Goal: Contribute content: Contribute content

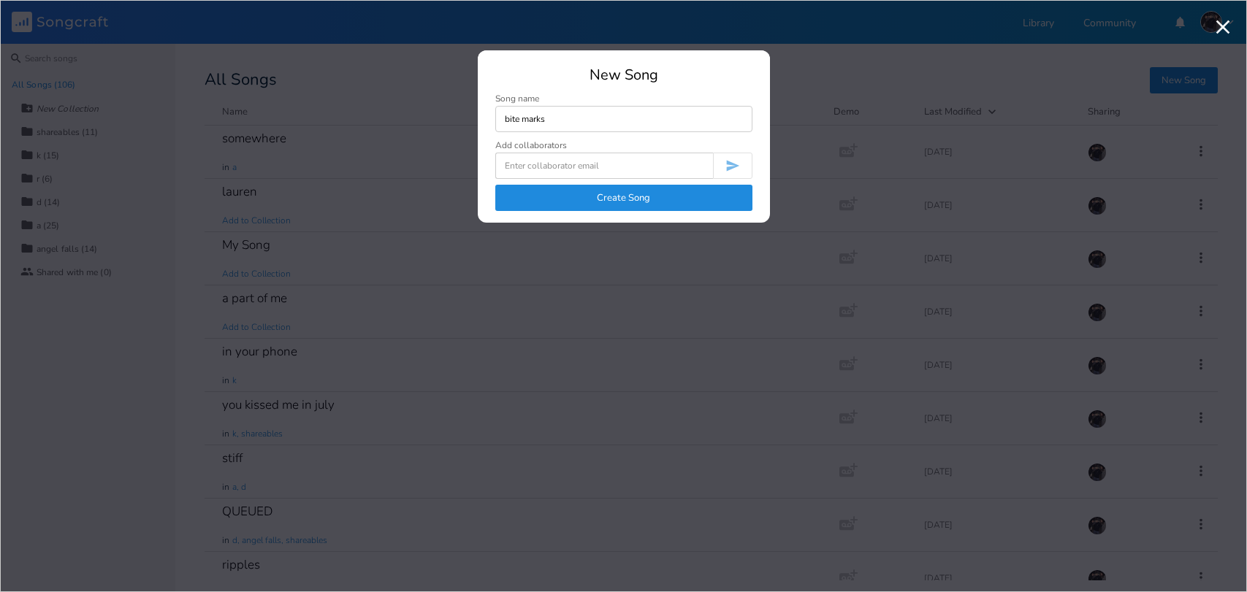
type input "bite marks"
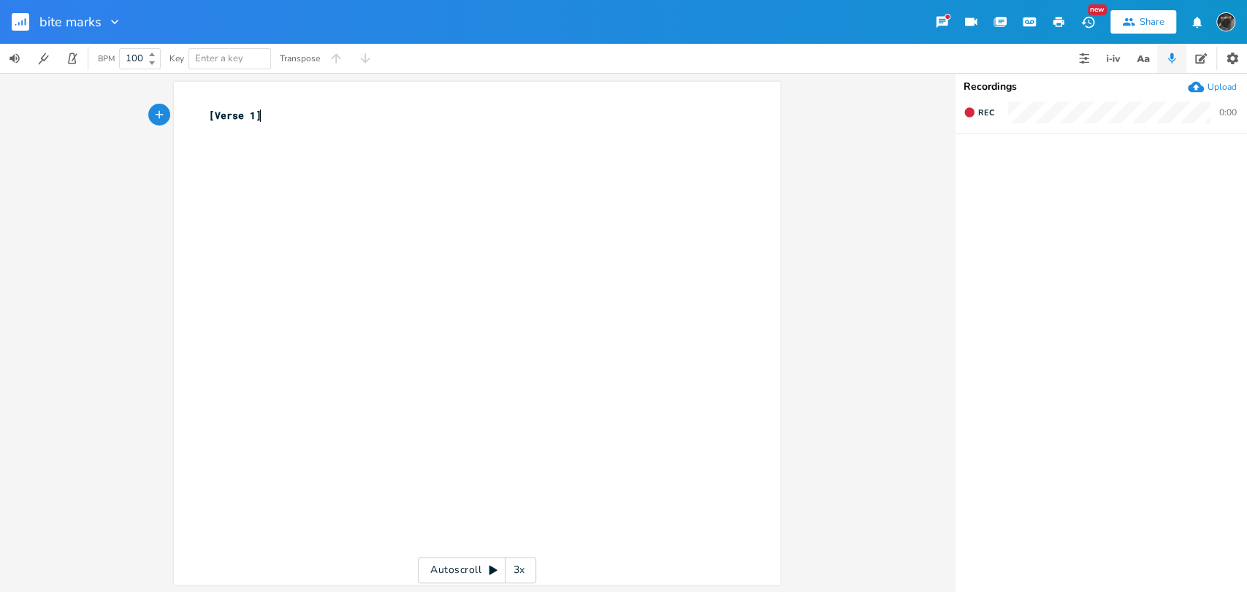
click at [381, 172] on div "xxxxxxxxxx [Verse 1] ​" at bounding box center [488, 347] width 564 height 484
click at [398, 118] on pre "[Verse 1]" at bounding box center [469, 115] width 527 height 15
type textarea "c"
type textarea "capo 4"
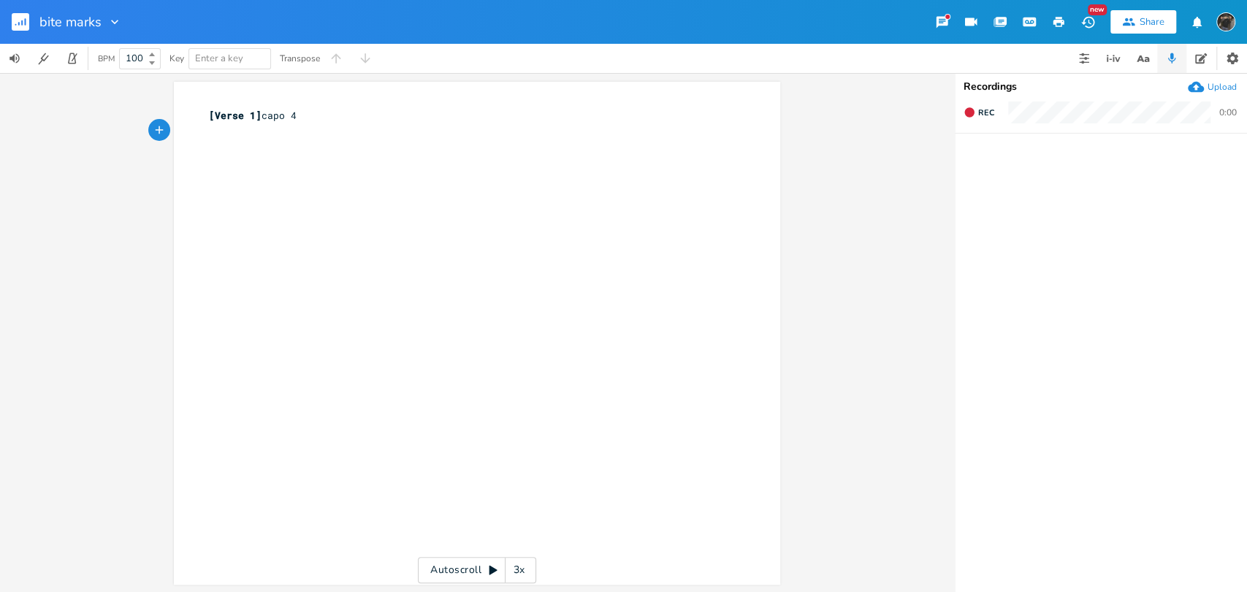
type textarea "F"
type textarea "bite marks on me for s"
type textarea "wees"
type textarea "ks and"
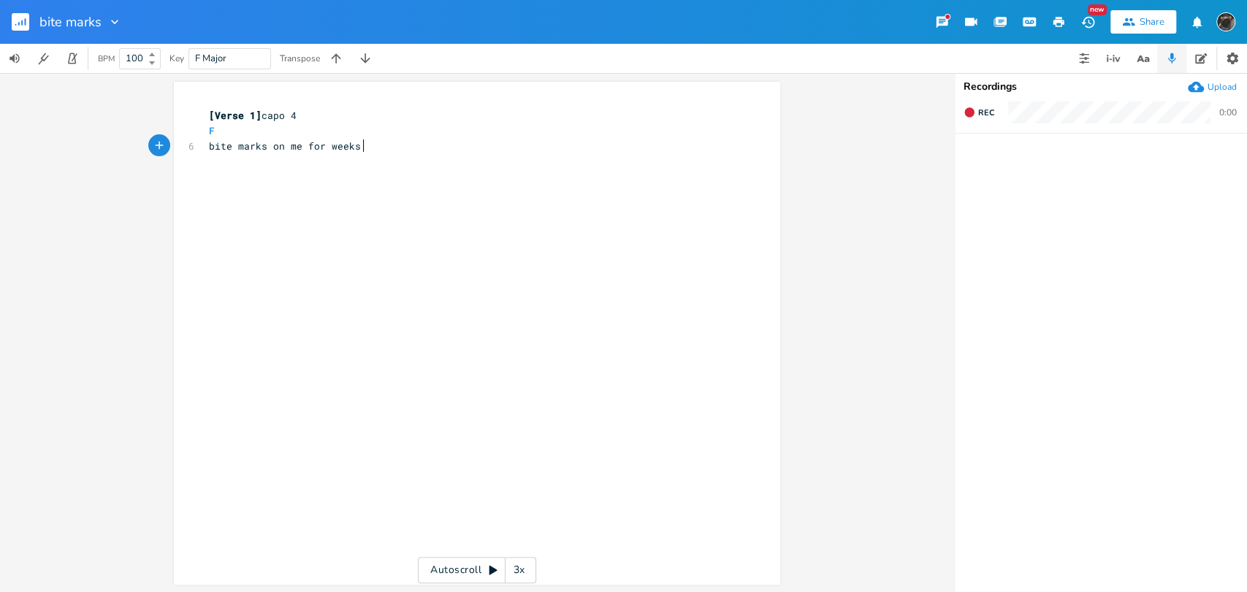
scroll to position [0, 28]
click at [1092, 64] on button "button" at bounding box center [1083, 58] width 29 height 29
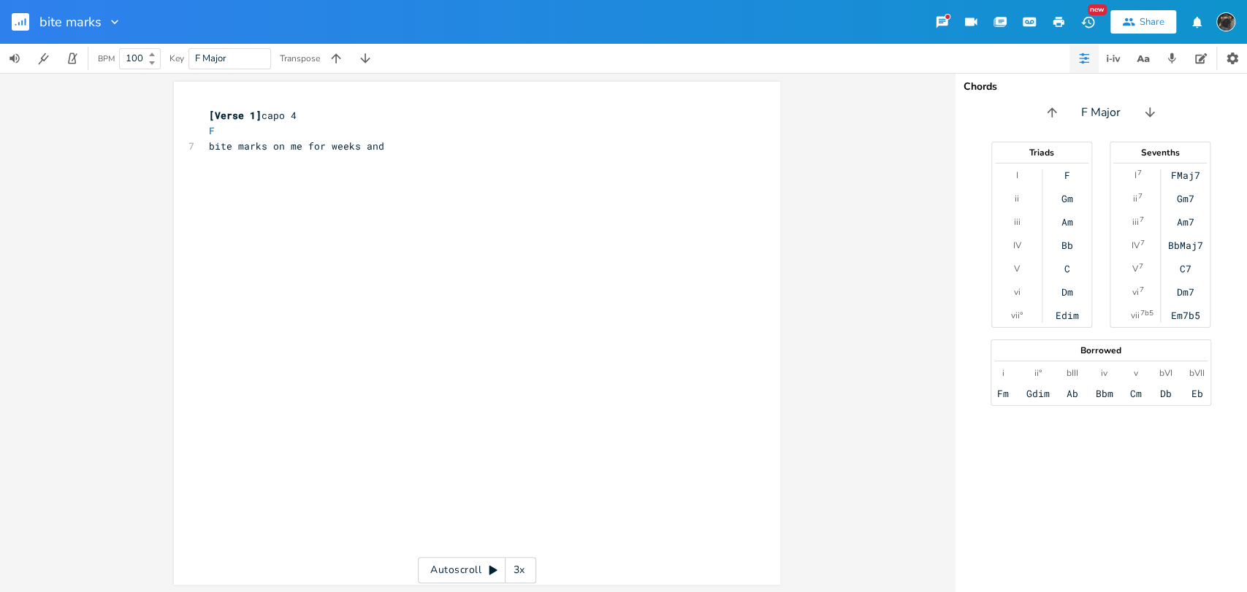
scroll to position [0, 0]
click at [370, 156] on pre "​" at bounding box center [469, 160] width 527 height 15
type textarea "Dm"
click at [392, 148] on pre "bite marks on me for weeks and" at bounding box center [469, 146] width 527 height 15
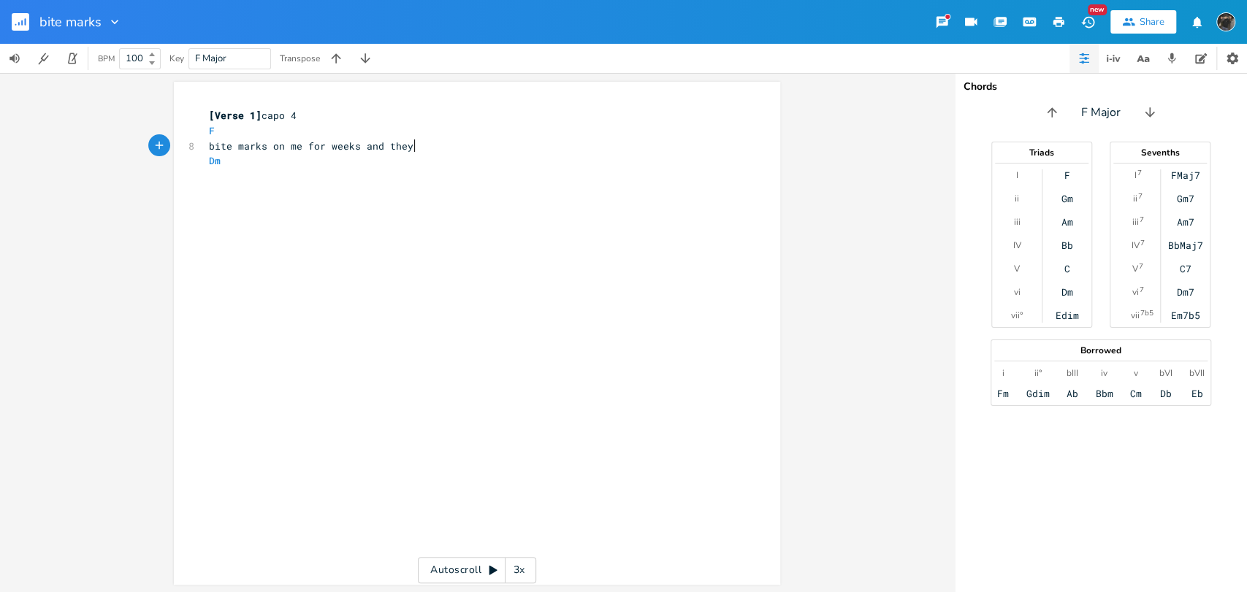
type textarea "they r"
type textarea "tend to fade pretty slow"
click at [296, 194] on pre "​" at bounding box center [469, 191] width 527 height 15
type textarea "i don't know what i would do if i didn;t"
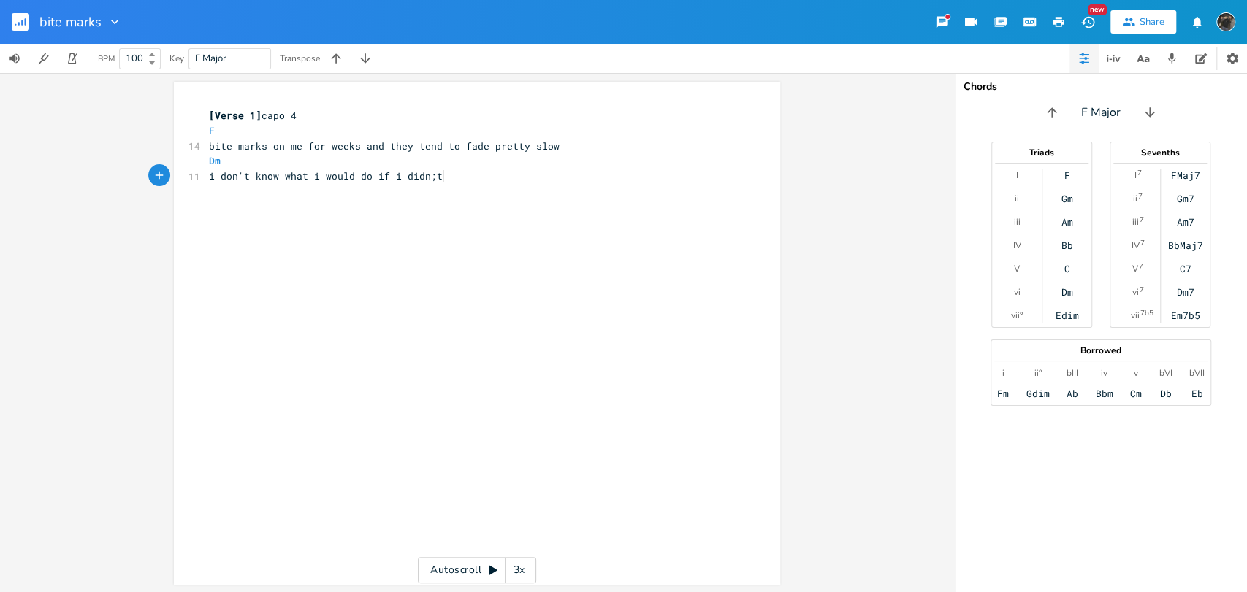
scroll to position [0, 168]
type textarea "'t know, i didn't know"
click at [356, 151] on span "bite marks on me for weeks and they tend to fade pretty slow" at bounding box center [384, 146] width 351 height 13
click at [360, 158] on pre "Dm" at bounding box center [469, 160] width 527 height 15
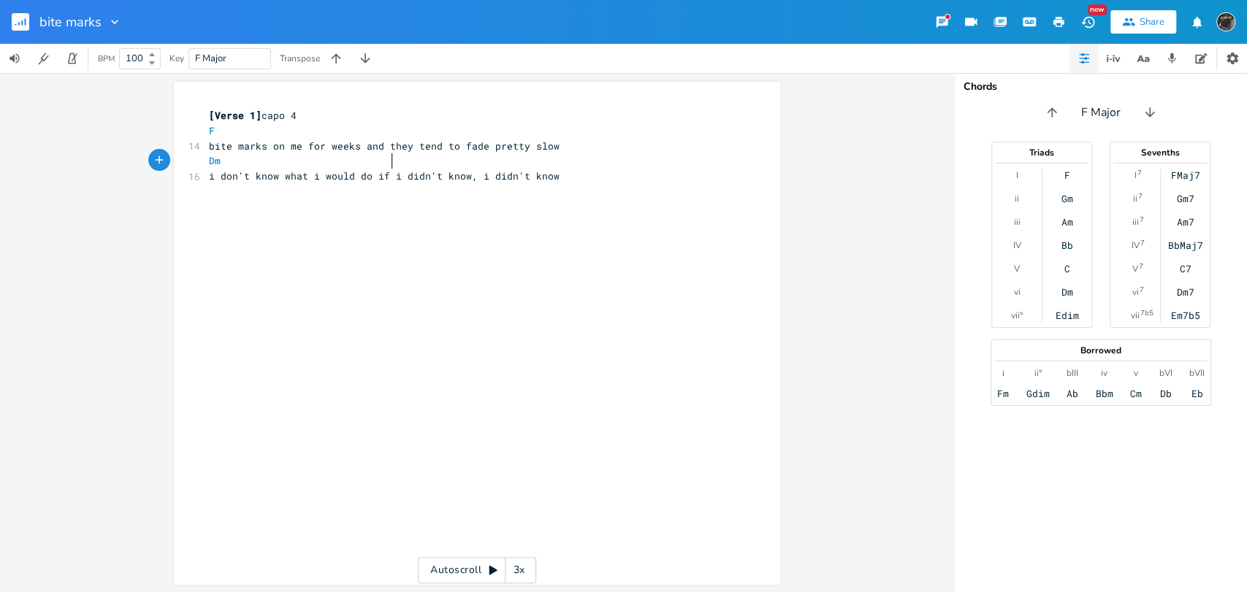
type textarea "C"
click at [603, 238] on div "xxxxxxxxxx [Verse 1] capo 4 F 14 bite marks on me for weeks and they tend to fa…" at bounding box center [488, 347] width 564 height 484
type textarea "F"
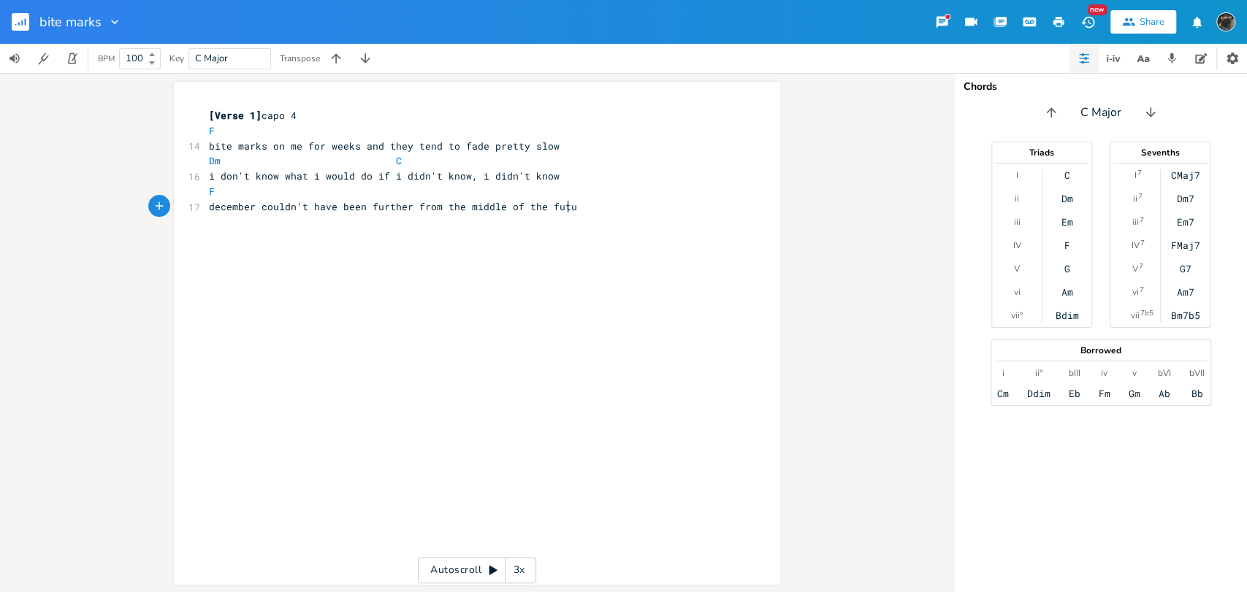
type textarea "december couldn't have been further from the middle of the future"
type textarea "Dm"
click at [451, 158] on pre "Dm C" at bounding box center [469, 160] width 527 height 15
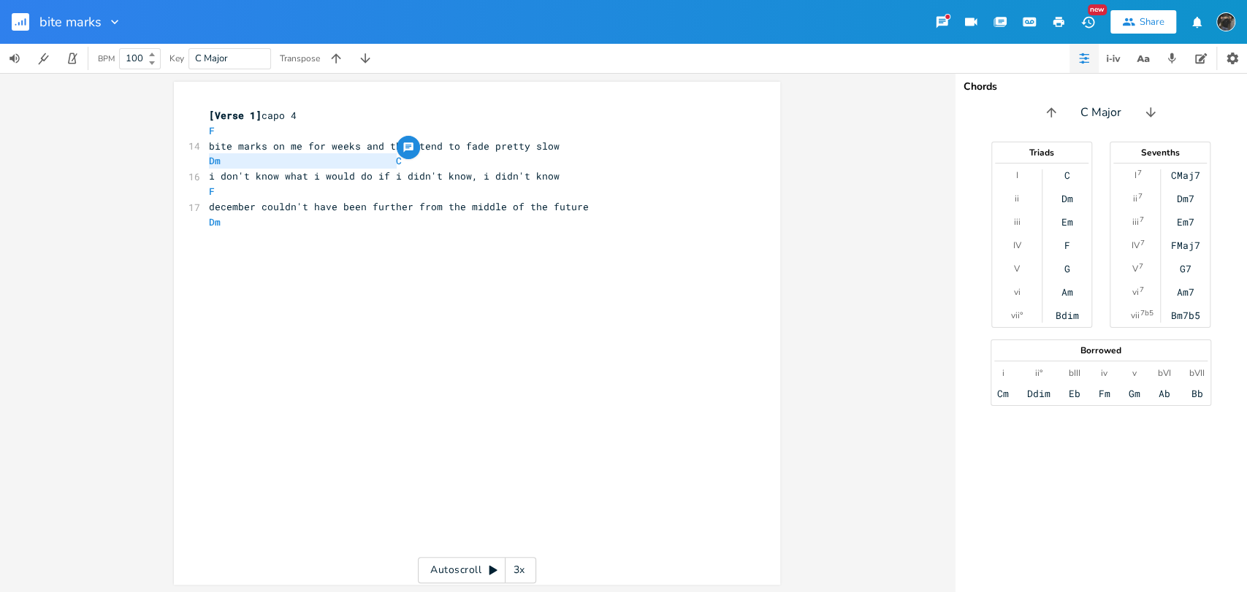
drag, startPoint x: 451, startPoint y: 158, endPoint x: 197, endPoint y: 167, distance: 253.6
click at [197, 167] on div "Dm C x [Verse 1] capo 4 F 14 bite marks on me for weeks and they tend to fade p…" at bounding box center [477, 333] width 606 height 503
type textarea "Dm C"
click at [191, 229] on div "Dm C x [Verse 1] capo 4 F 14 bite marks on me for weeks and they tend to fade p…" at bounding box center [477, 333] width 606 height 503
type textarea "Dm"
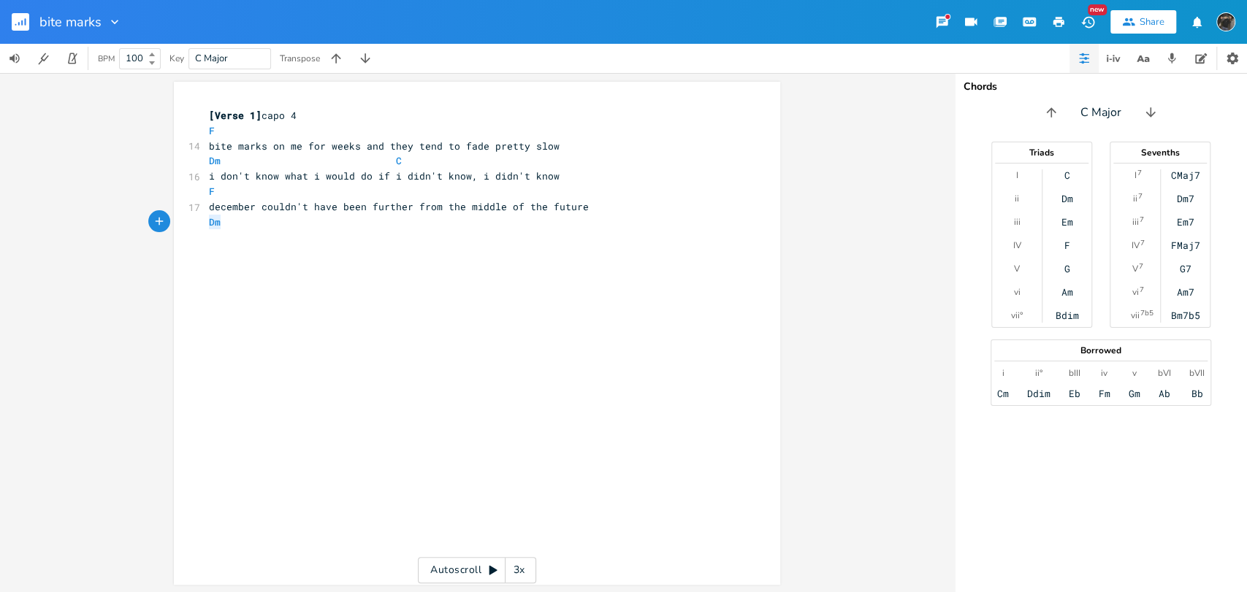
drag, startPoint x: 202, startPoint y: 222, endPoint x: 226, endPoint y: 226, distance: 23.7
click at [226, 226] on pre "Dm" at bounding box center [469, 222] width 527 height 15
paste textarea
click at [359, 285] on div "x [Verse 1] capo 4 F 14 bite marks on me for weeks and they tend to fade pretty…" at bounding box center [488, 347] width 564 height 484
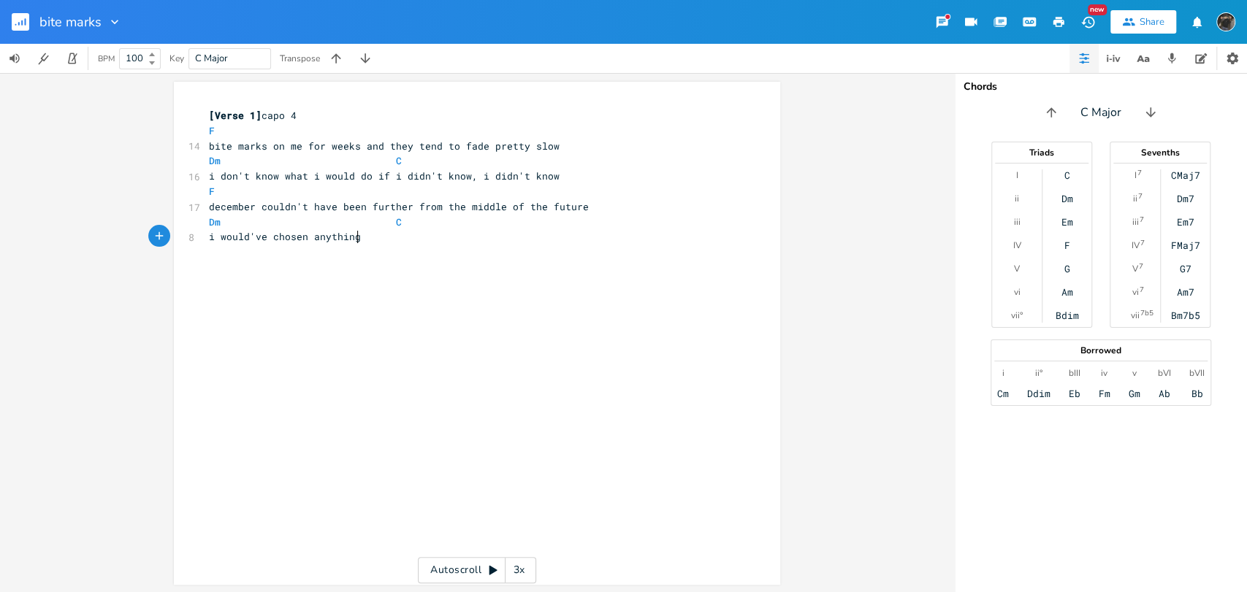
type textarea "i would've chosen anything"
type textarea "if i had known, if i had known"
type textarea "[Pre-Chorus]"
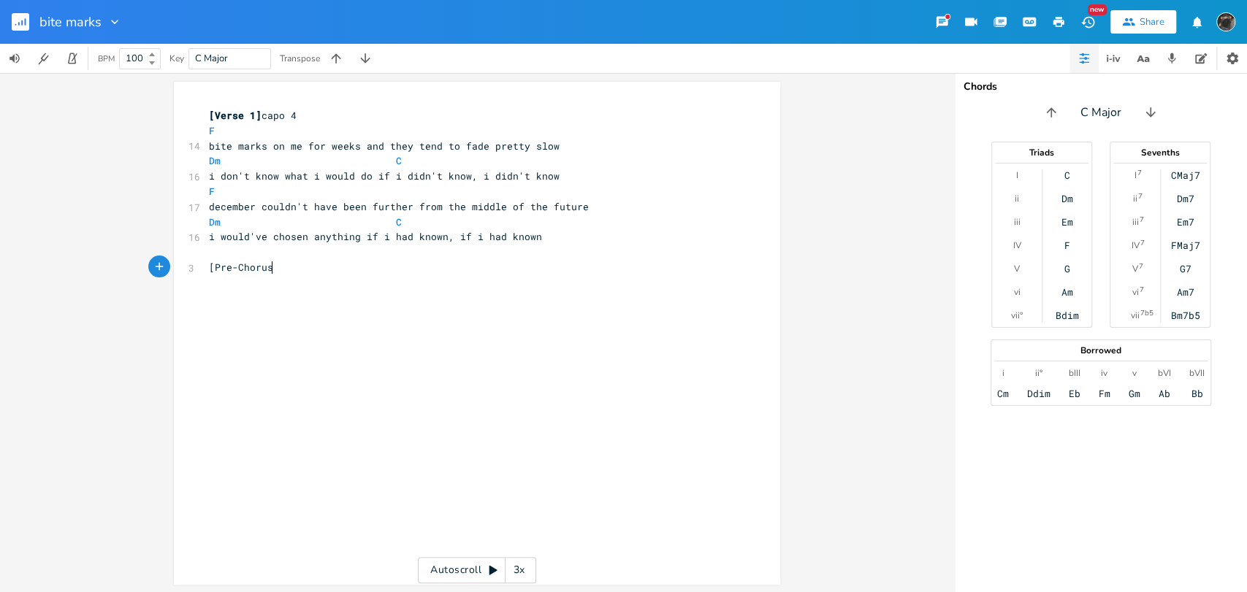
scroll to position [0, 56]
click at [1180, 65] on button "button" at bounding box center [1171, 58] width 29 height 29
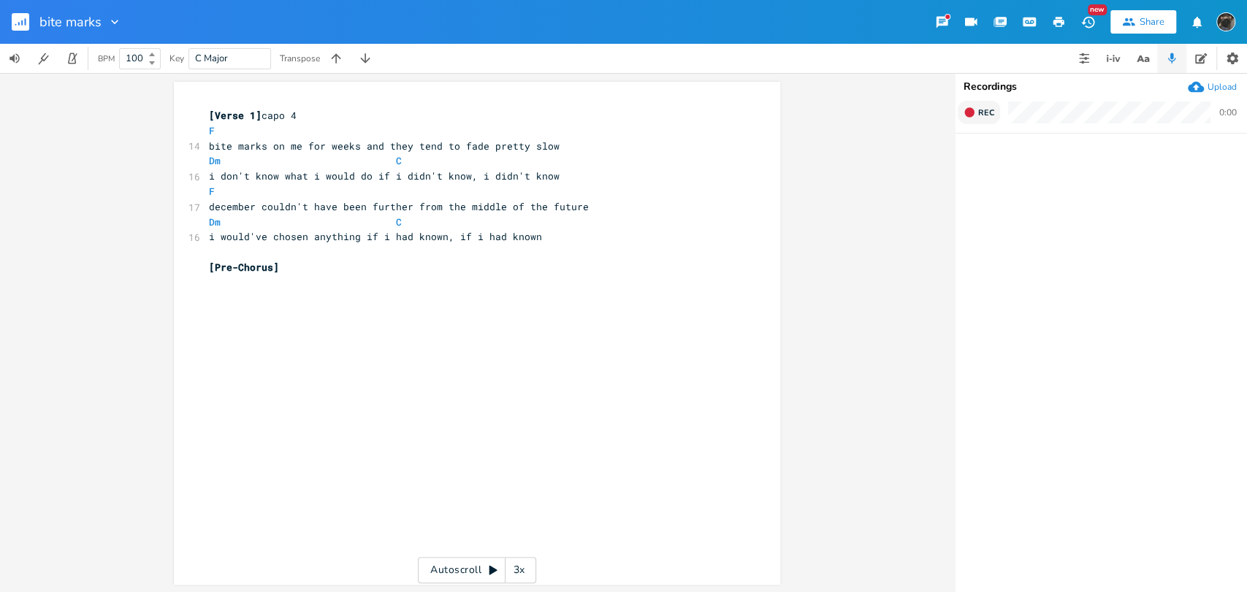
click at [984, 111] on span "Rec" at bounding box center [986, 112] width 16 height 11
click at [984, 121] on button "End" at bounding box center [979, 112] width 43 height 23
click at [1075, 57] on button "button" at bounding box center [1083, 58] width 29 height 29
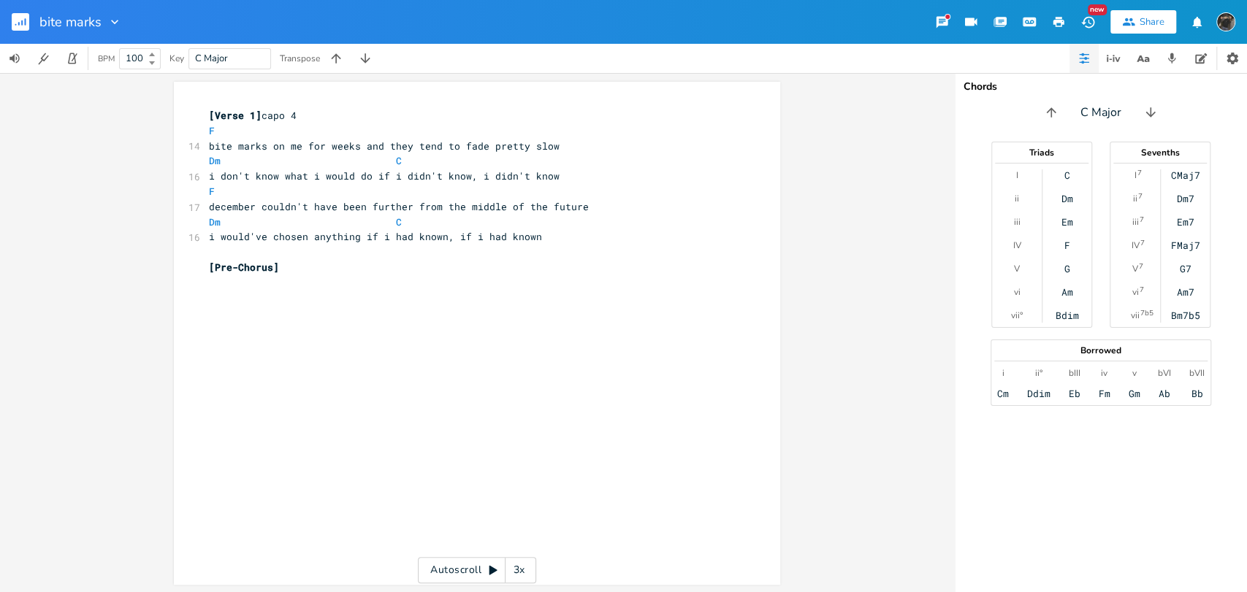
scroll to position [0, 0]
click at [327, 283] on pre "​" at bounding box center [469, 282] width 527 height 15
type textarea "Am"
type textarea "my neck became so vacant"
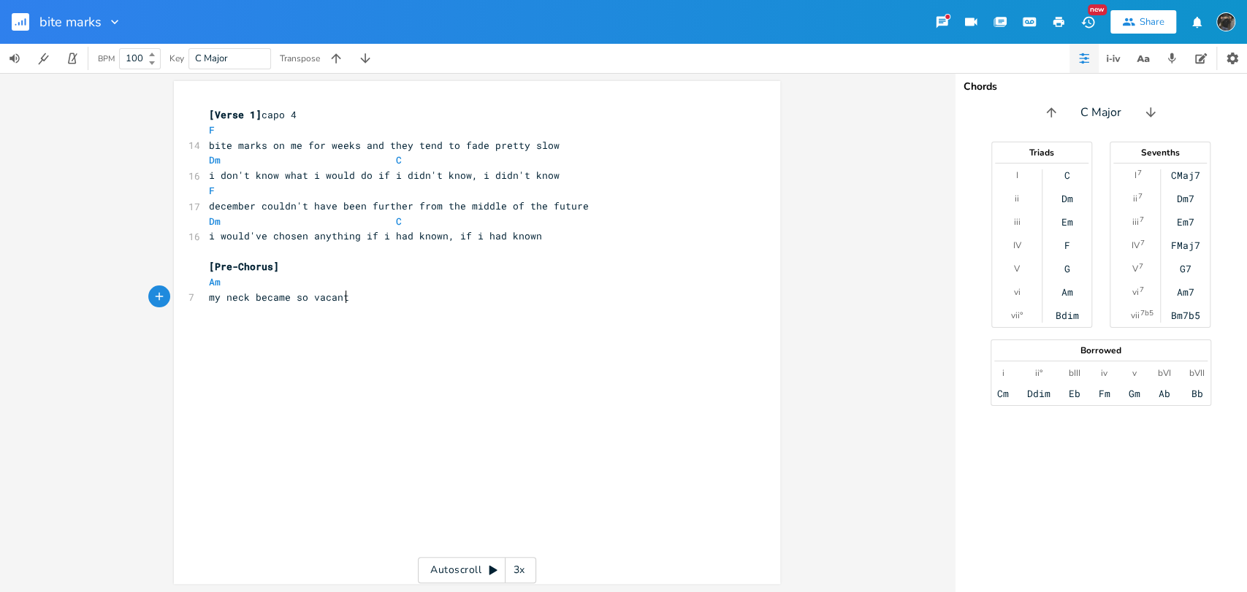
scroll to position [0, 115]
type textarea "never asking for a r"
type textarea "breath"
click at [671, 367] on div "x [Verse 1] capo 4 F 14 bite marks on me for weeks and they tend to fade pretty…" at bounding box center [488, 346] width 564 height 484
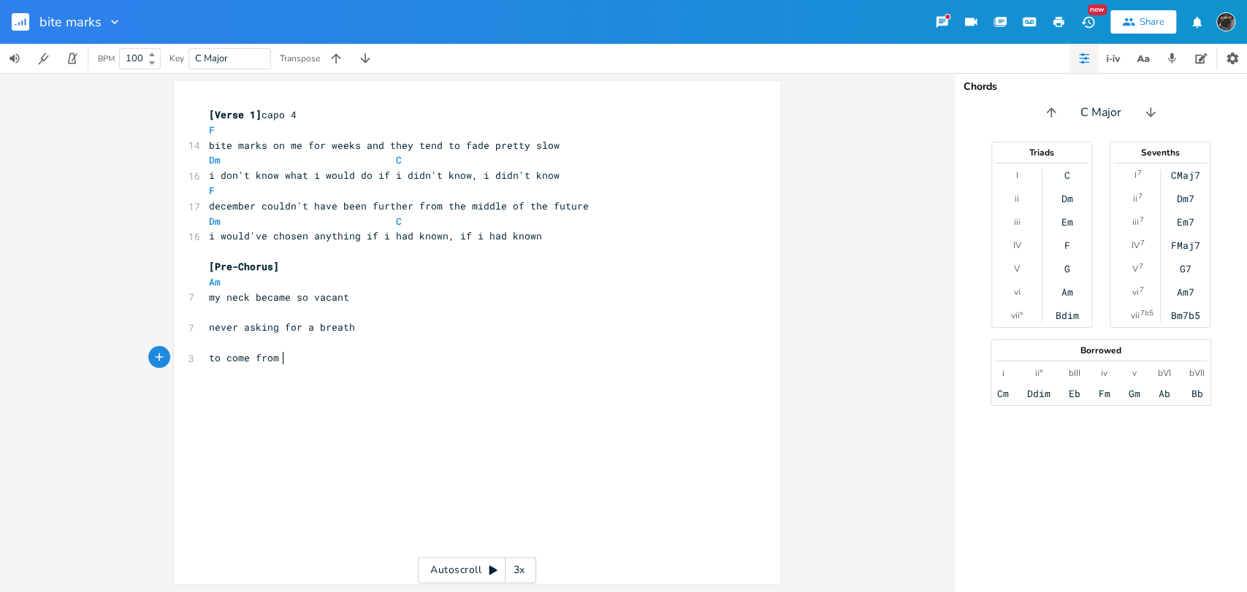
type textarea "to come from f"
type textarea "someones mouth"
type textarea "in the summer air"
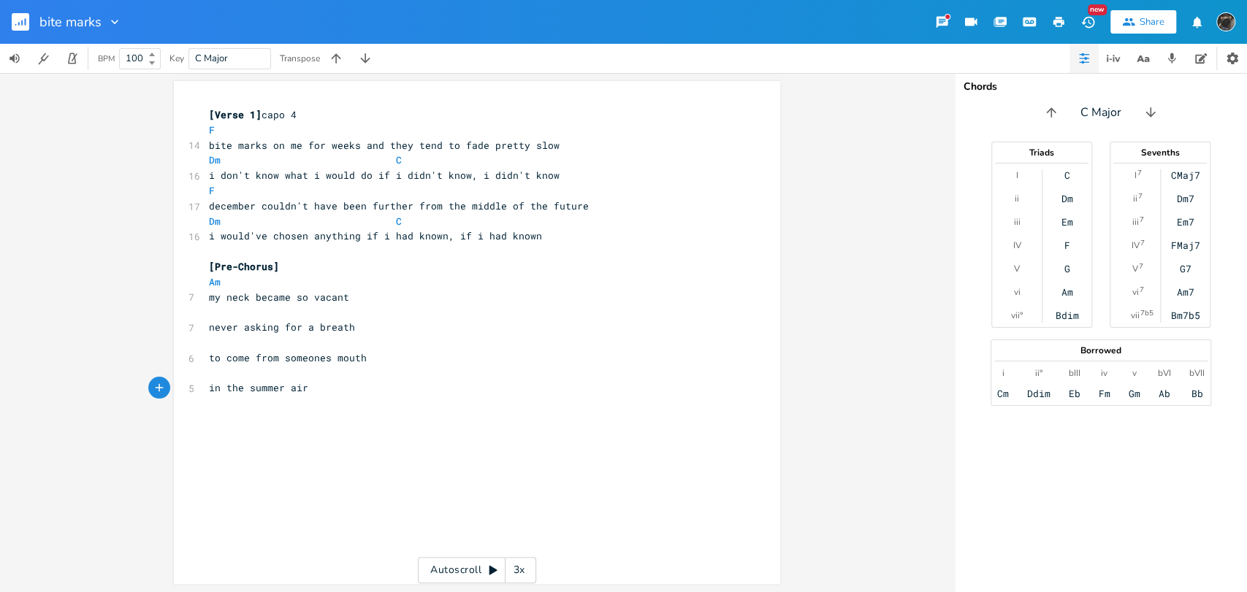
click at [285, 373] on pre "​" at bounding box center [469, 373] width 527 height 15
type textarea "Fm"
click at [452, 478] on div "x [Verse 1] capo 4 F 14 bite marks on me for weeks and they tend to fade pretty…" at bounding box center [488, 346] width 564 height 484
click at [310, 352] on span "to come from someones mouth" at bounding box center [288, 357] width 158 height 13
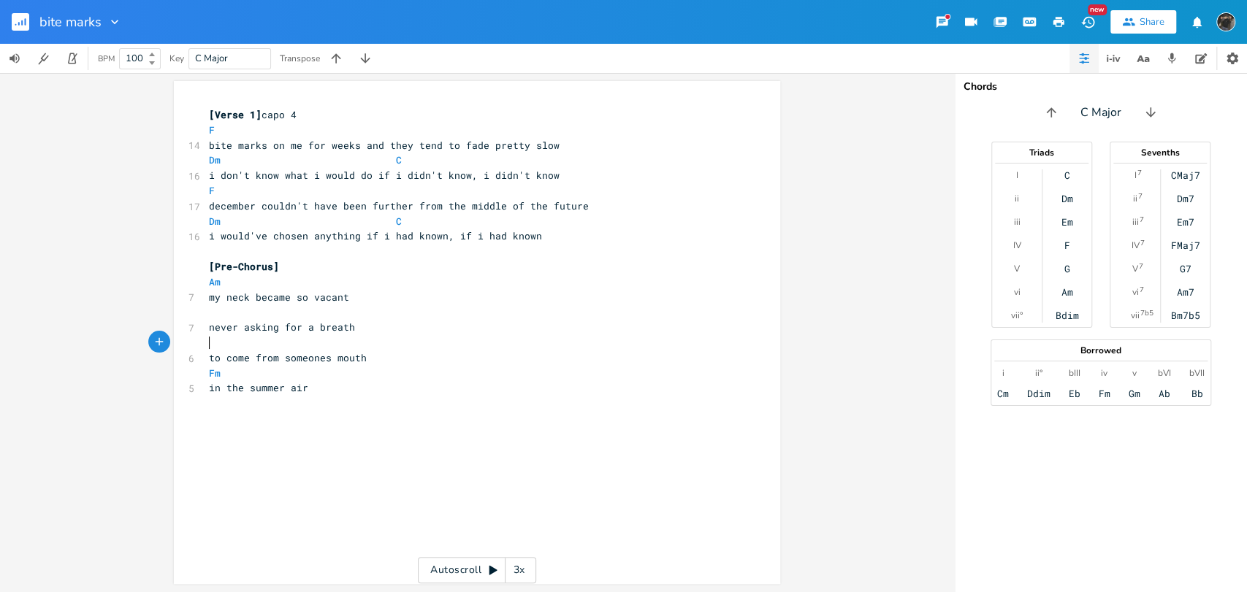
click at [308, 344] on pre "​" at bounding box center [469, 342] width 527 height 15
type textarea "Am7"
click at [345, 446] on div "x [Verse 1] capo 4 F 14 bite marks on me for weeks and they tend to fade pretty…" at bounding box center [488, 346] width 564 height 484
type textarea "[Chorus]"
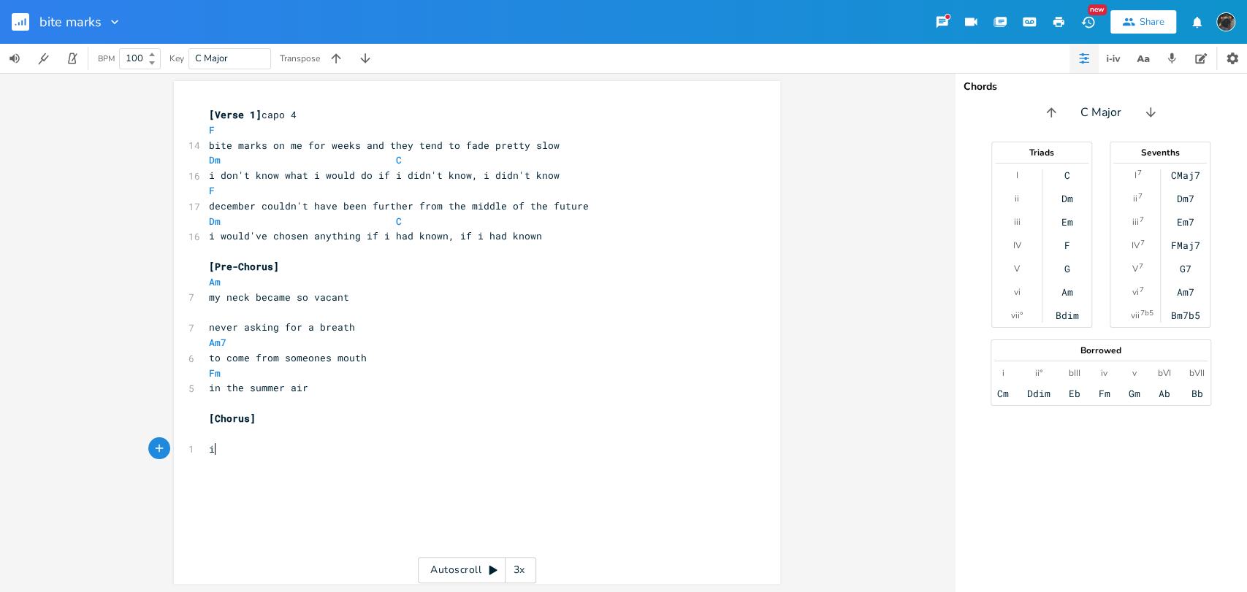
scroll to position [0, 4]
type textarea "i have bite marks on my neck"
type textarea "no one can see them yet"
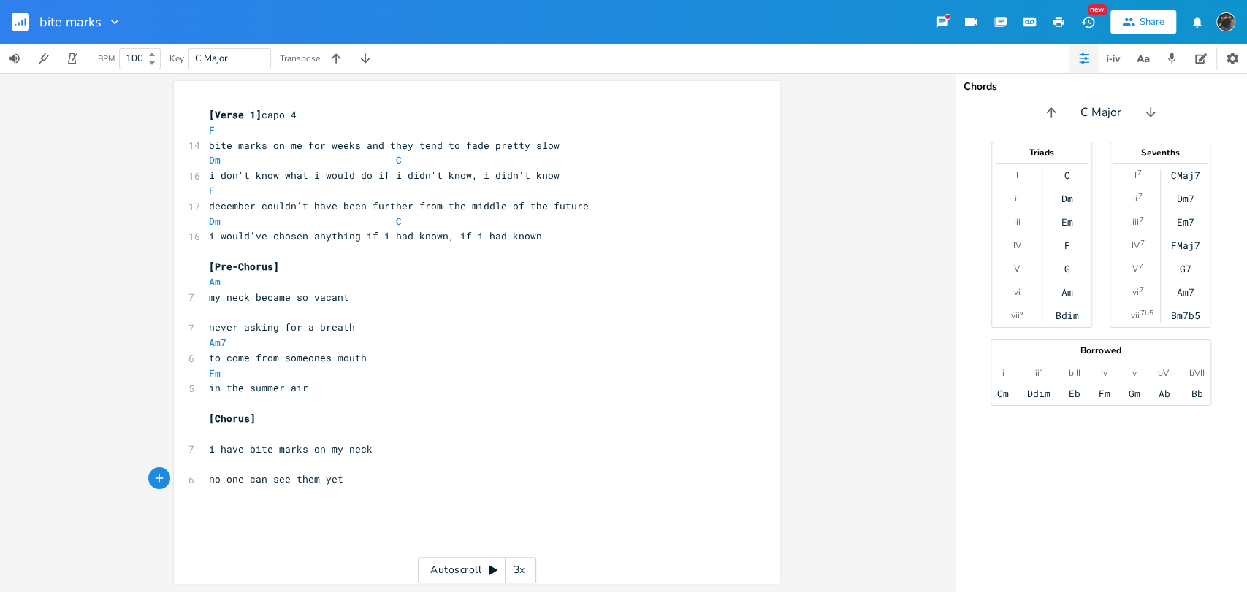
click at [292, 432] on pre "​" at bounding box center [469, 434] width 527 height 15
type textarea "Am"
click at [373, 534] on div "x [Verse 1] capo 4 F 14 bite marks on me for weeks and they tend to fade pretty…" at bounding box center [488, 346] width 564 height 484
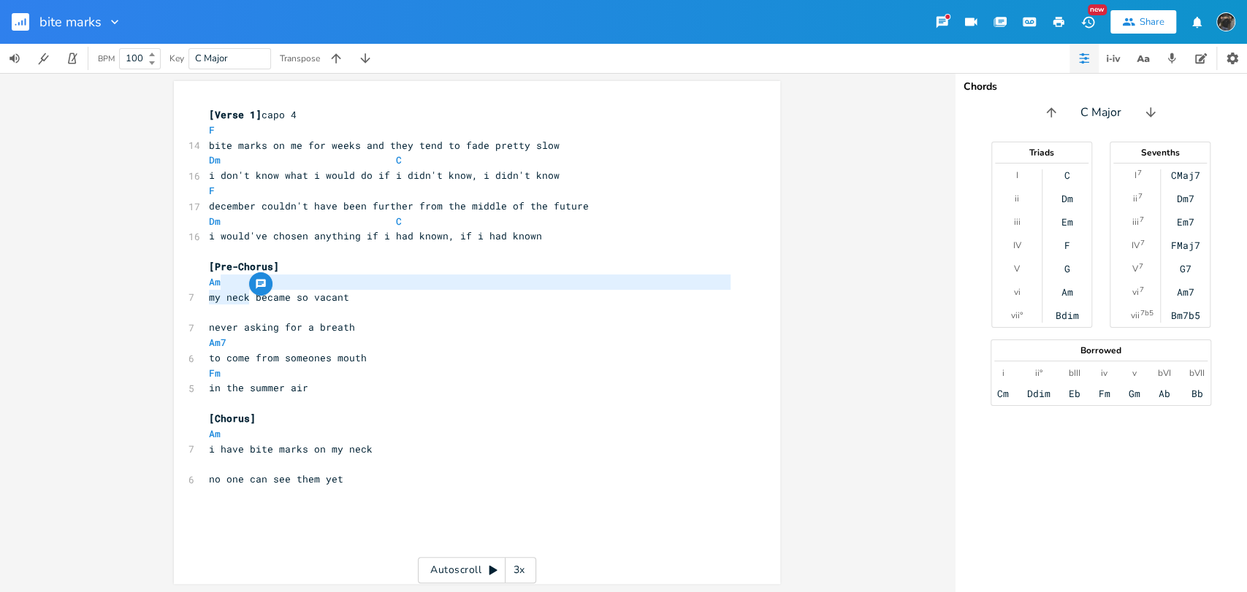
drag, startPoint x: 243, startPoint y: 292, endPoint x: 222, endPoint y: 299, distance: 21.7
click at [222, 299] on span "my neck became so vacant" at bounding box center [279, 297] width 140 height 13
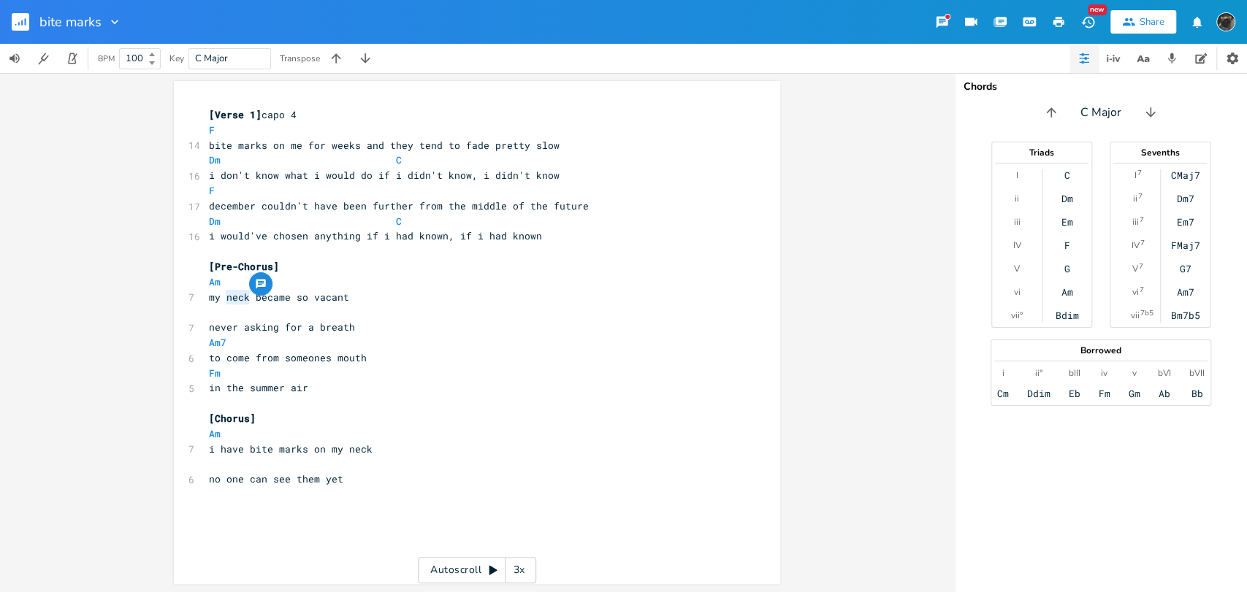
type textarea "neck"
click at [222, 299] on span "my neck became so vacant" at bounding box center [279, 297] width 140 height 13
click at [255, 294] on span "my neck became so vacant" at bounding box center [279, 297] width 140 height 13
click at [242, 295] on span "my neck became so vacant" at bounding box center [279, 297] width 140 height 13
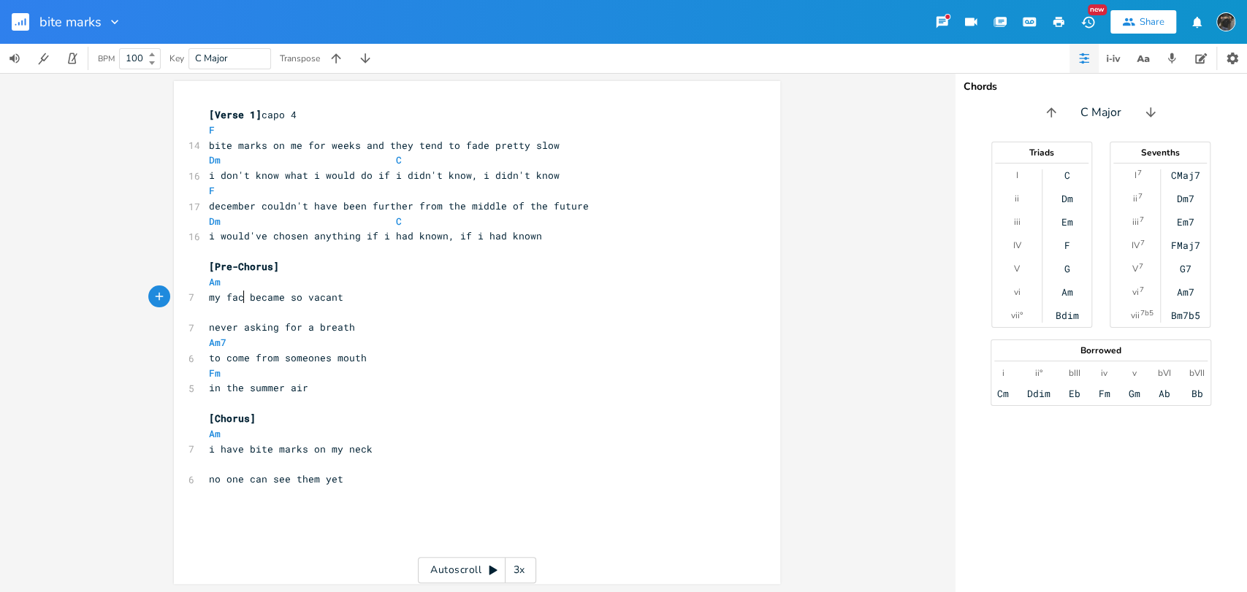
type textarea "face"
click at [359, 524] on div "x [Verse 1] capo 4 F 14 bite marks on me for weeks and they tend to fade pretty…" at bounding box center [488, 346] width 564 height 484
type textarea "they're written on my spine"
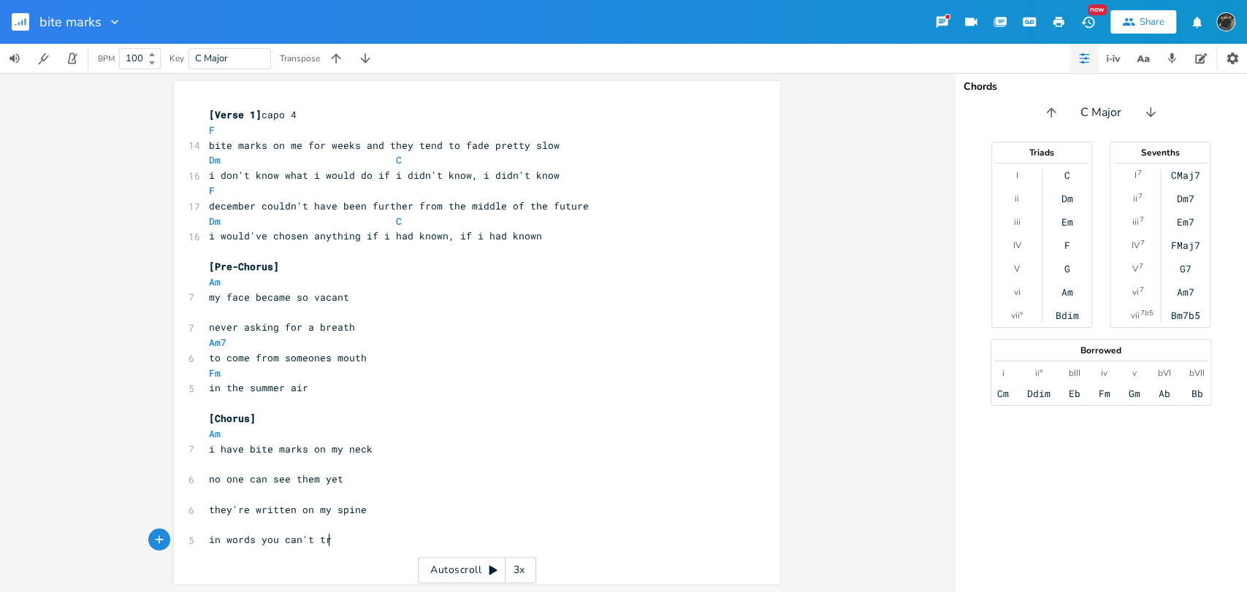
type textarea "in words you can't trn"
type textarea "anscribe"
click at [321, 493] on pre "​" at bounding box center [469, 495] width 527 height 15
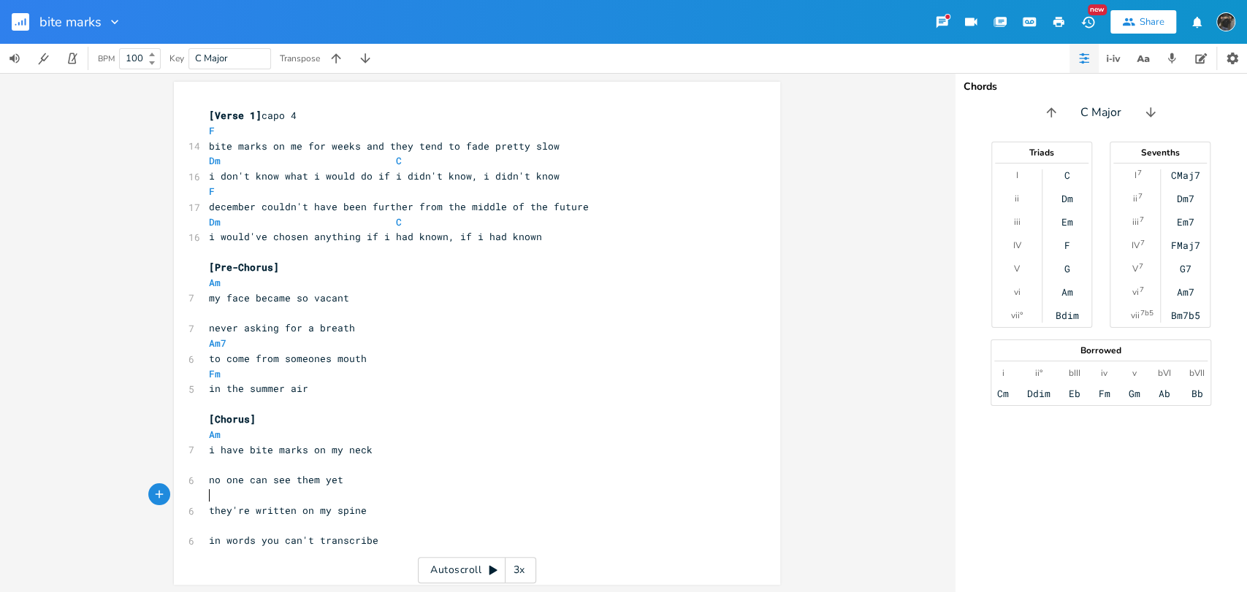
type textarea "F"
click at [405, 543] on pre "in words you can't transcribe" at bounding box center [469, 540] width 527 height 15
type textarea "G"
click at [1164, 65] on button "Recordings" at bounding box center [1171, 58] width 29 height 29
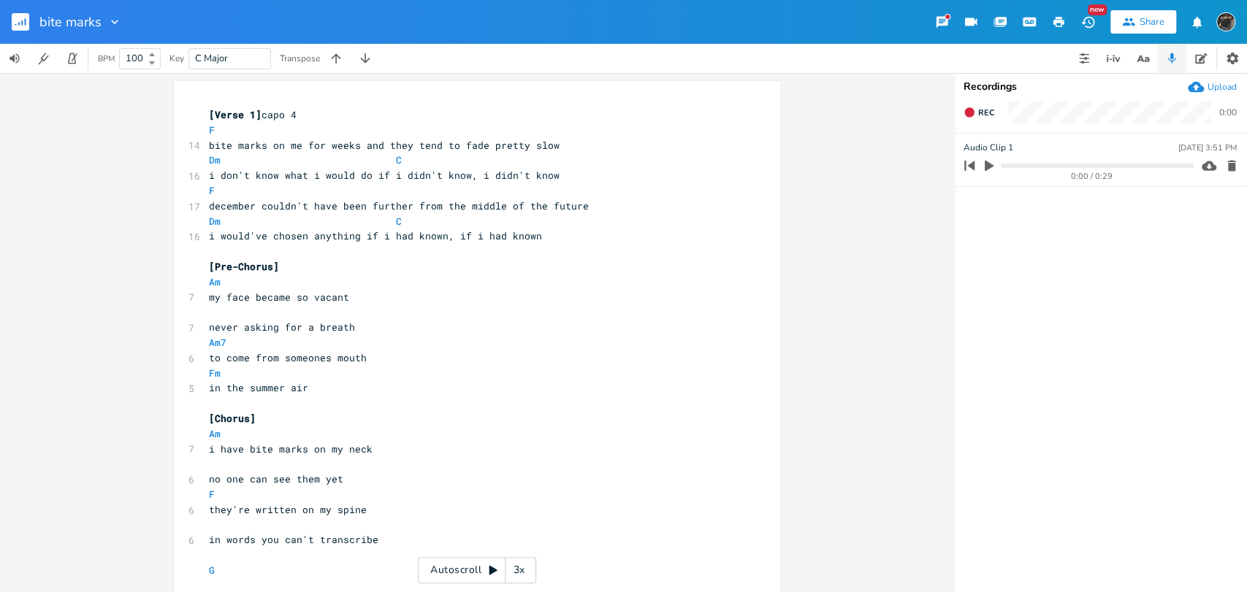
click at [988, 165] on icon "button" at bounding box center [989, 166] width 9 height 11
click at [1008, 164] on progress at bounding box center [1097, 166] width 192 height 4
click at [993, 165] on icon "button" at bounding box center [989, 165] width 9 height 9
click at [992, 105] on button "Rec" at bounding box center [979, 112] width 42 height 23
click at [972, 118] on button "End" at bounding box center [979, 112] width 43 height 23
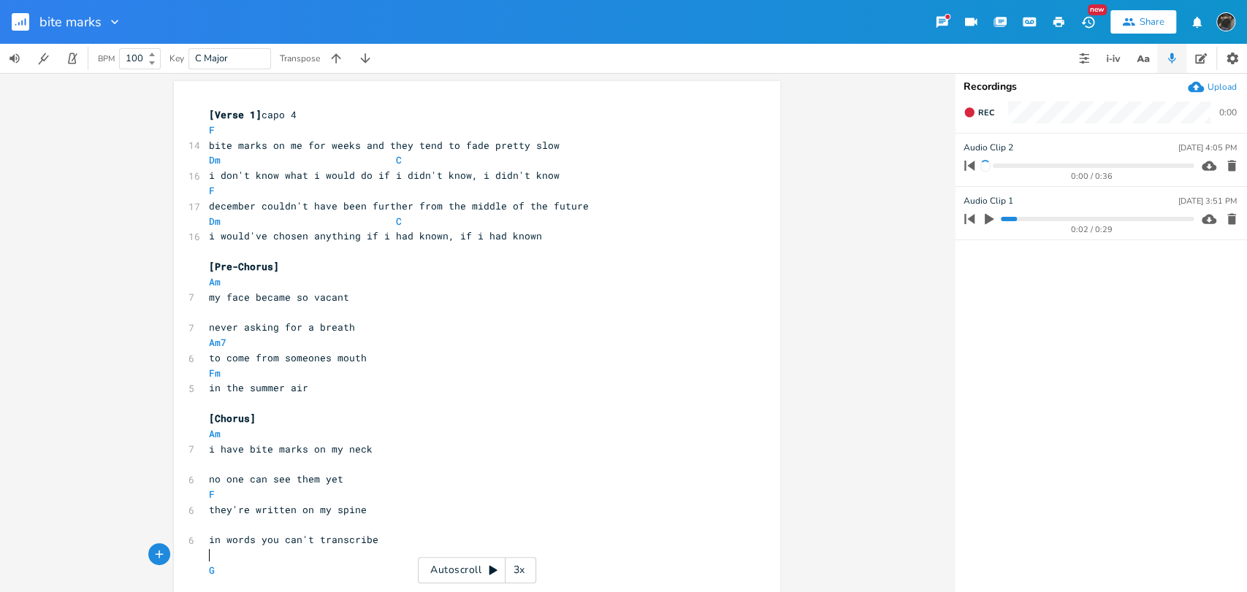
click at [356, 563] on pre "G" at bounding box center [469, 570] width 527 height 15
click at [355, 568] on pre "G" at bounding box center [469, 570] width 527 height 15
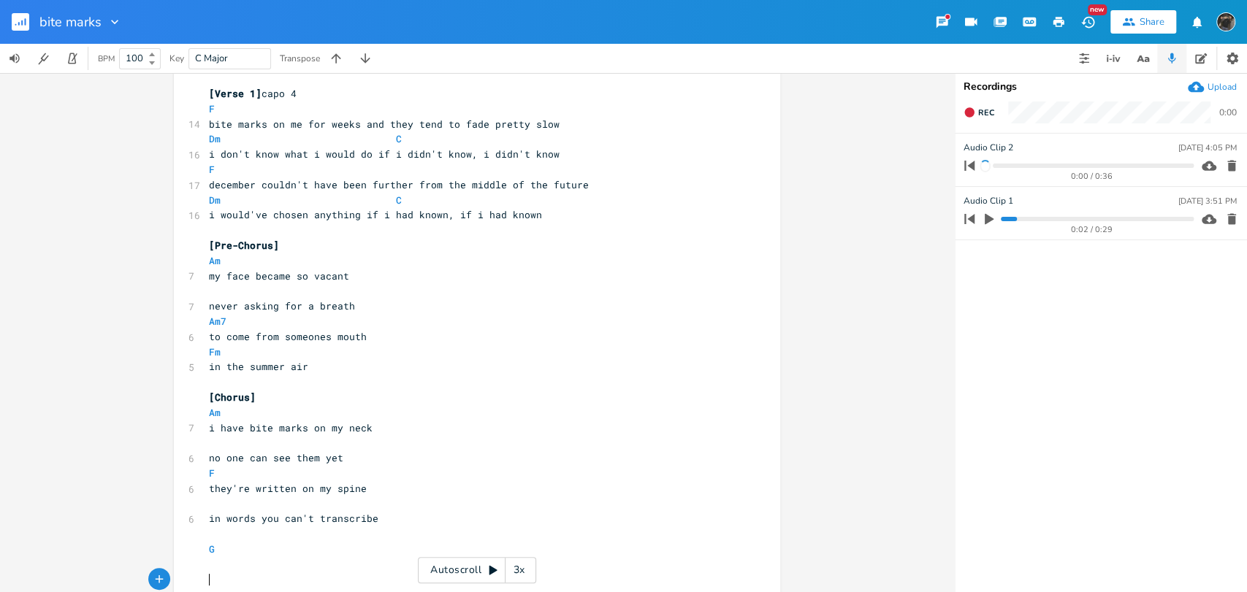
scroll to position [26, 0]
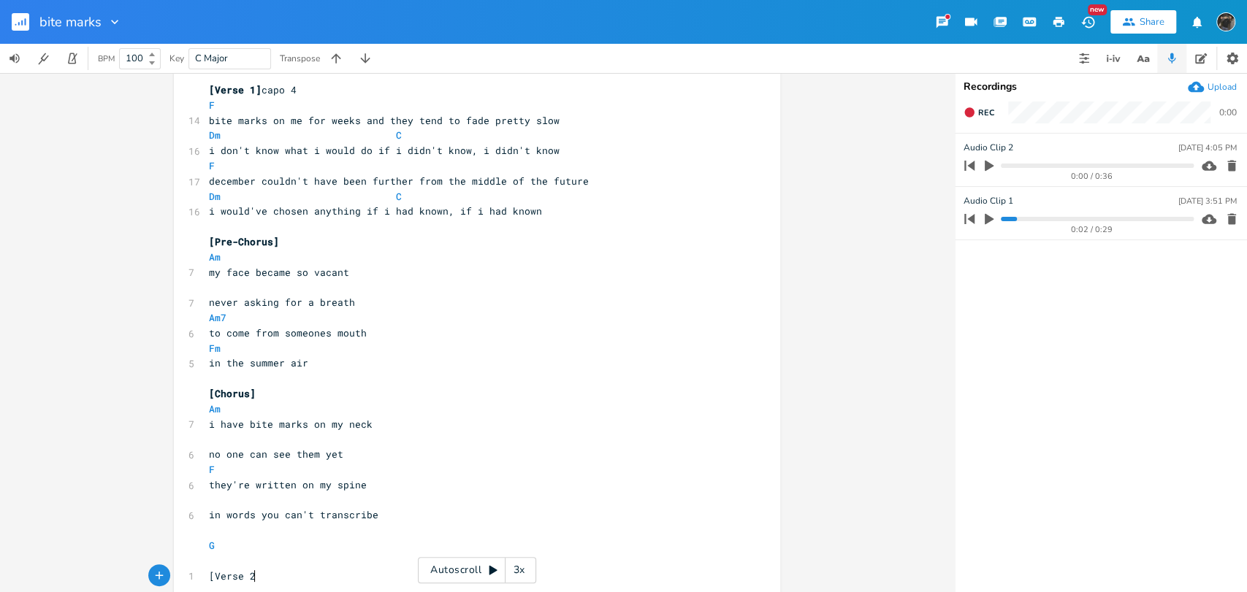
type textarea "[Verse 2]"
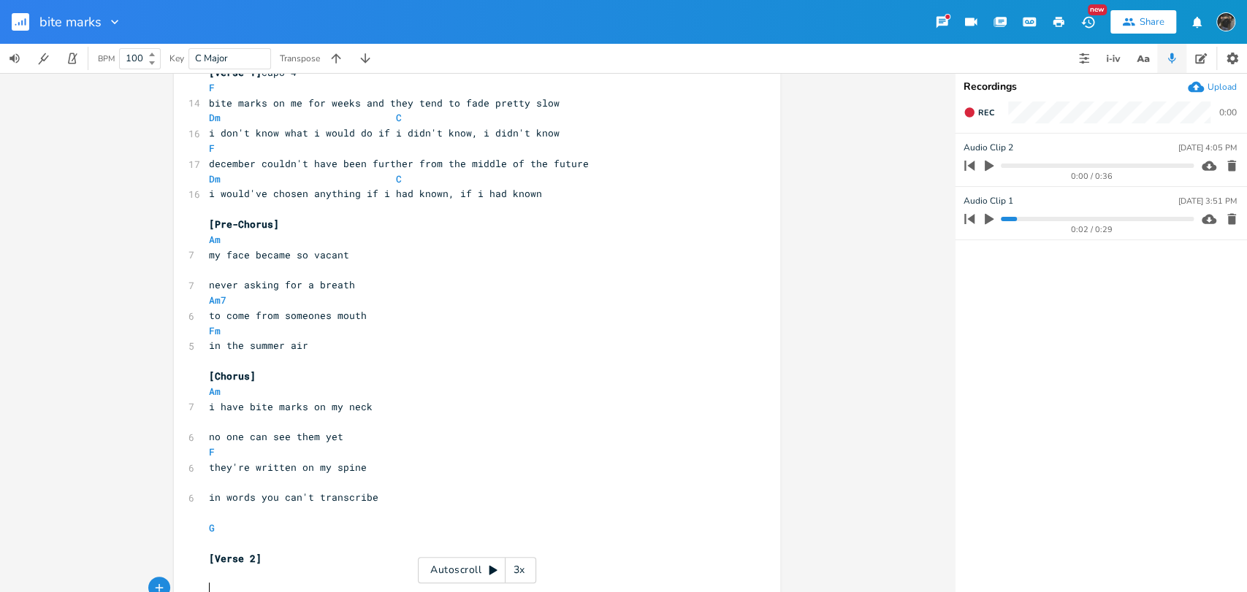
scroll to position [76, 0]
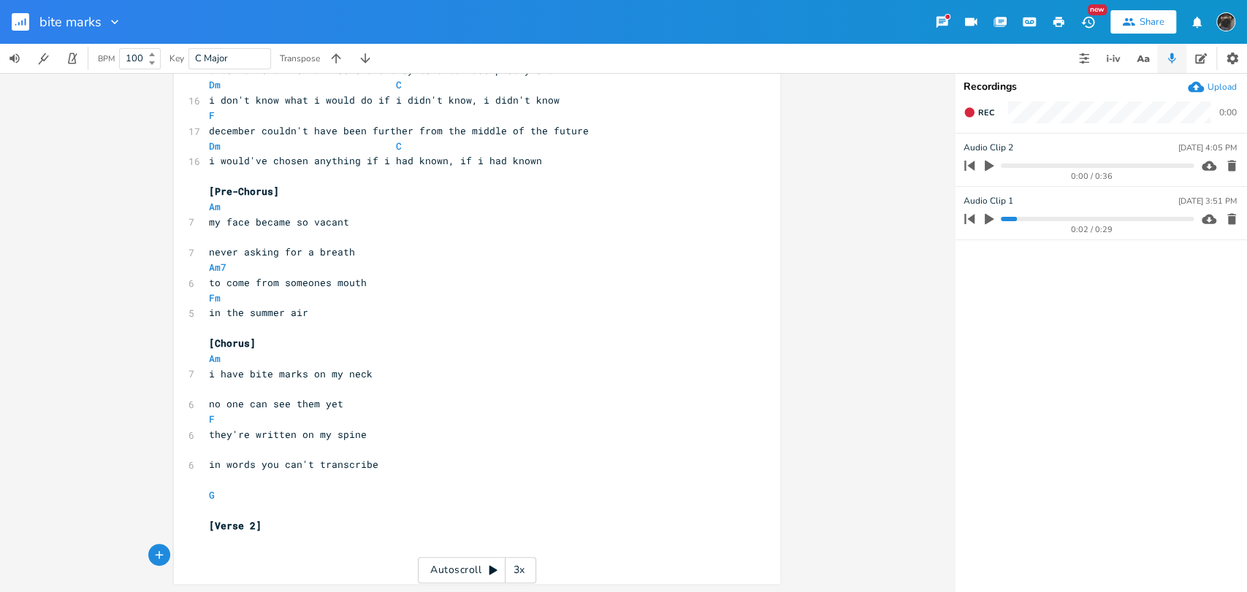
type textarea "F"
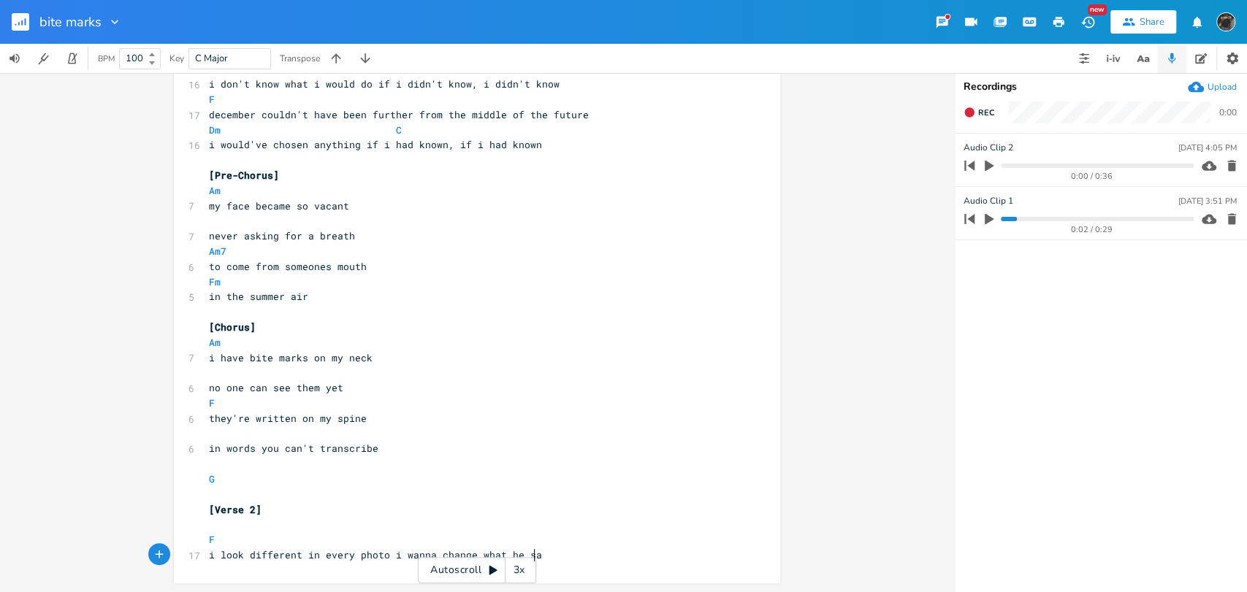
type textarea "i look different in every photo i wanna change what he saw"
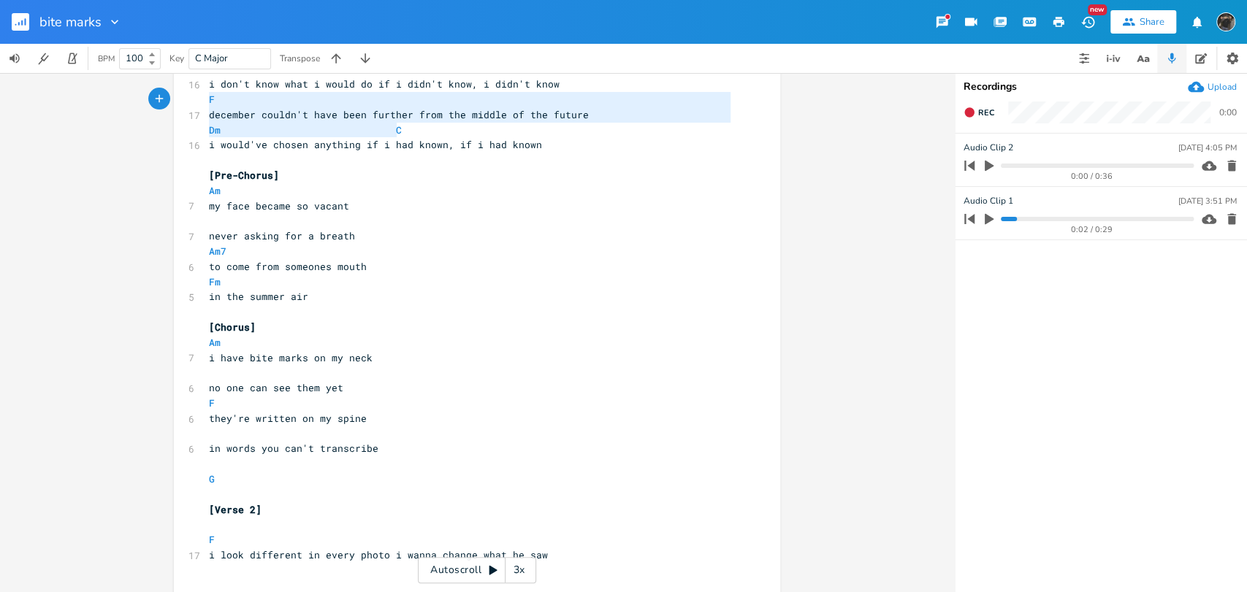
type textarea "Dm C"
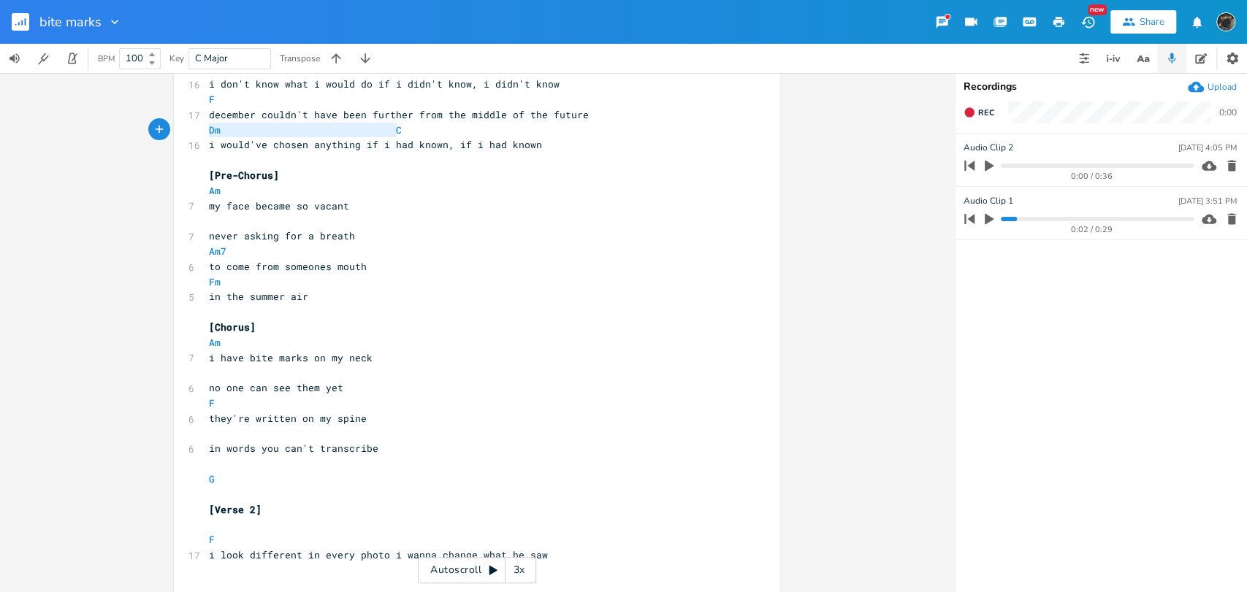
drag, startPoint x: 418, startPoint y: 126, endPoint x: 182, endPoint y: 130, distance: 236.0
click at [182, 130] on div "Dm C x [Verse 1] capo 4 F 14 bite marks on me for weeks and they tend to fade p…" at bounding box center [477, 294] width 606 height 609
click at [331, 570] on pre "​" at bounding box center [469, 570] width 527 height 15
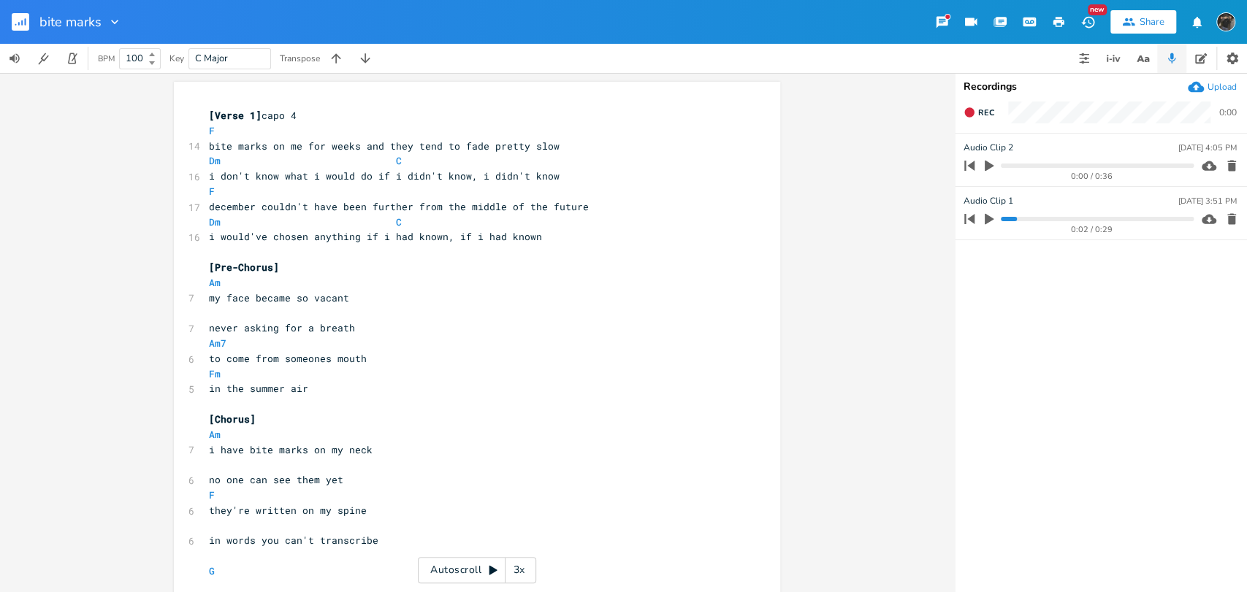
scroll to position [123, 0]
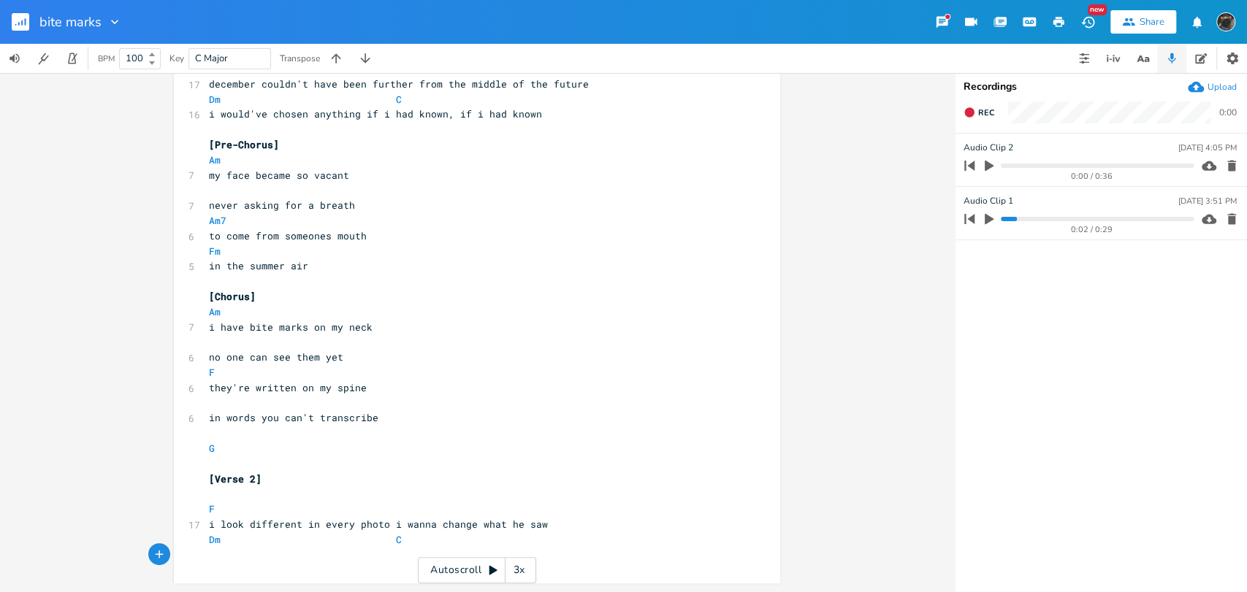
click at [518, 526] on span "i look different in every photo i wanna change what he saw" at bounding box center [378, 524] width 339 height 13
type textarea "once"
click at [254, 550] on pre "​" at bounding box center [469, 555] width 527 height 15
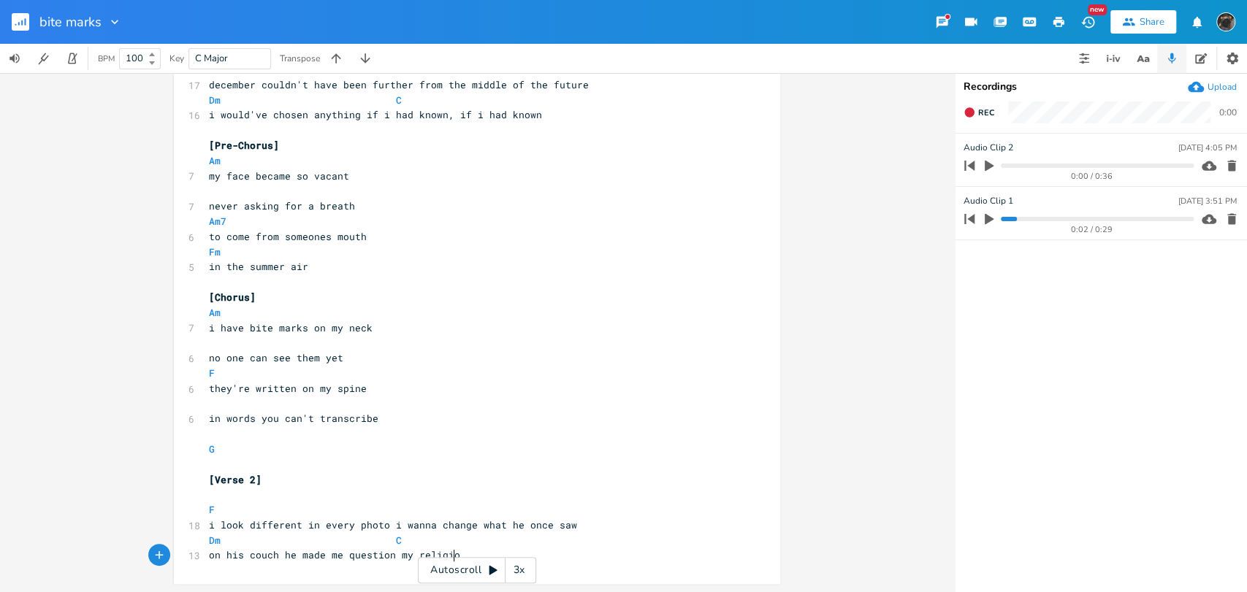
type textarea "on his couch he made me question my religion"
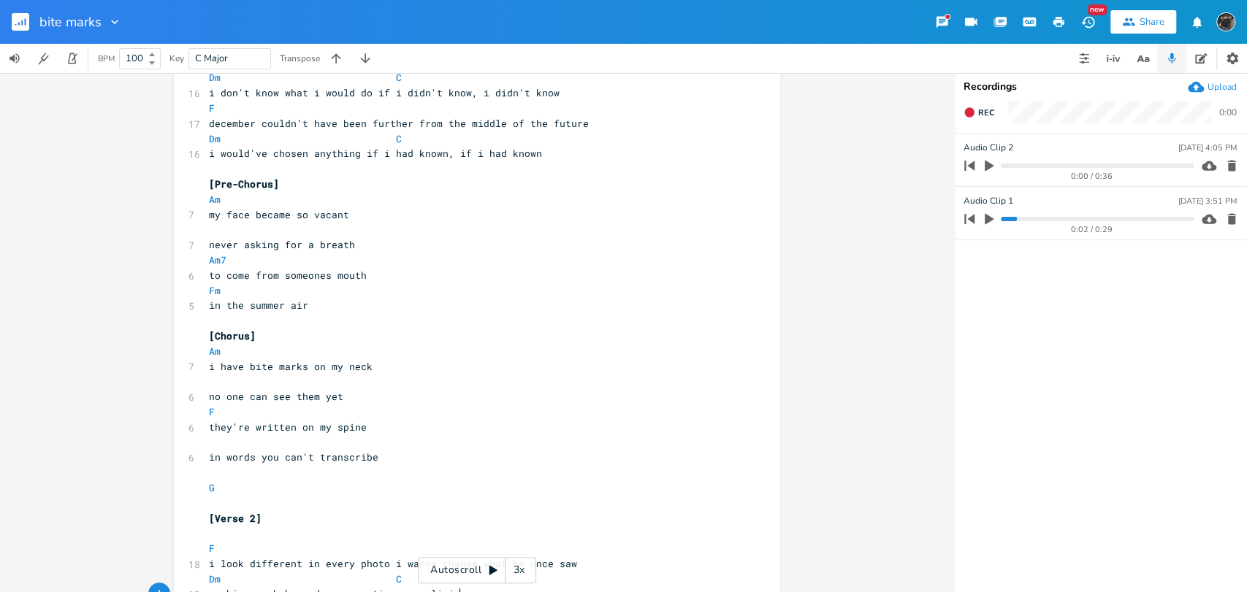
scroll to position [123, 0]
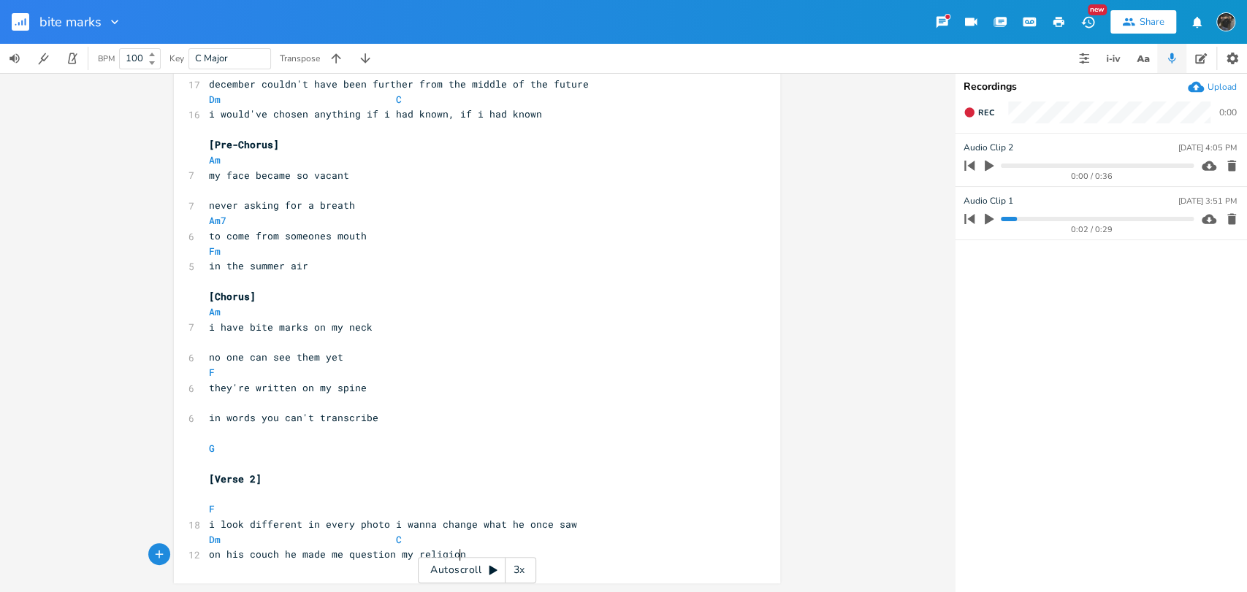
click at [206, 552] on pre "on his couch he made me question my religion" at bounding box center [469, 554] width 527 height 15
type textarea "when we were"
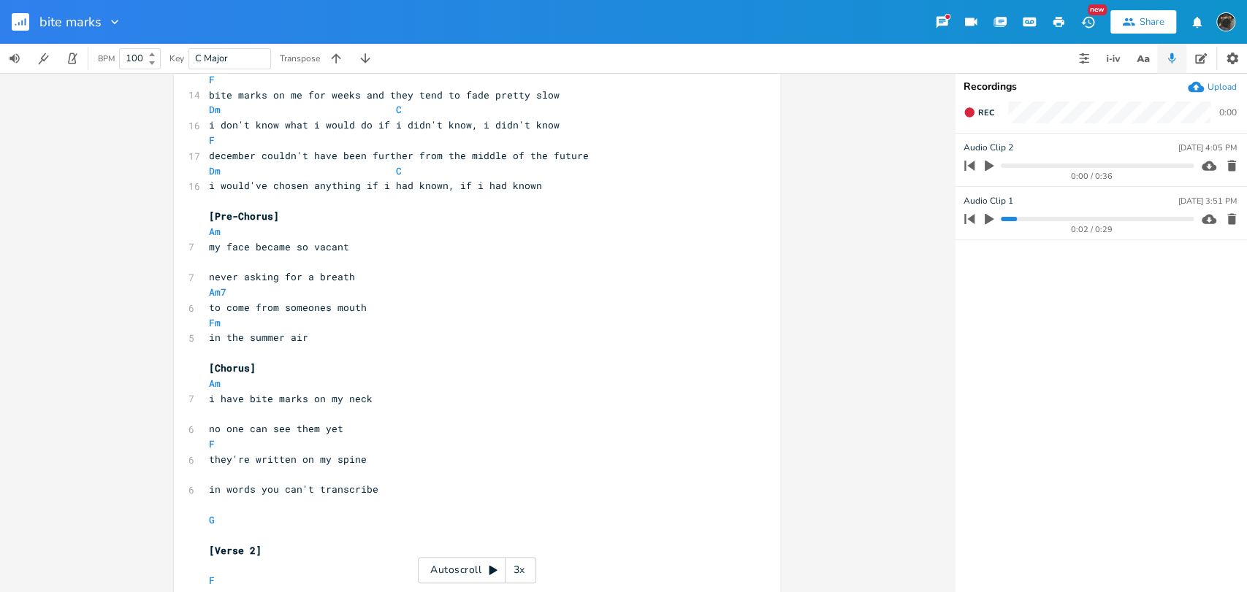
scroll to position [123, 0]
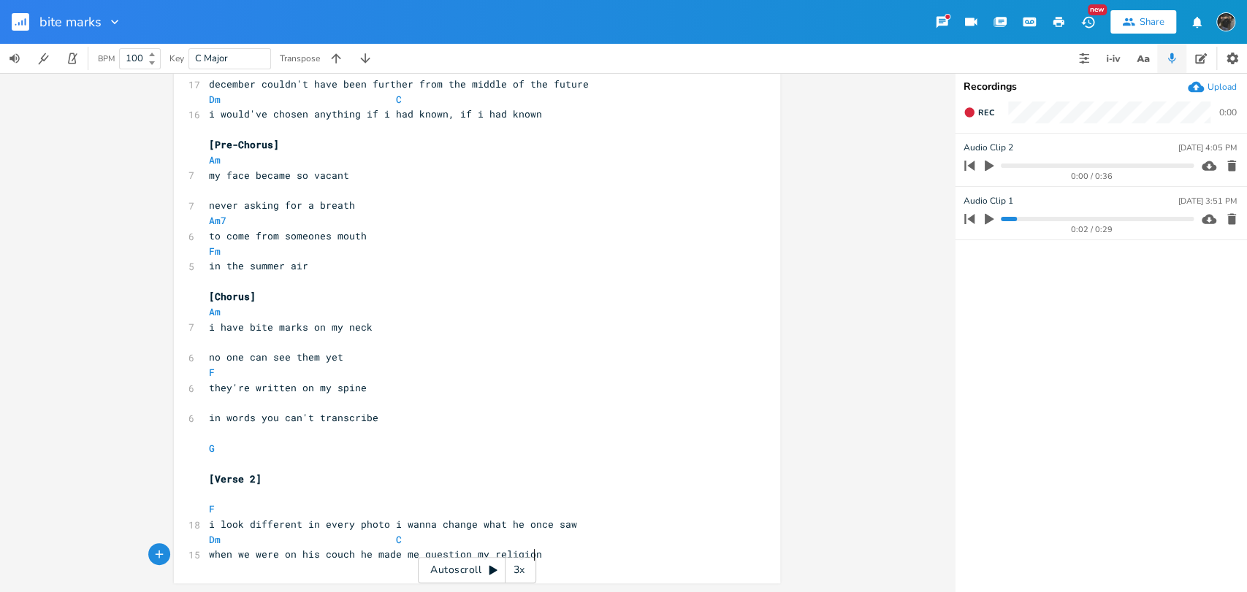
click at [560, 552] on pre "when we were on his couch he made me question my religion" at bounding box center [469, 554] width 527 height 15
type textarea "when we were on his couch he made me question my religion"
drag, startPoint x: 552, startPoint y: 557, endPoint x: 202, endPoint y: 541, distance: 349.5
click at [182, 550] on div "when we were on his couch he made me question my religion x [Verse 1] capo 4 F …" at bounding box center [477, 271] width 606 height 625
click at [584, 557] on pre "when we were on his couch he made me question my religion" at bounding box center [469, 554] width 527 height 15
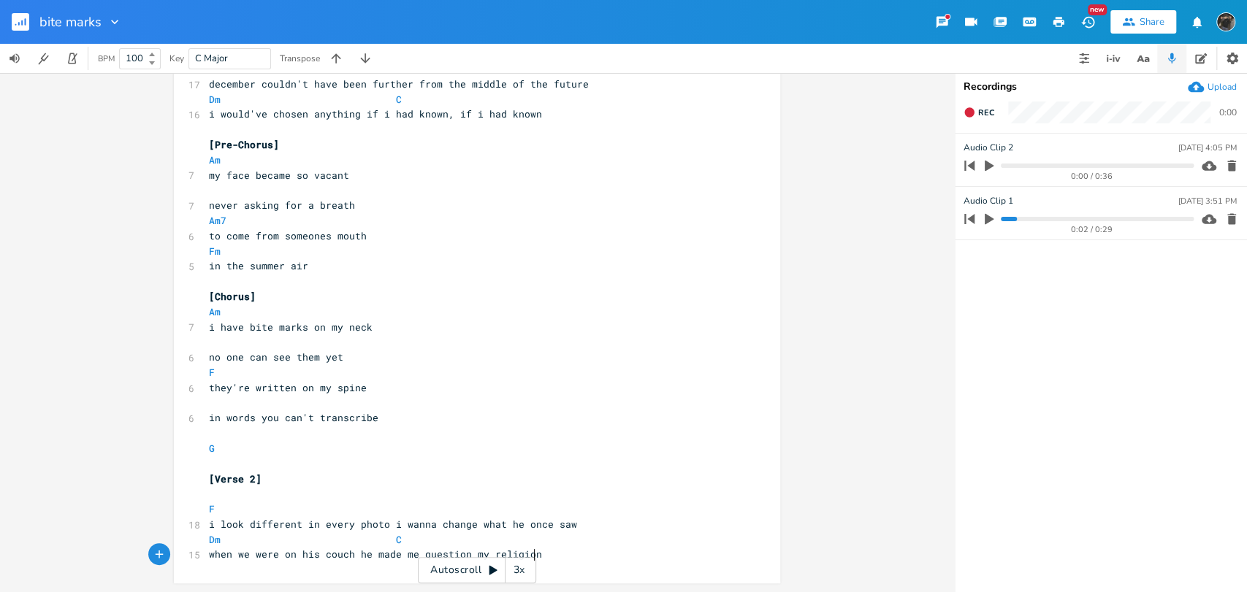
click at [588, 544] on pre "Dm C" at bounding box center [469, 540] width 527 height 15
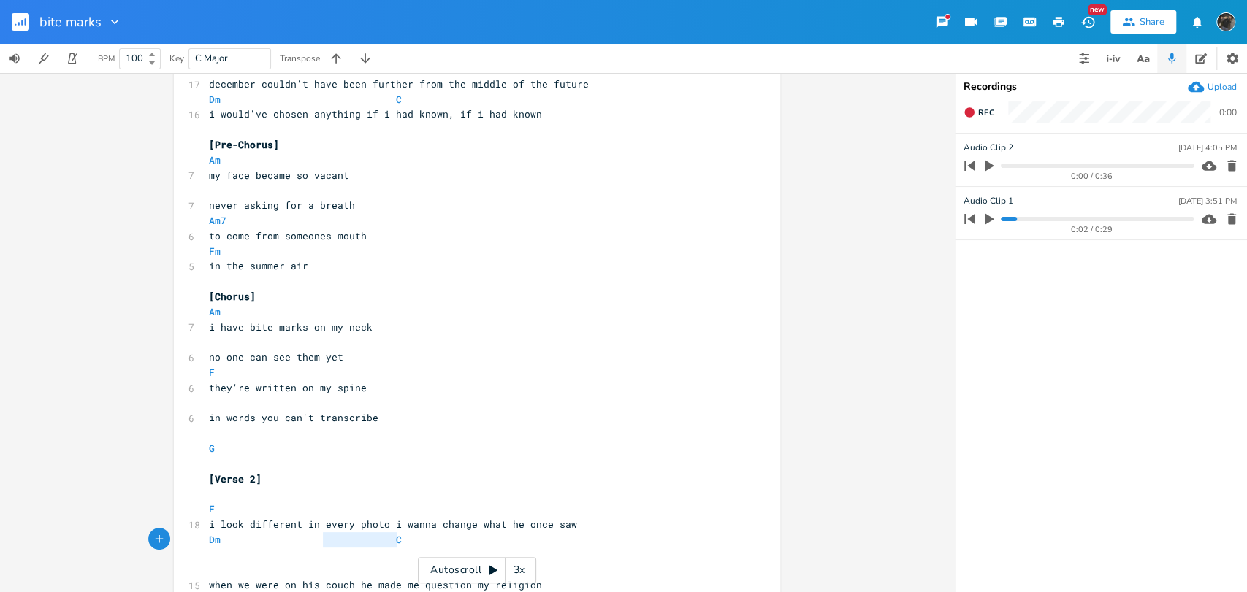
type textarea "Dm C"
drag, startPoint x: 585, startPoint y: 542, endPoint x: 145, endPoint y: 533, distance: 439.8
click at [174, 533] on div "Dm C x [Verse 1] capo 4 F 14 bite marks on me for weeks and they tend to fade p…" at bounding box center [477, 286] width 606 height 655
click at [310, 560] on pre "​" at bounding box center [469, 554] width 527 height 15
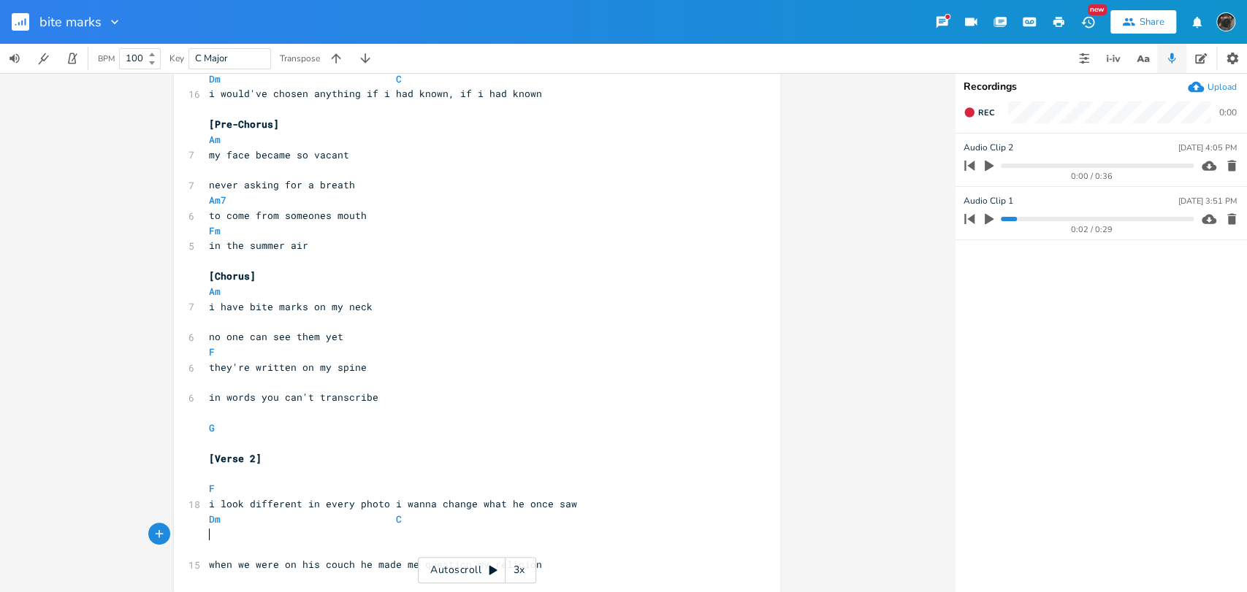
scroll to position [152, 0]
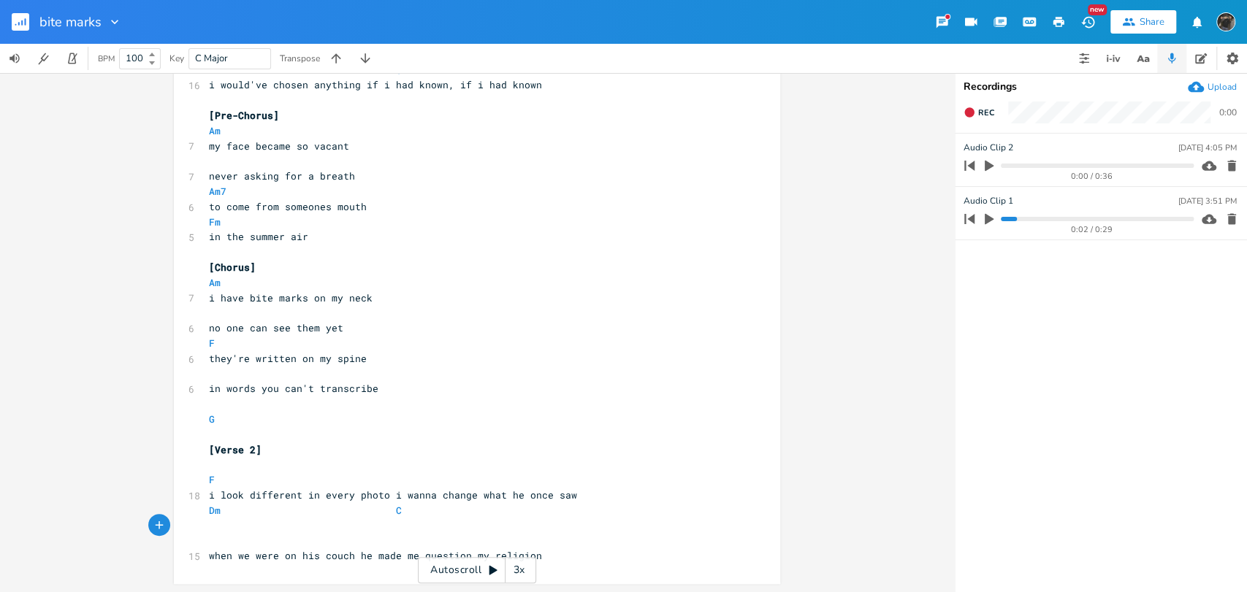
click at [267, 543] on pre "​" at bounding box center [469, 540] width 527 height 15
type textarea "F"
click at [449, 527] on pre "​" at bounding box center [469, 525] width 527 height 15
type textarea "cuas"
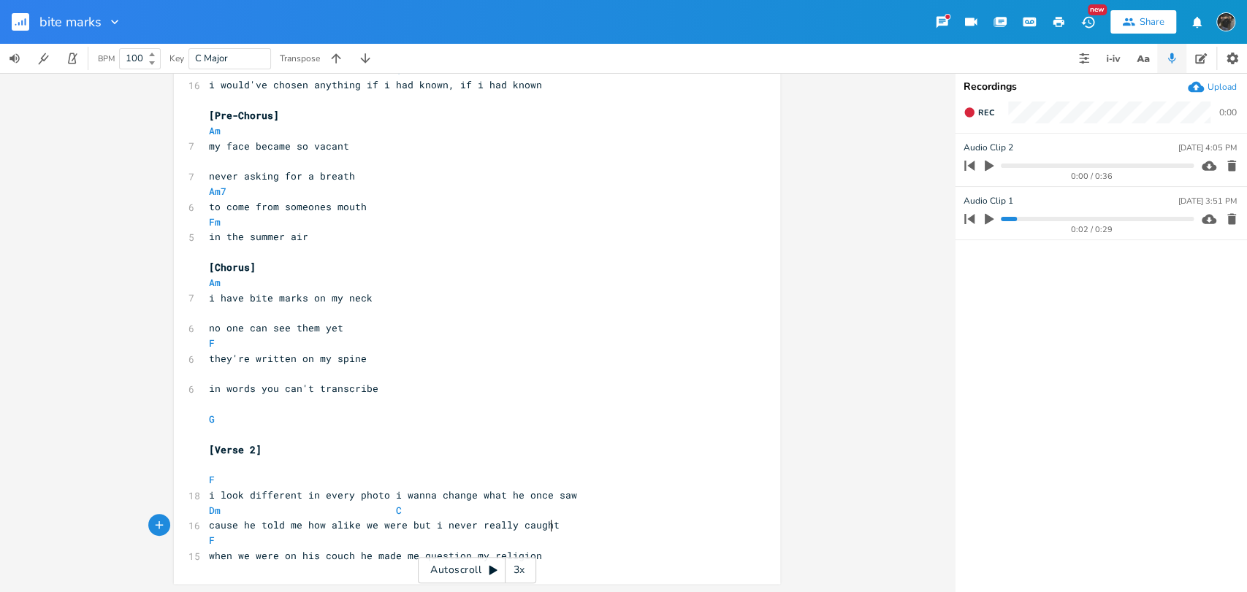
type textarea "ause he told me how alike we were but i never really caughti"
type textarea "it"
click at [509, 530] on span "cause he told me how alike we were but i never really caught" at bounding box center [384, 525] width 351 height 13
click at [433, 530] on span "cause he told me how alike we were but i never really caught" at bounding box center [384, 525] width 351 height 13
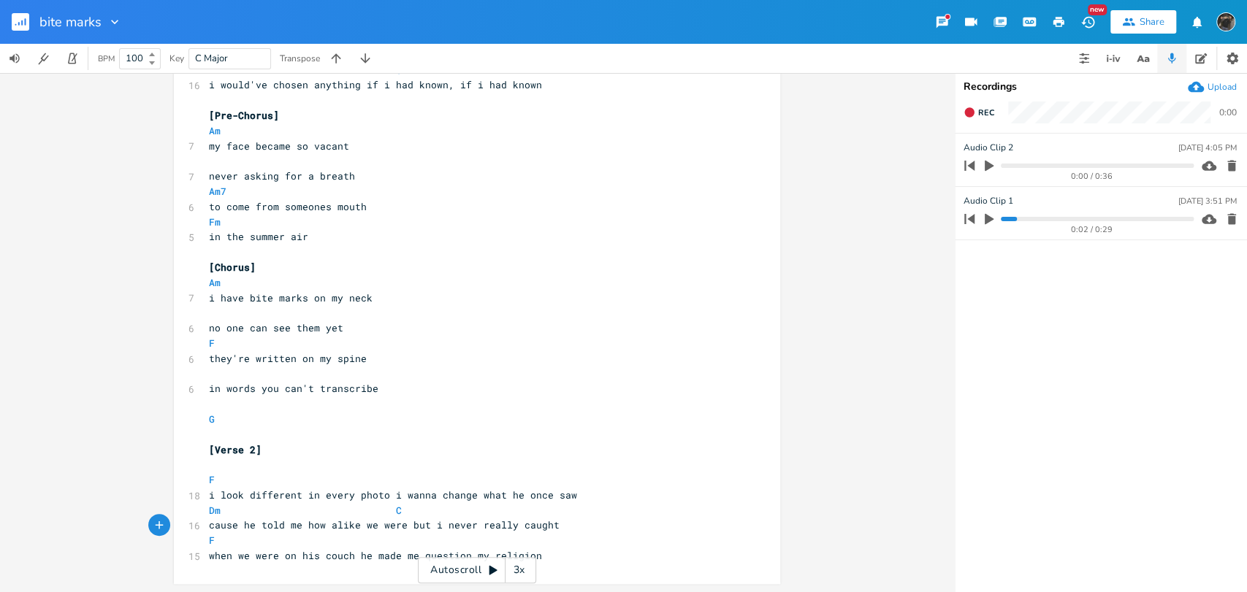
type textarea "t"
click at [580, 553] on pre "when we were on his couch he made me question my religion" at bounding box center [469, 556] width 527 height 15
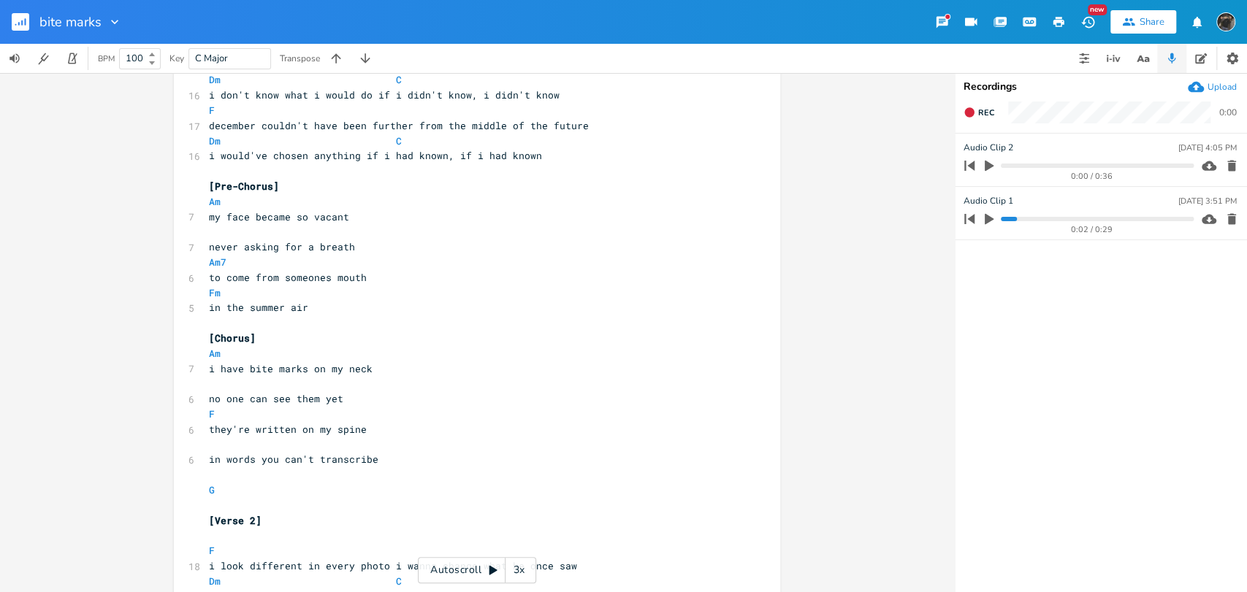
scroll to position [152, 0]
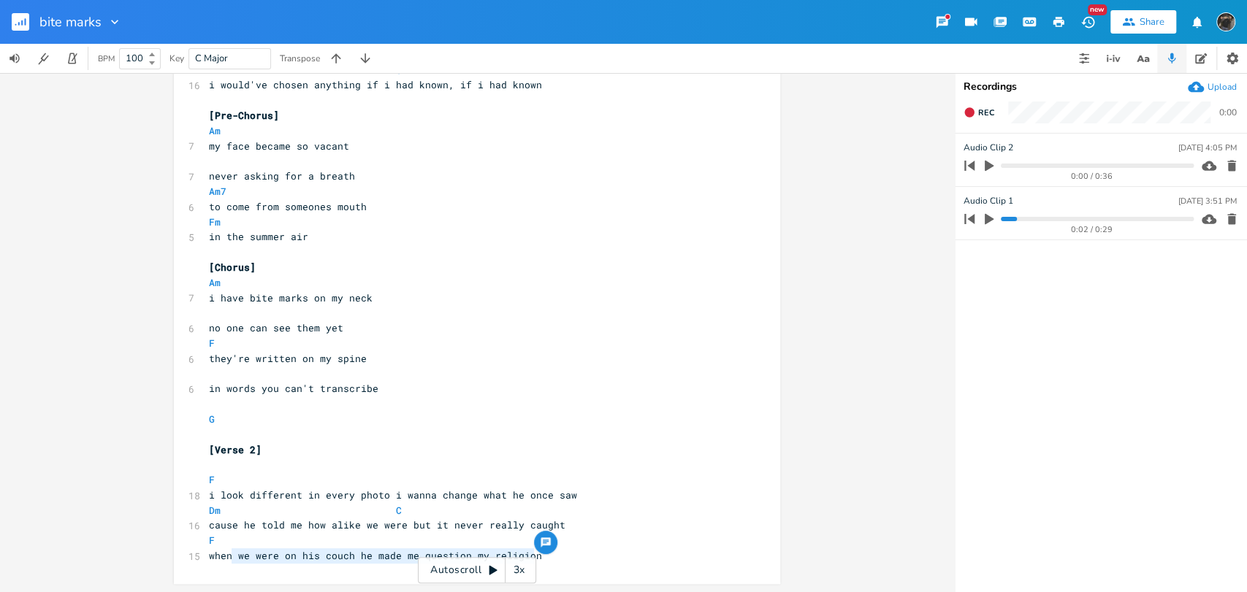
type textarea "when"
drag, startPoint x: 229, startPoint y: 557, endPoint x: 199, endPoint y: 556, distance: 30.0
click at [199, 556] on div "when x [Verse 1] capo 4 F 14 bite marks on me for weeks and they tend to fade p…" at bounding box center [477, 257] width 606 height 655
click at [332, 557] on span "we were on his couch he made me question my religion" at bounding box center [361, 555] width 304 height 13
type textarea "then"
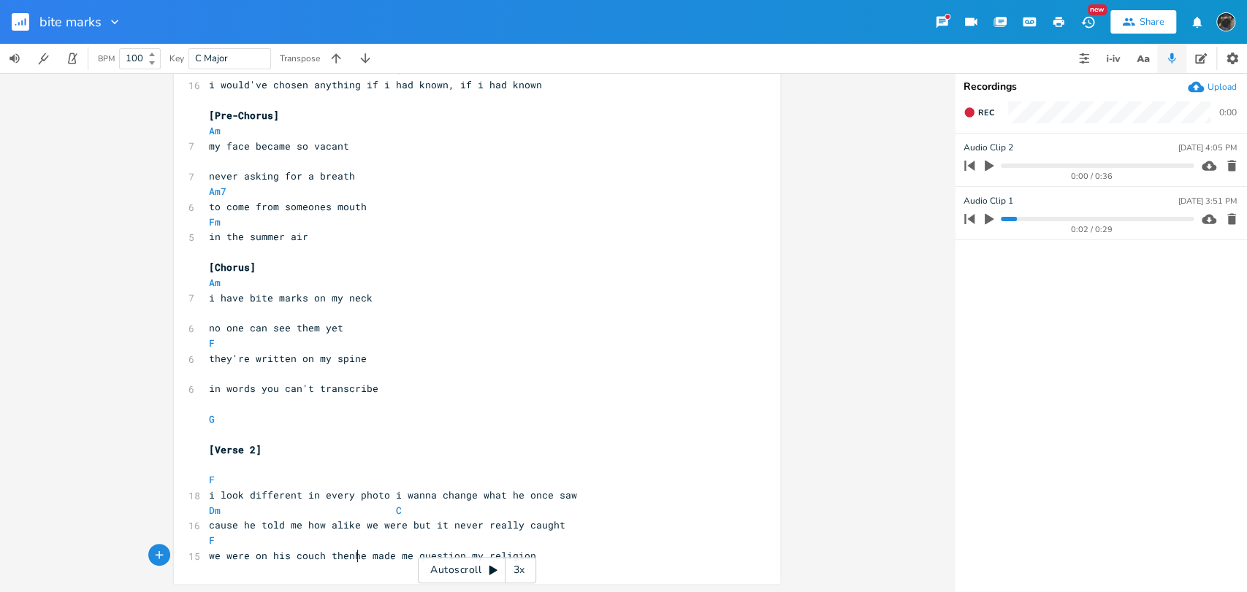
scroll to position [0, 21]
click at [469, 552] on span "we were on his couch then he made me question my religion" at bounding box center [375, 555] width 333 height 13
drag, startPoint x: 397, startPoint y: 556, endPoint x: 375, endPoint y: 561, distance: 23.2
click at [375, 561] on span "we were on his couch then he made me question my religion" at bounding box center [375, 555] width 333 height 13
type textarea "got e"
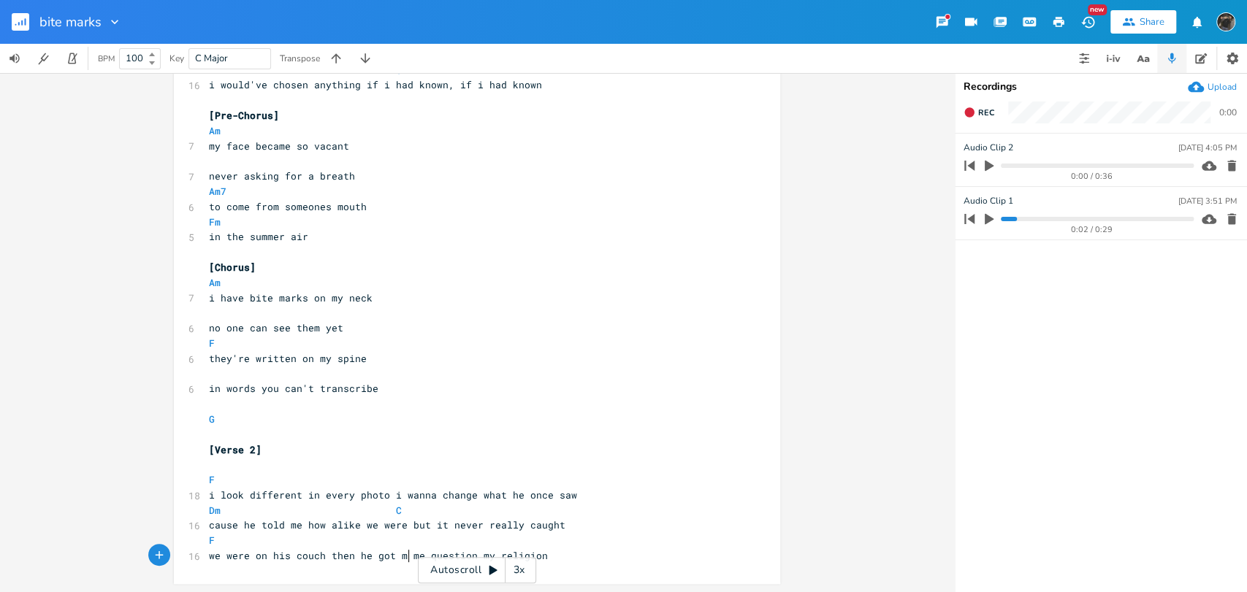
type textarea "me"
click at [460, 553] on span "we were on his couch then he got me question my religion" at bounding box center [372, 555] width 327 height 13
type textarea "ing"
click at [596, 562] on pre "we were on his couch then he got me questioning my religion" at bounding box center [469, 556] width 527 height 15
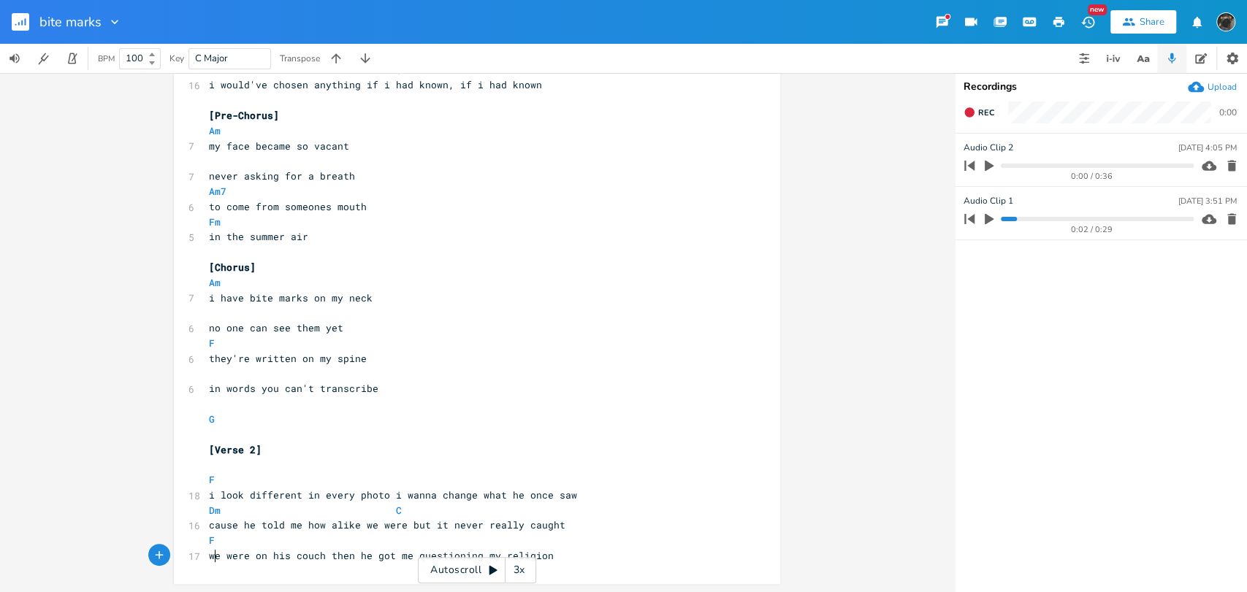
click at [210, 555] on span "we were on his couch then he got me questioning my religion" at bounding box center [381, 555] width 345 height 13
click at [600, 554] on pre "we were on his couch then he got me questioning my religion" at bounding box center [469, 556] width 527 height 15
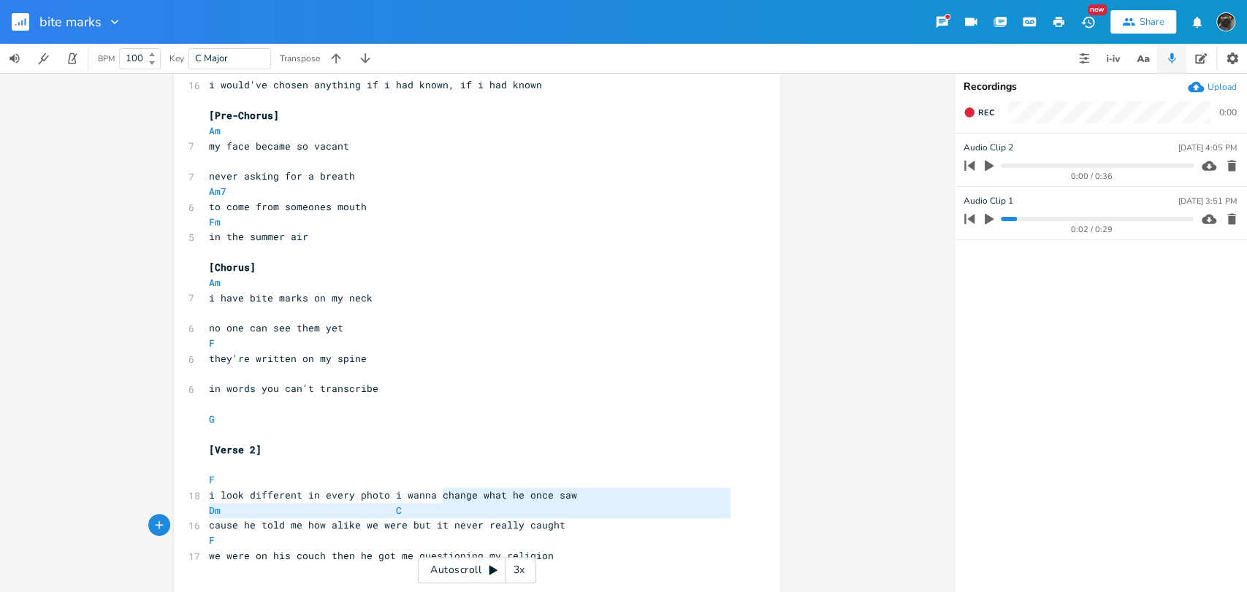
type textarea "hange what he once saw"
drag, startPoint x: 436, startPoint y: 503, endPoint x: 232, endPoint y: 515, distance: 204.9
click at [175, 516] on div "hange what he once saw x [Verse 1] capo 4 F 14 bite marks on me for weeks and t…" at bounding box center [477, 265] width 606 height 670
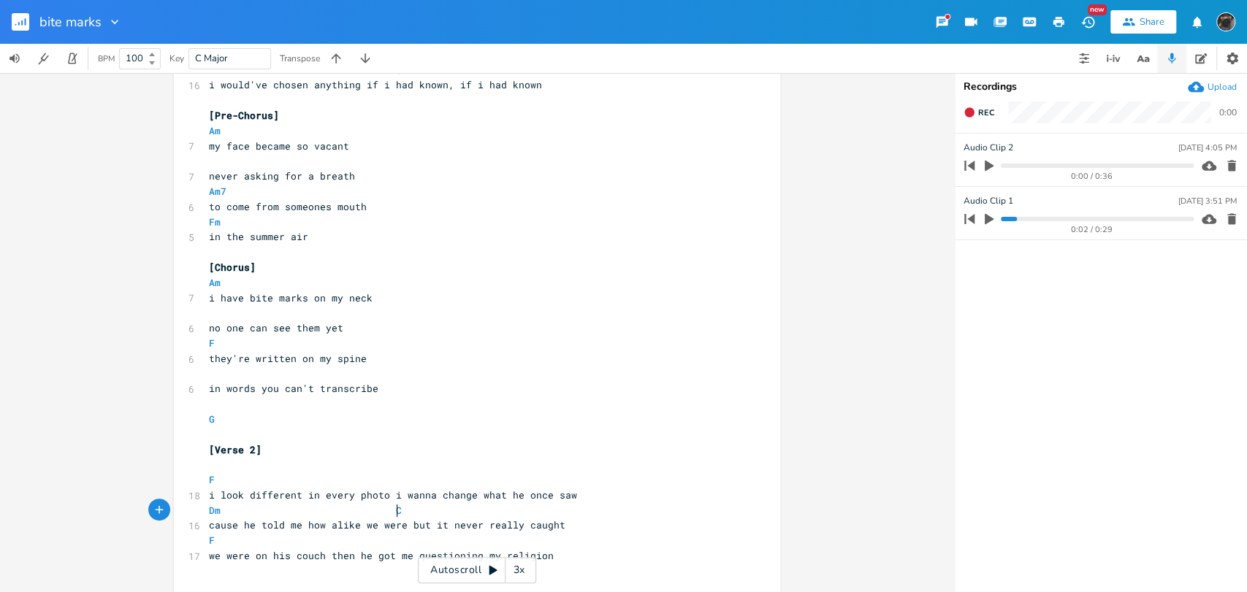
click at [456, 507] on pre "Dm C" at bounding box center [469, 510] width 527 height 15
type textarea "Dm C"
drag, startPoint x: 419, startPoint y: 514, endPoint x: 193, endPoint y: 511, distance: 226.5
click at [193, 511] on div "Dm C x [Verse 1] capo 4 F 14 bite marks on me for weeks and they tend to fade p…" at bounding box center [477, 265] width 606 height 670
click at [290, 560] on span "we were on his couch then he got me questioning my religion" at bounding box center [381, 555] width 345 height 13
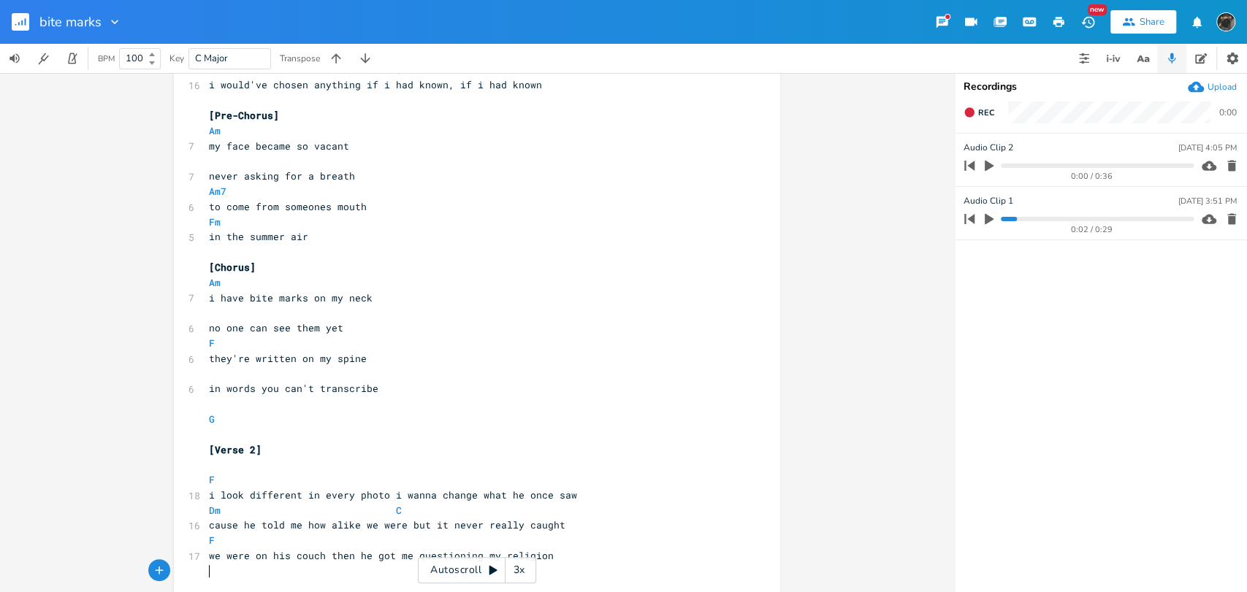
click at [286, 567] on pre "​" at bounding box center [469, 571] width 527 height 15
paste textarea "4"
type textarea "4"
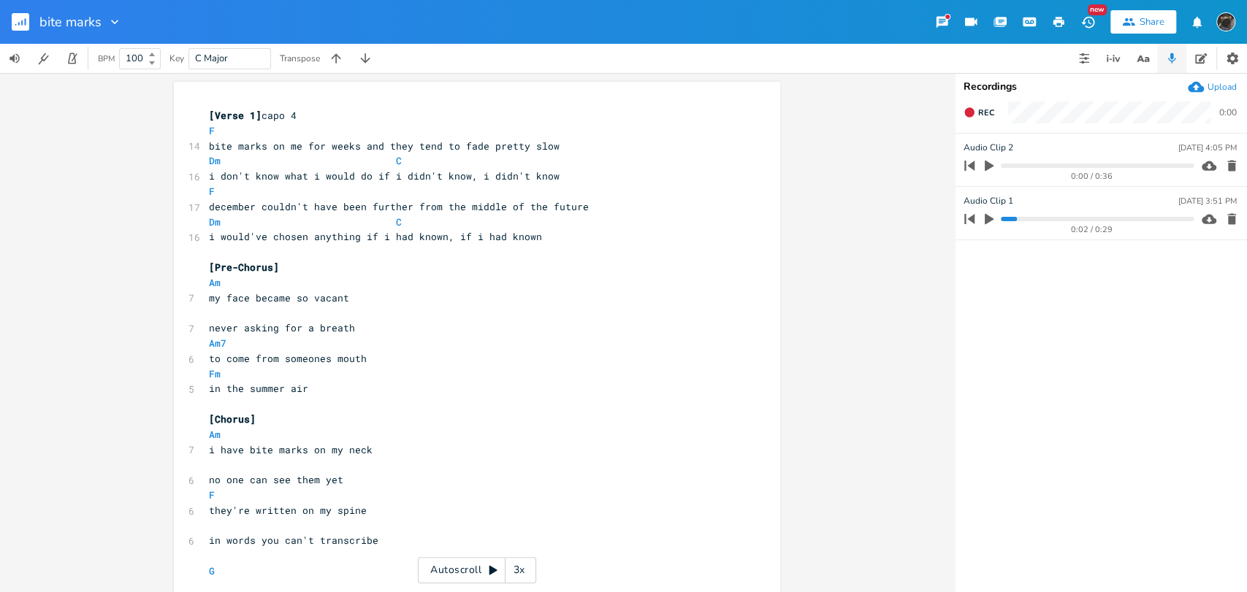
scroll to position [183, 0]
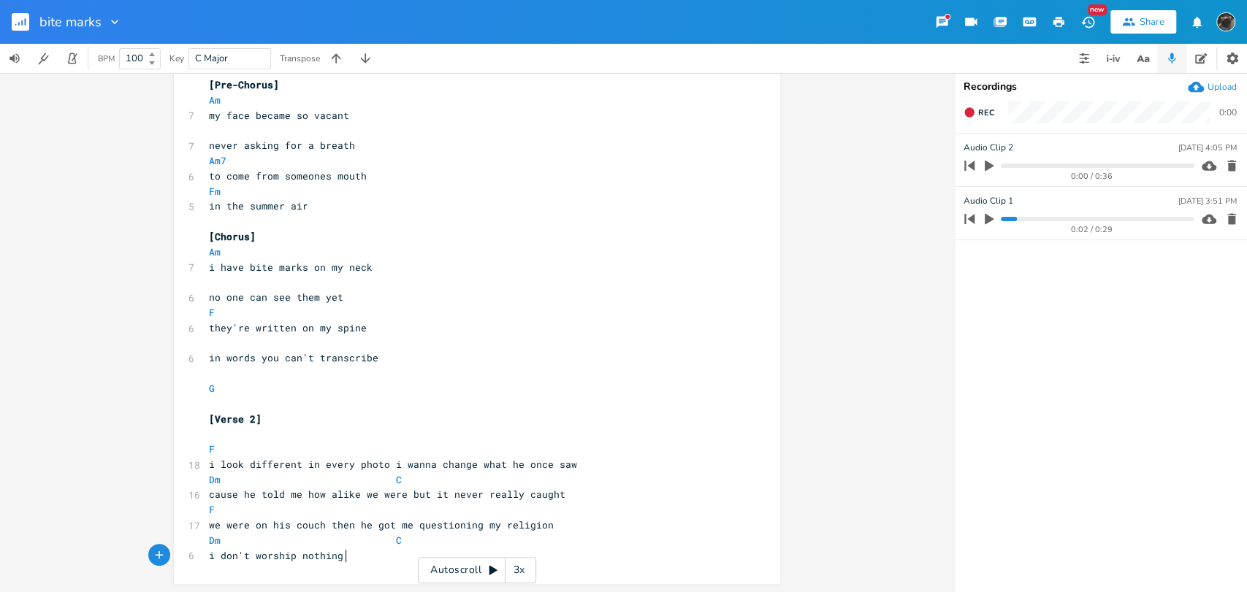
type textarea "i don't worship nothing t"
type textarea "at all"
type textarea ", not since him,"
type textarea "nothing at all"
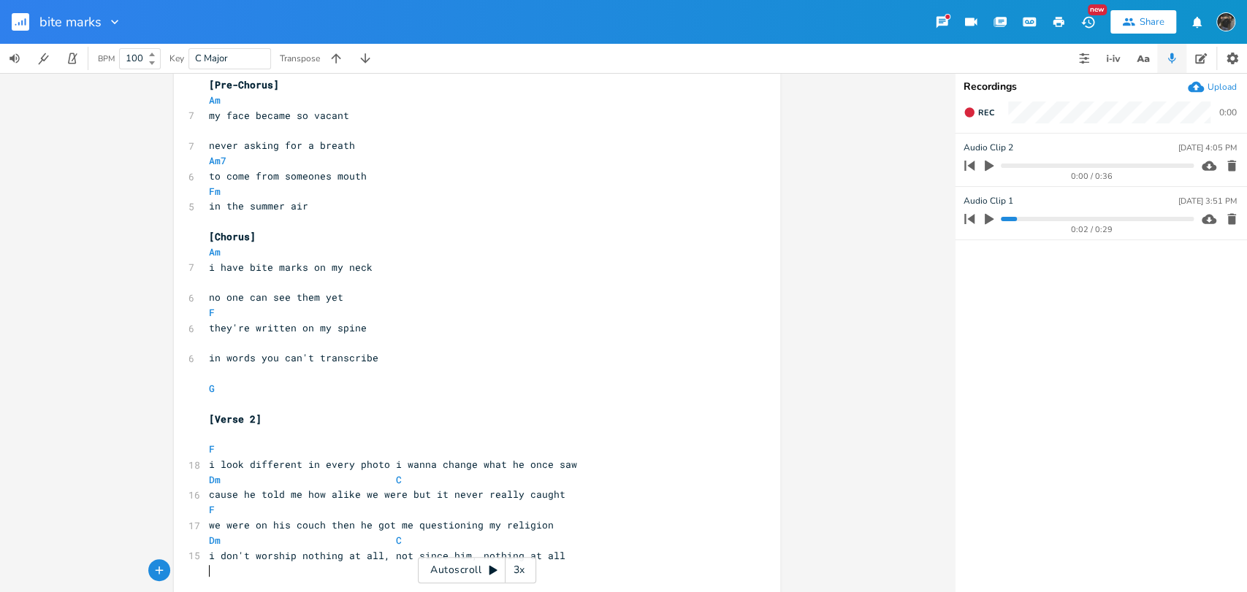
scroll to position [205, 0]
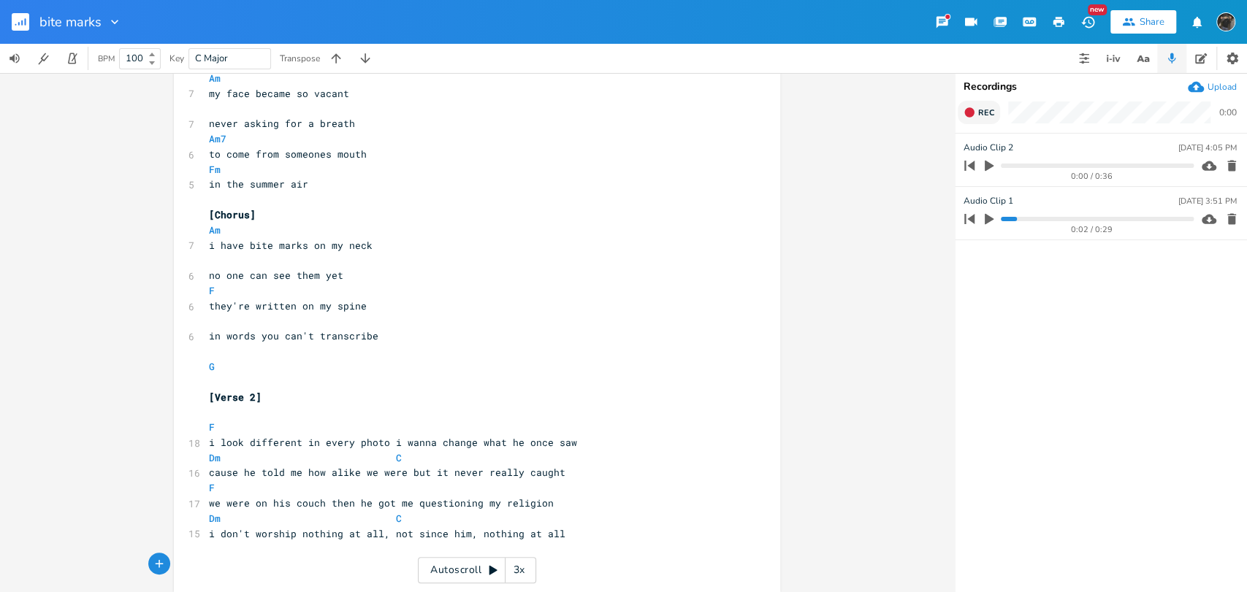
click at [973, 118] on icon "button" at bounding box center [970, 113] width 12 height 12
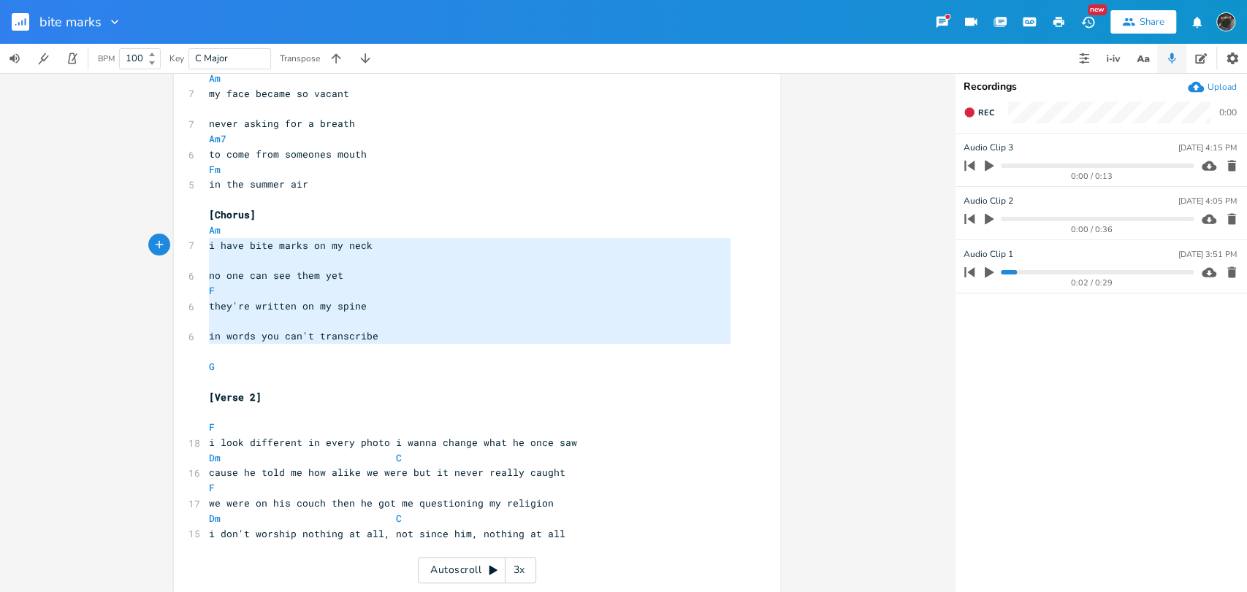
type textarea "[Chorus] Am i have bite marks on my neck no one can see them yet F they're writ…"
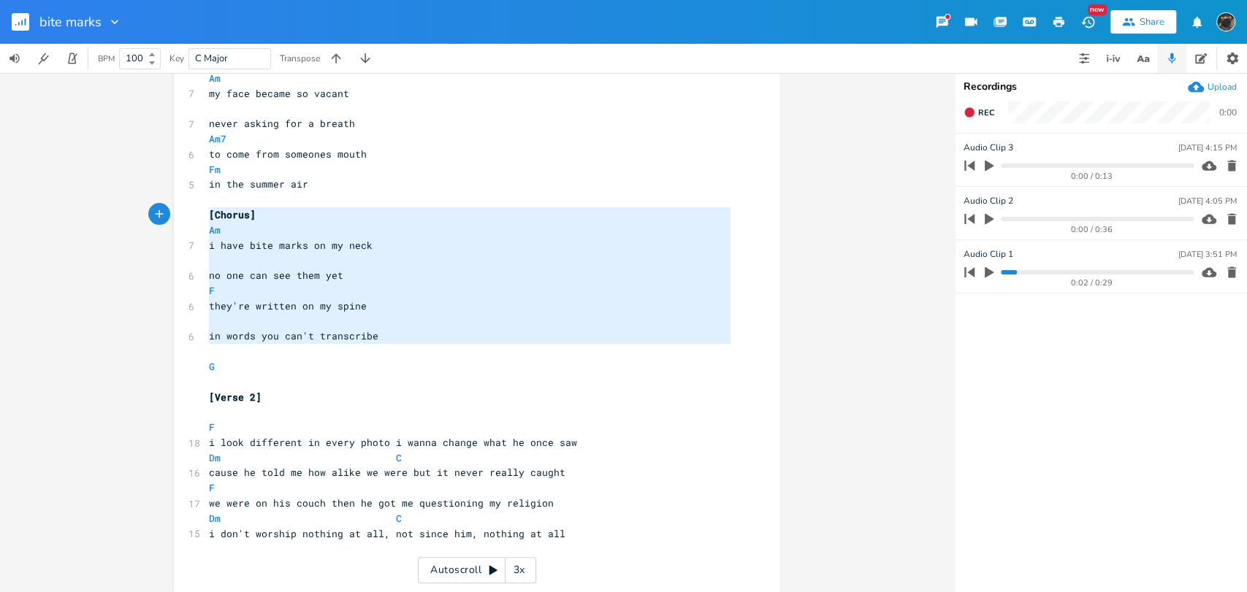
drag, startPoint x: 390, startPoint y: 346, endPoint x: 178, endPoint y: 212, distance: 251.1
click at [178, 212] on div "[Chorus] Am i have bite marks on my neck no one can see them yet F they're writ…" at bounding box center [477, 234] width 606 height 715
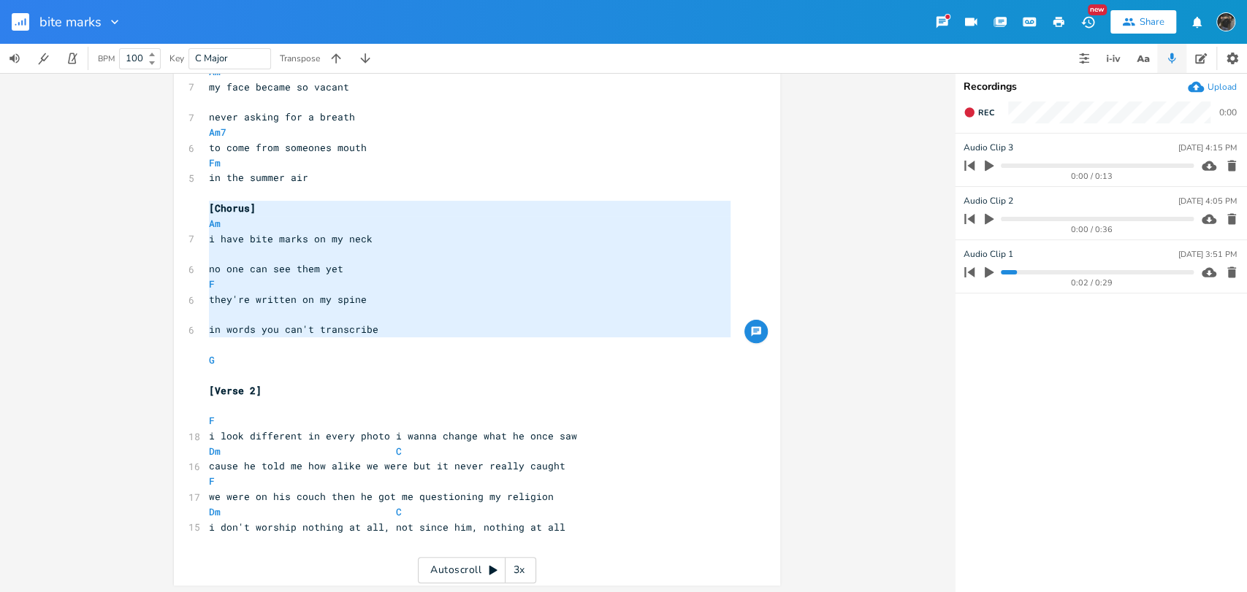
scroll to position [213, 0]
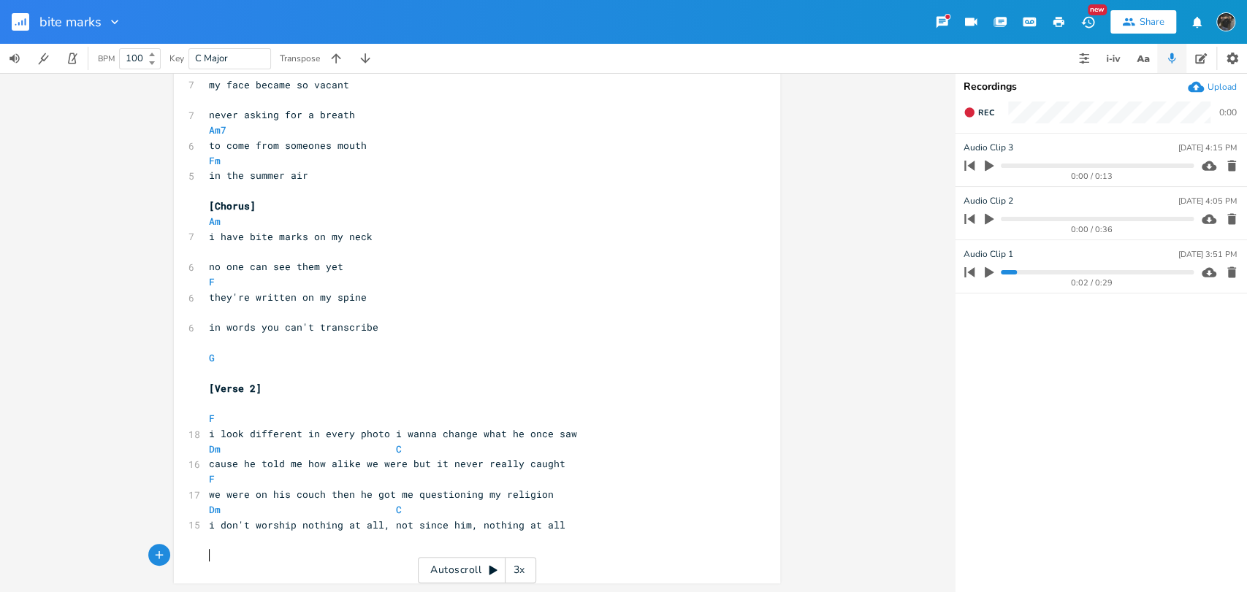
click at [647, 550] on pre "​" at bounding box center [469, 555] width 527 height 15
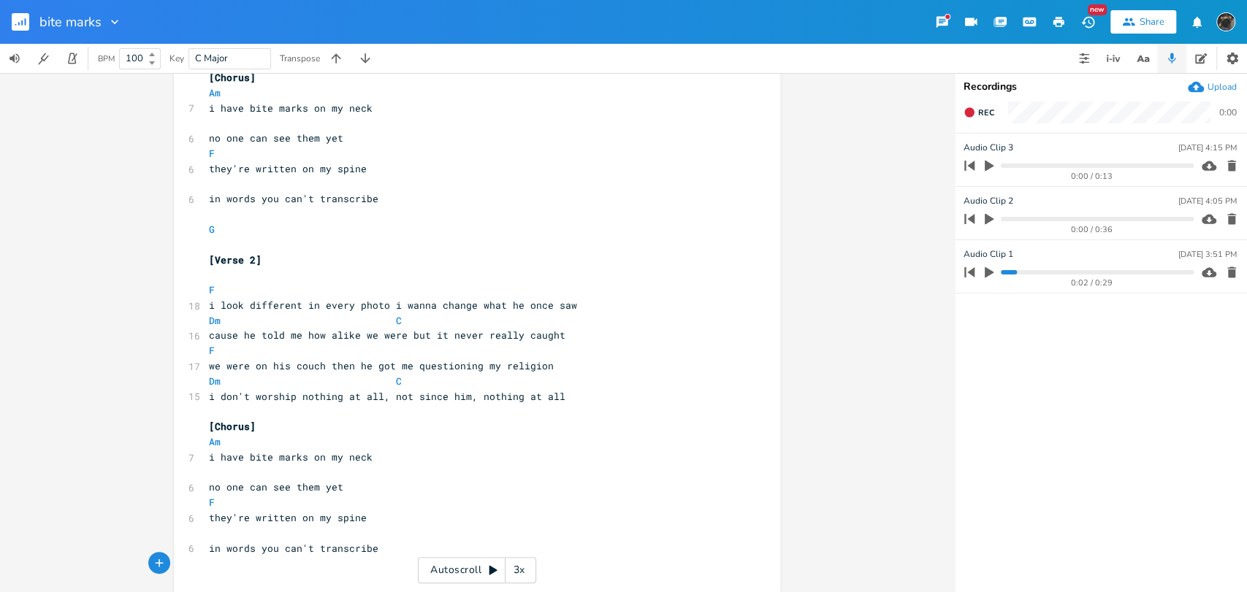
scroll to position [351, 0]
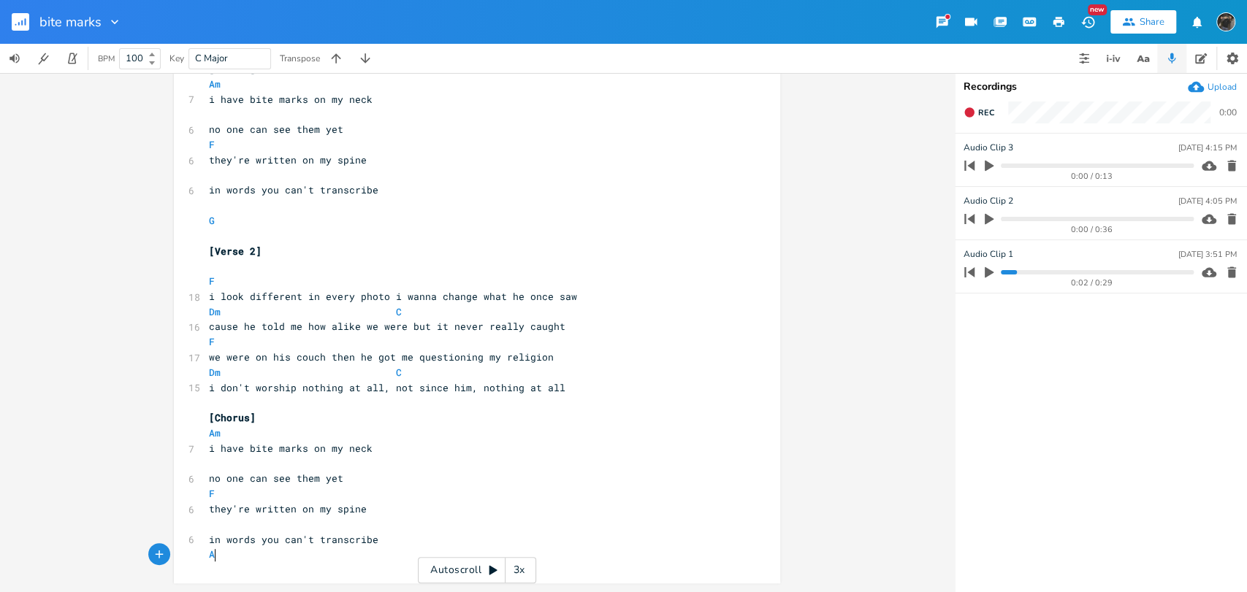
type textarea "Am"
type textarea "you"
type textarea "the weight pushes down on my neck"
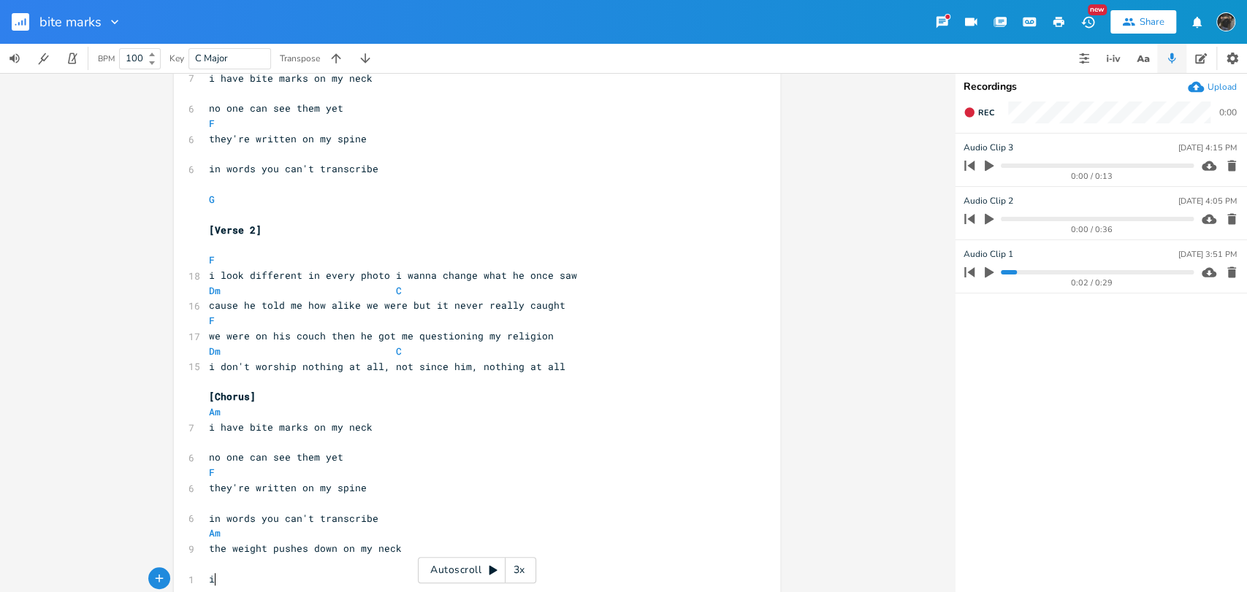
scroll to position [375, 0]
type textarea "its pressed against my chest"
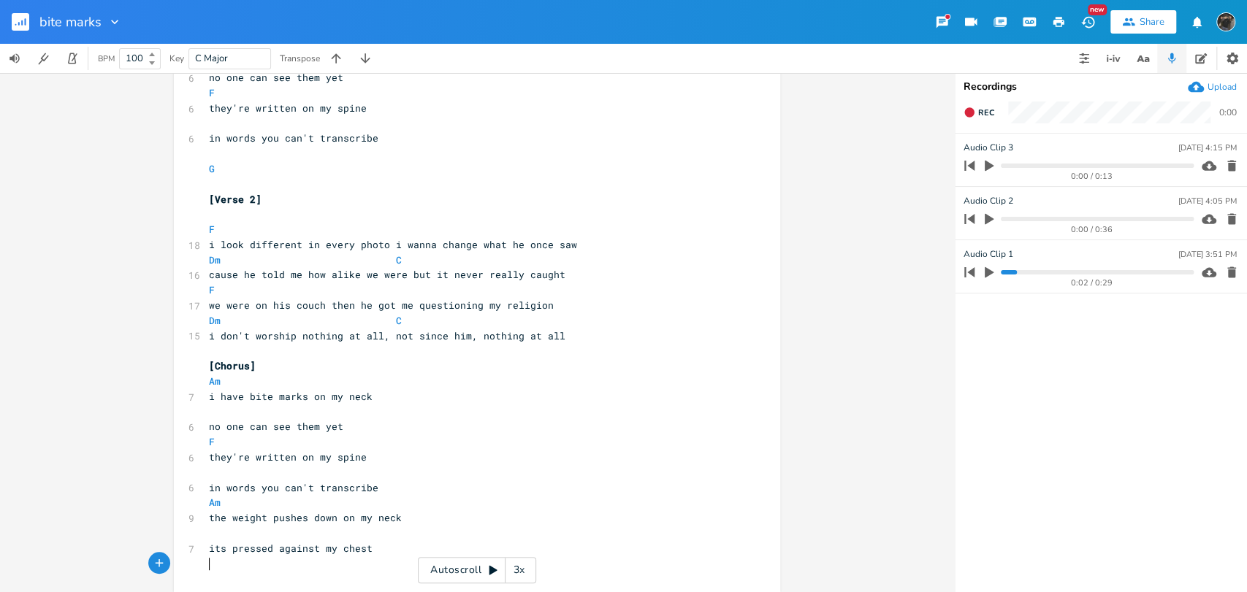
type textarea "F"
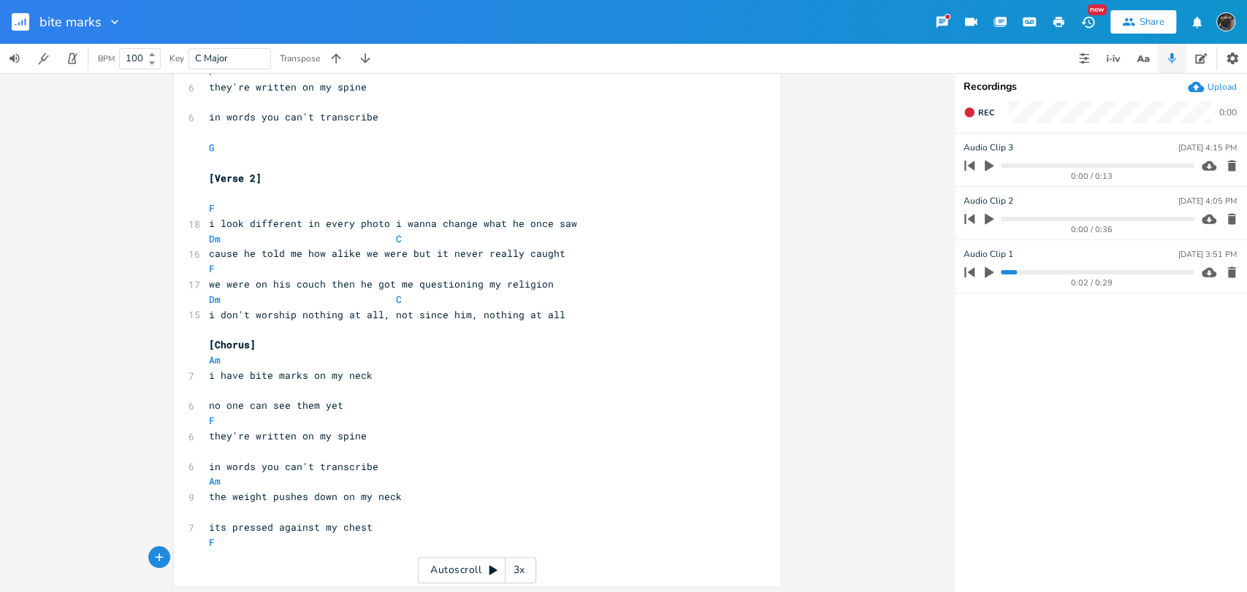
scroll to position [426, 0]
type textarea "i'm wondering right now"
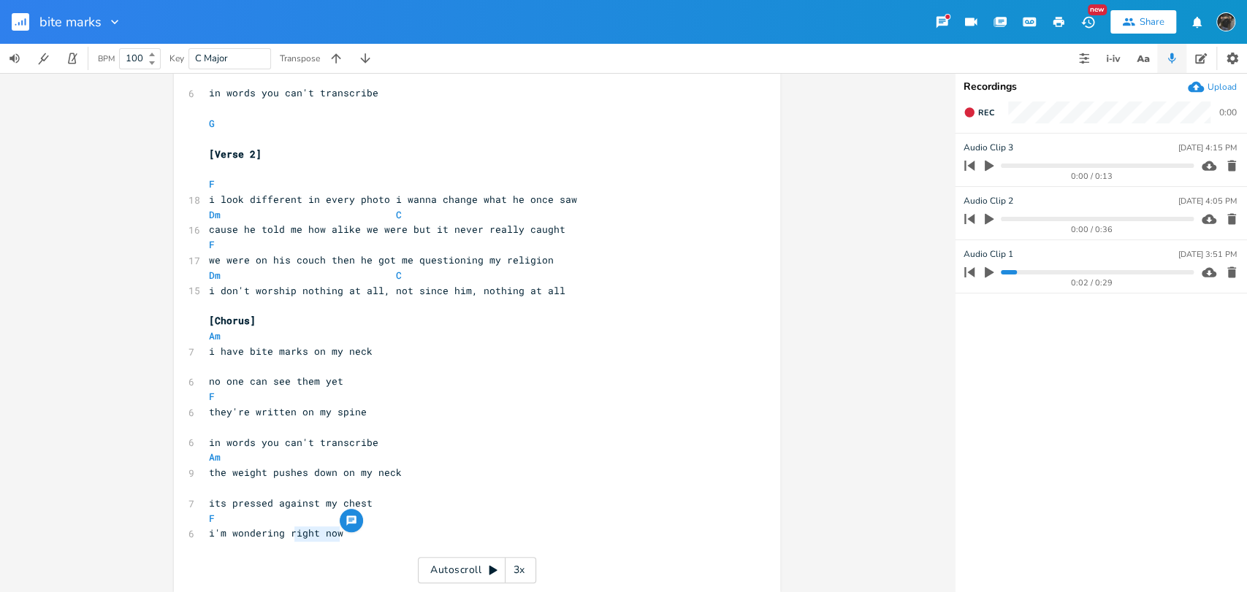
type textarea "right now"
drag, startPoint x: 337, startPoint y: 533, endPoint x: 286, endPoint y: 531, distance: 51.2
click at [286, 531] on pre "i'm wondering right now" at bounding box center [469, 533] width 527 height 15
click at [257, 557] on pre "​" at bounding box center [469, 564] width 527 height 15
type textarea "how he's still"
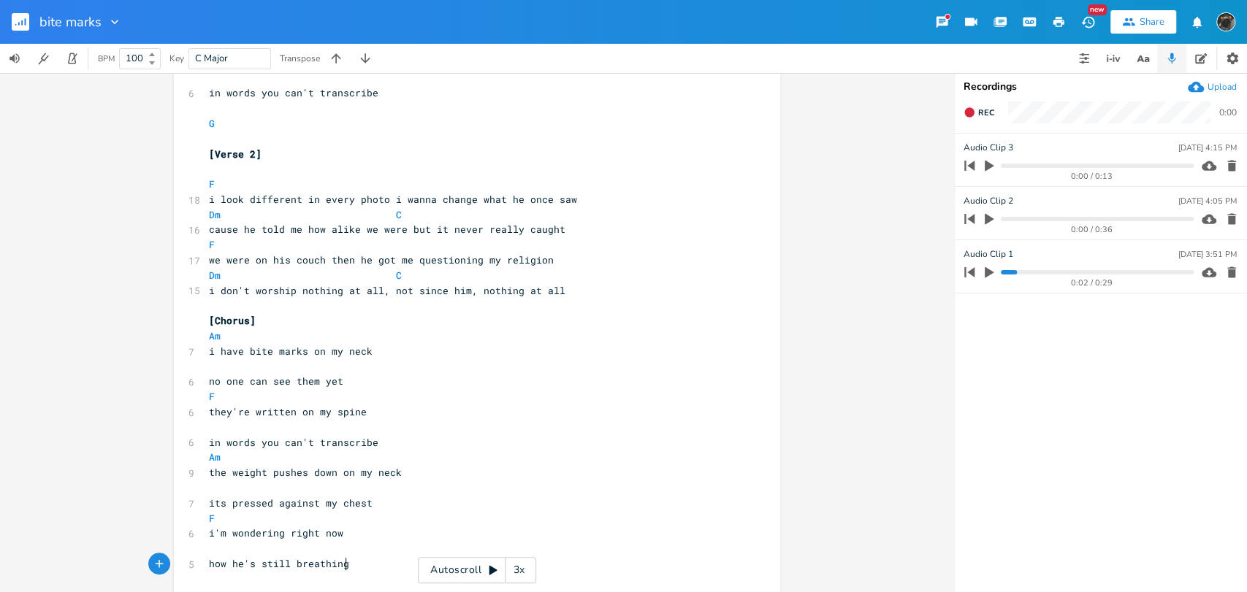
scroll to position [0, 49]
type textarea "l breathing sounds"
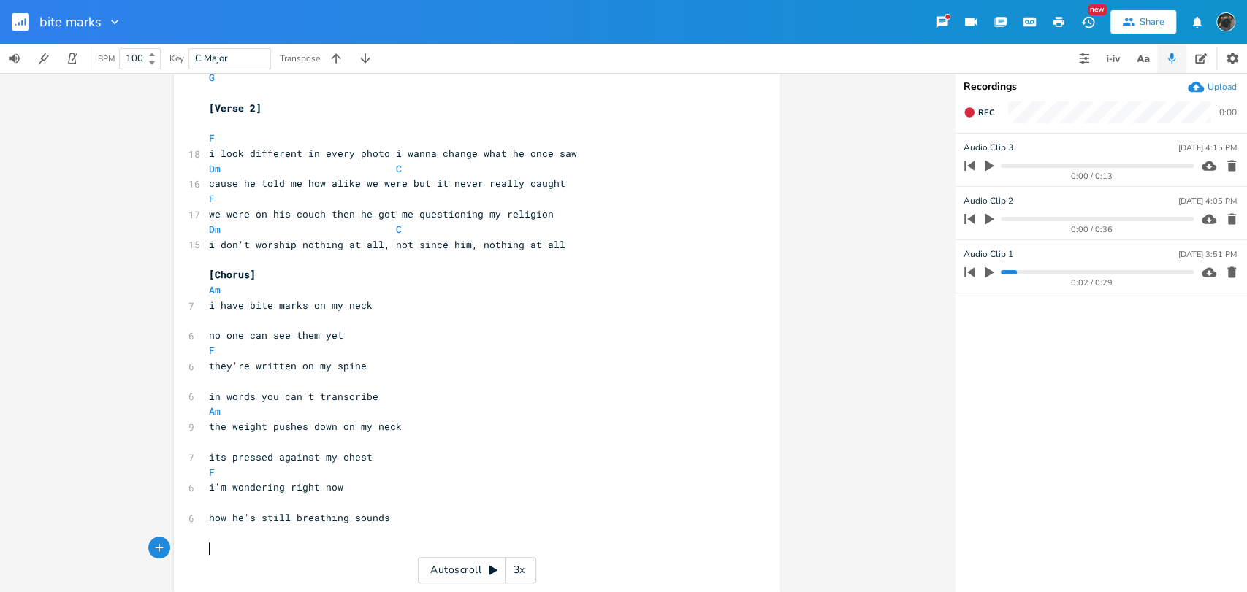
scroll to position [486, 0]
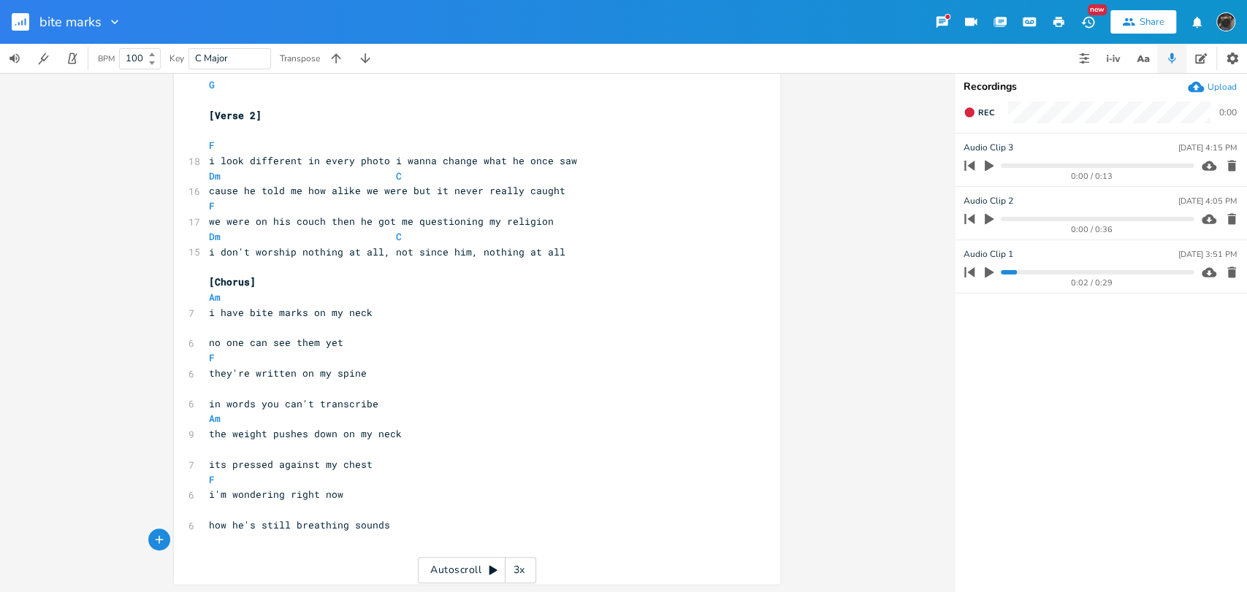
type textarea "G"
type textarea "(breathing we"
type textarea ")"
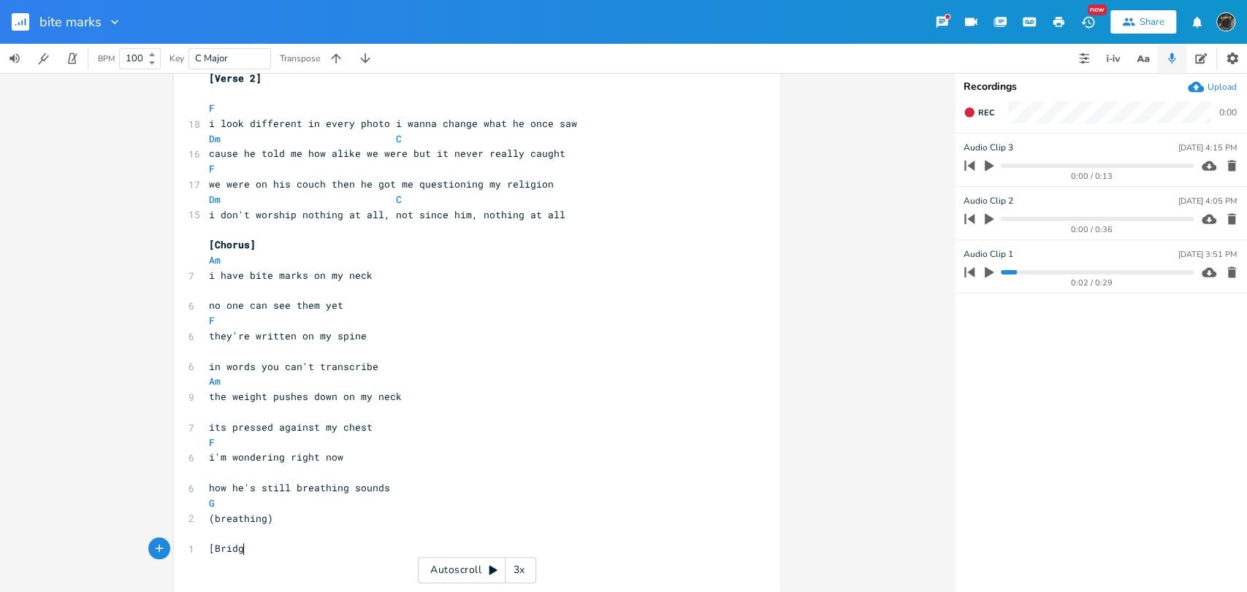
scroll to position [0, 31]
type textarea "[Bridge]"
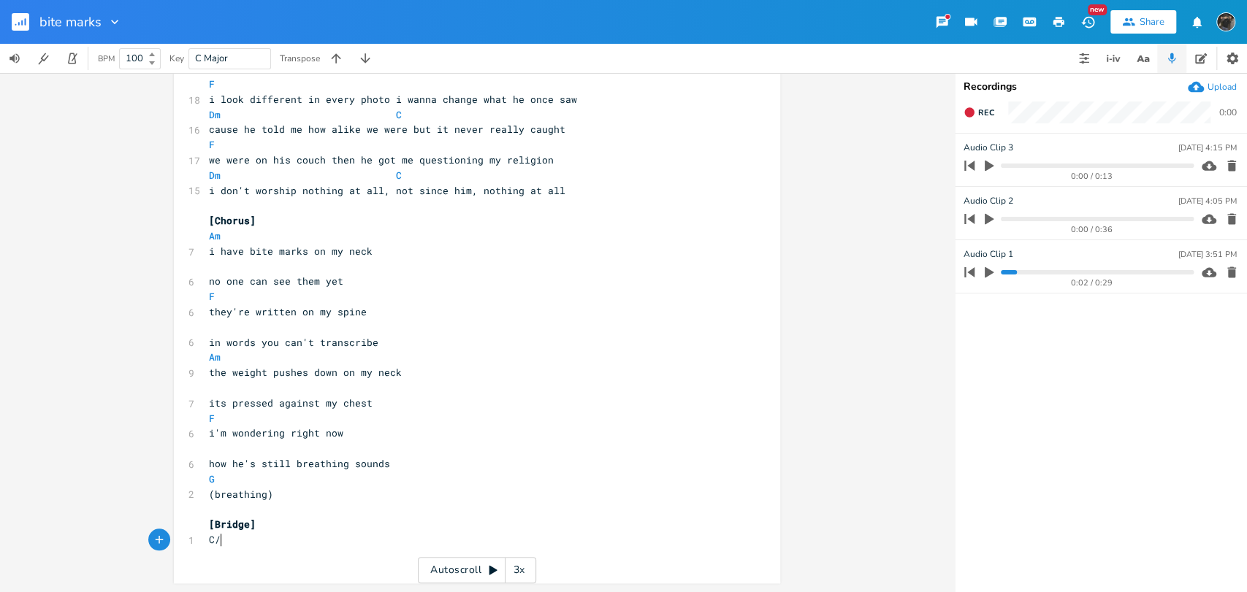
type textarea "C/B"
type textarea "they just won't go away"
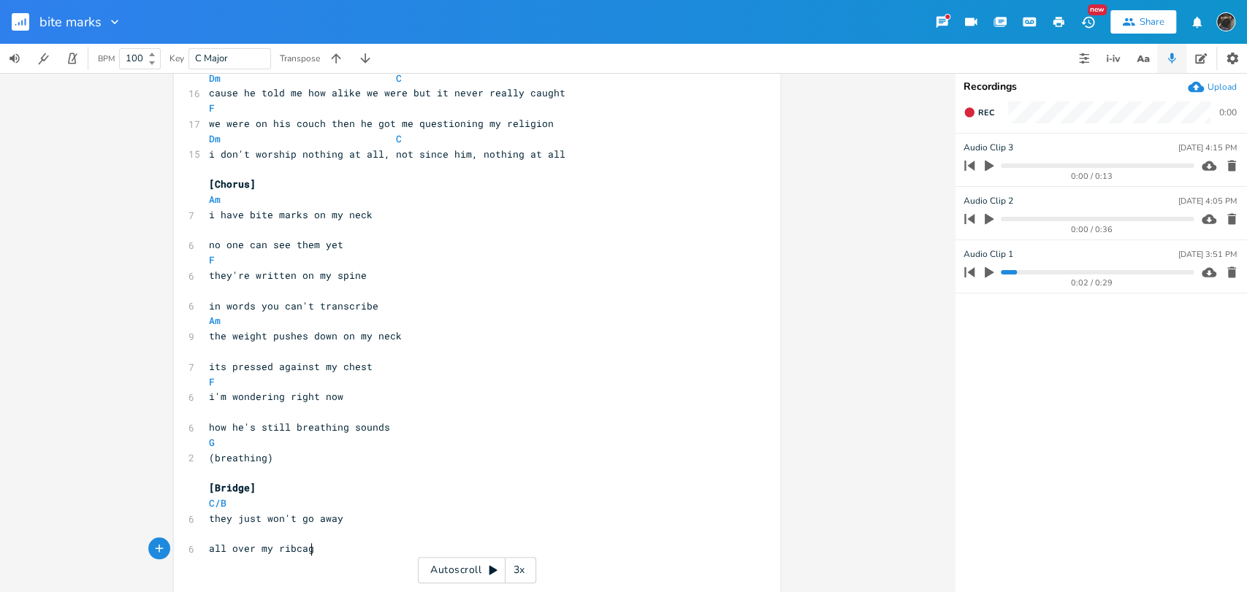
type textarea "all over my ribcage"
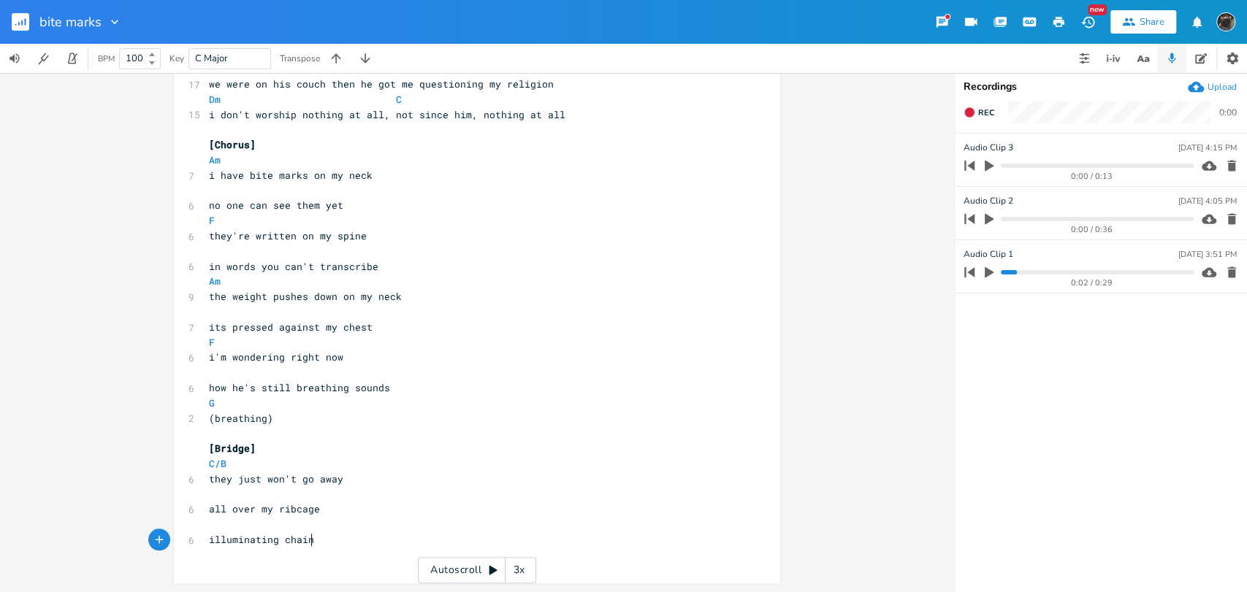
type textarea "illuminating chains"
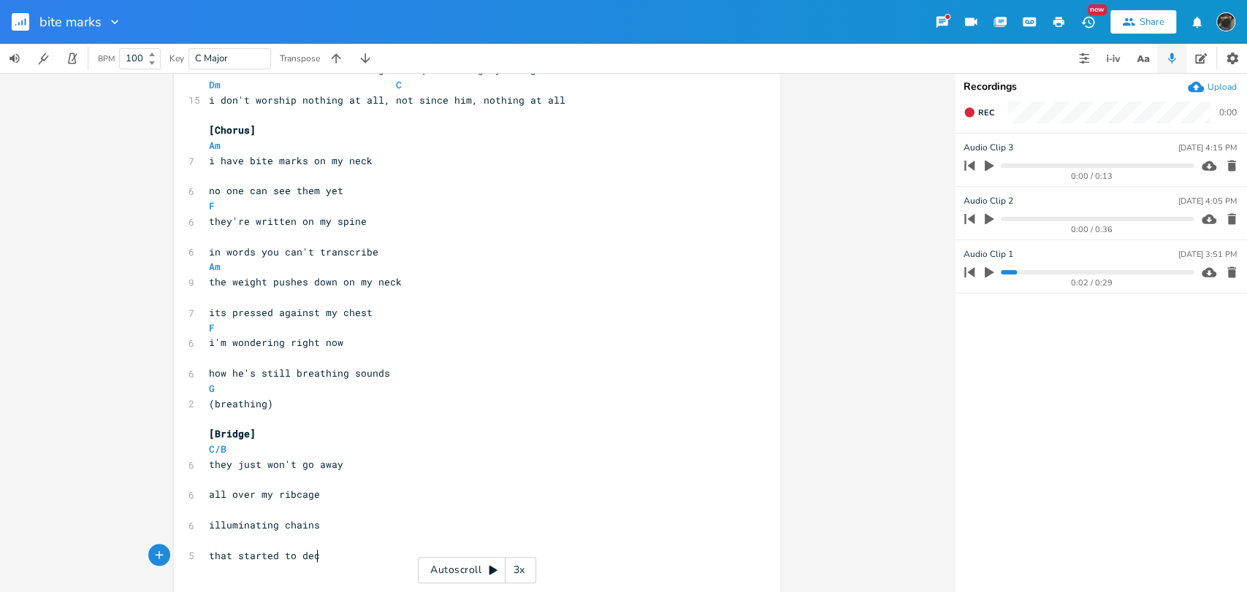
type textarea "that started to decay"
click at [244, 507] on pre "​" at bounding box center [469, 510] width 527 height 15
type textarea "Am"
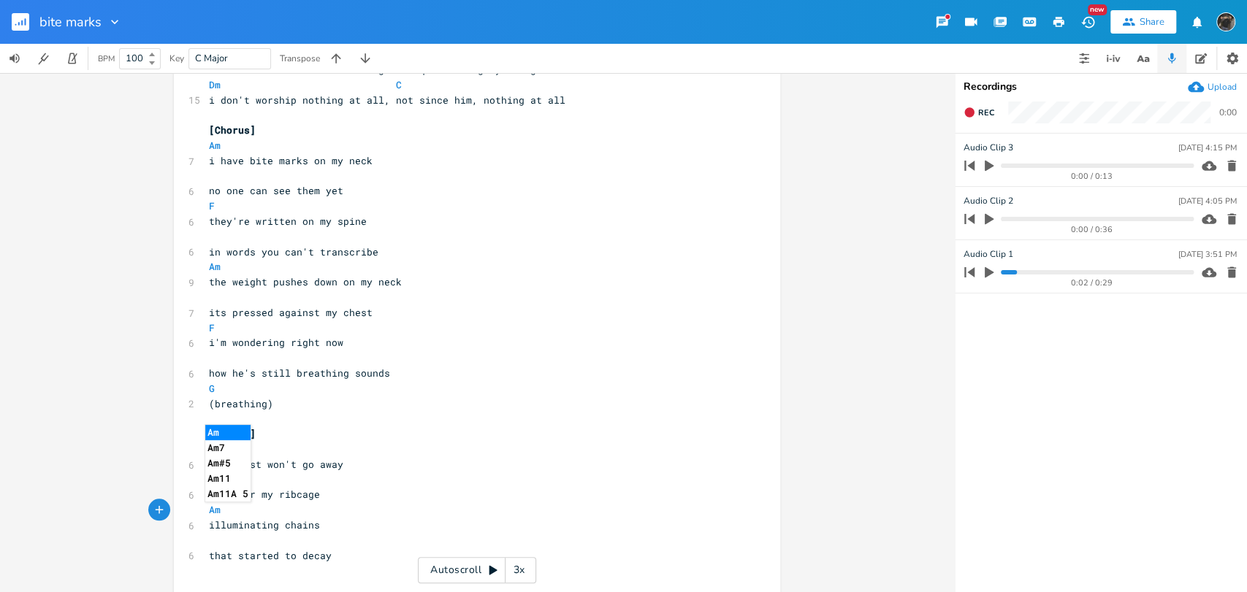
click at [355, 572] on pre "​" at bounding box center [469, 570] width 527 height 15
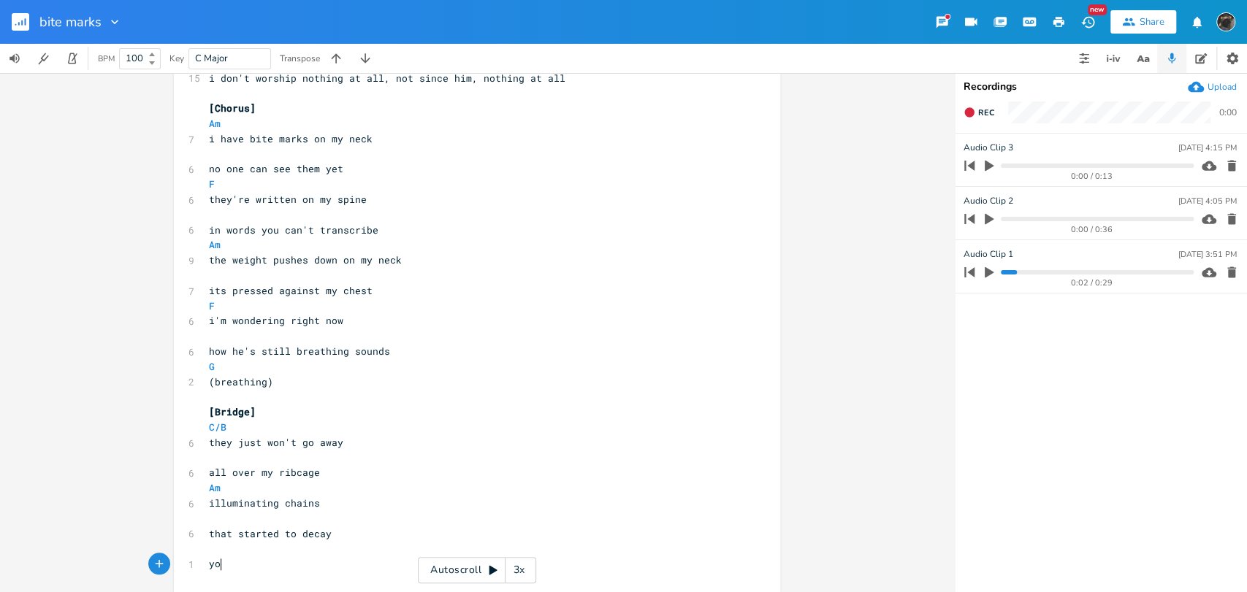
type textarea "you"
type textarea "its rubbed into my wounds"
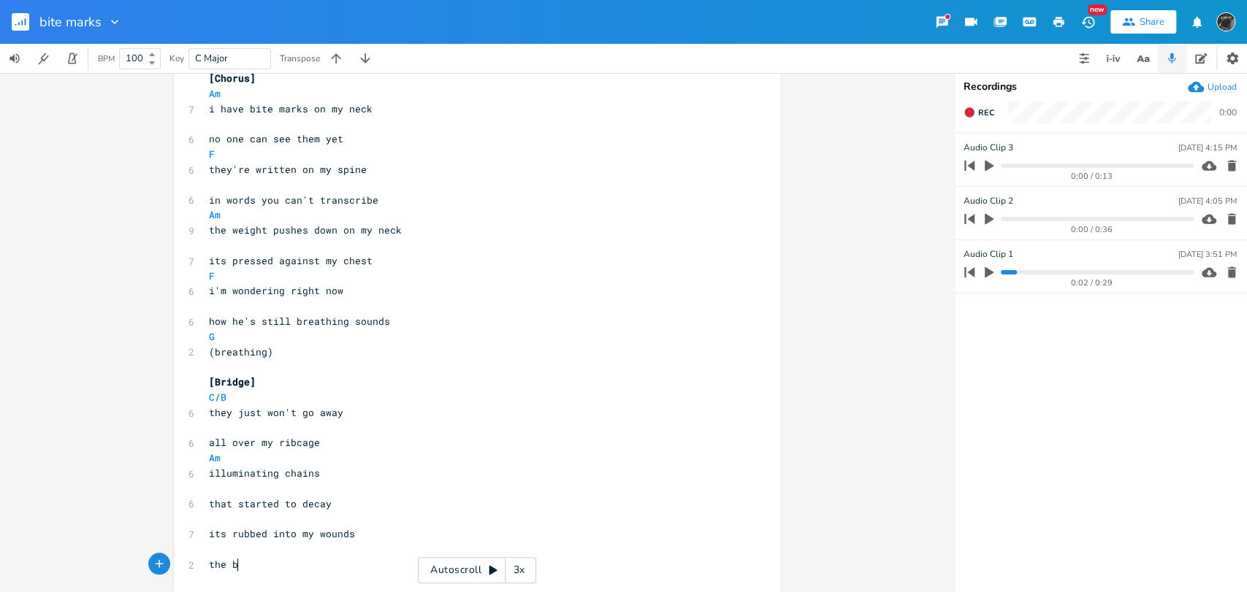
type textarea "the bt"
type textarea "ite marks"
type textarea "left all nude"
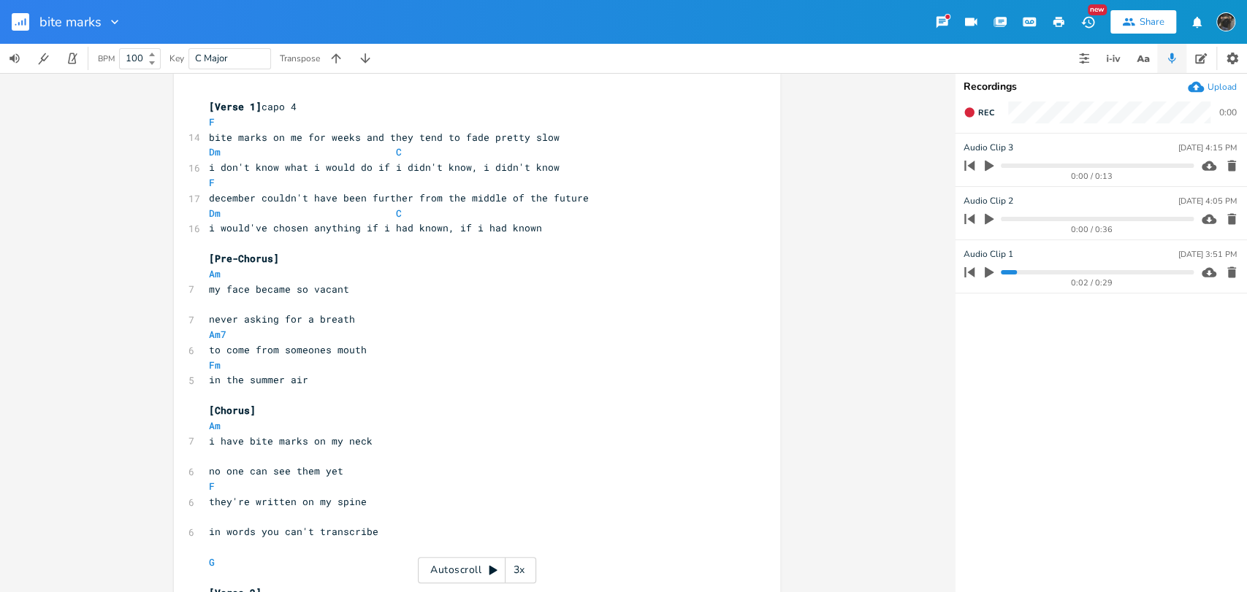
scroll to position [0, 0]
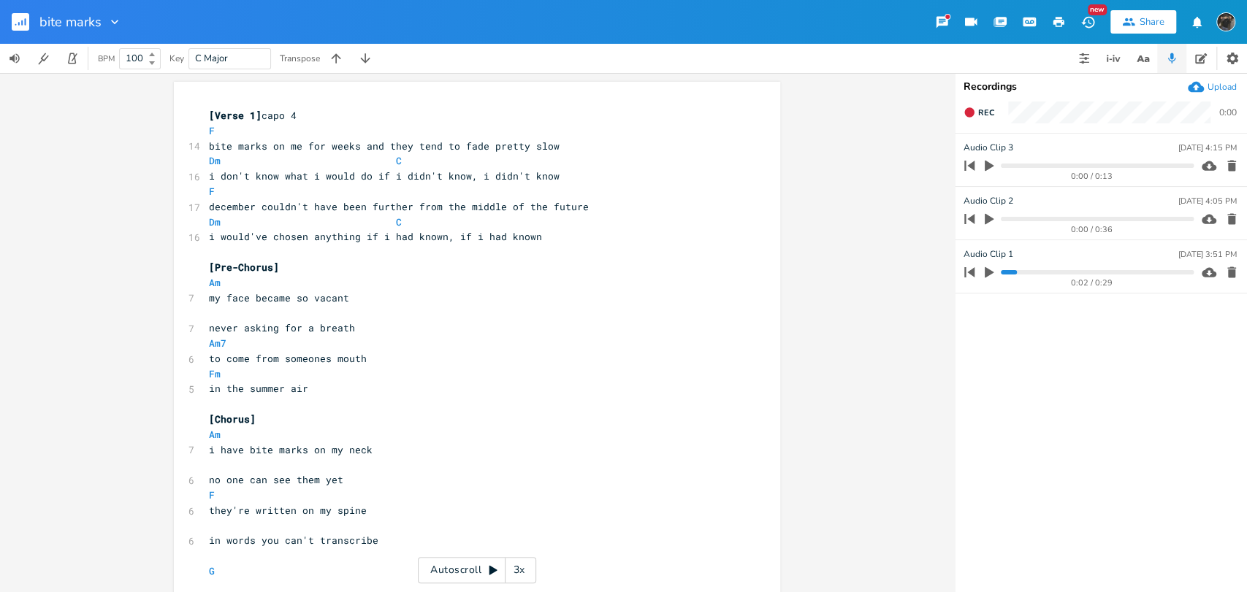
click at [991, 275] on icon "button" at bounding box center [988, 272] width 13 height 13
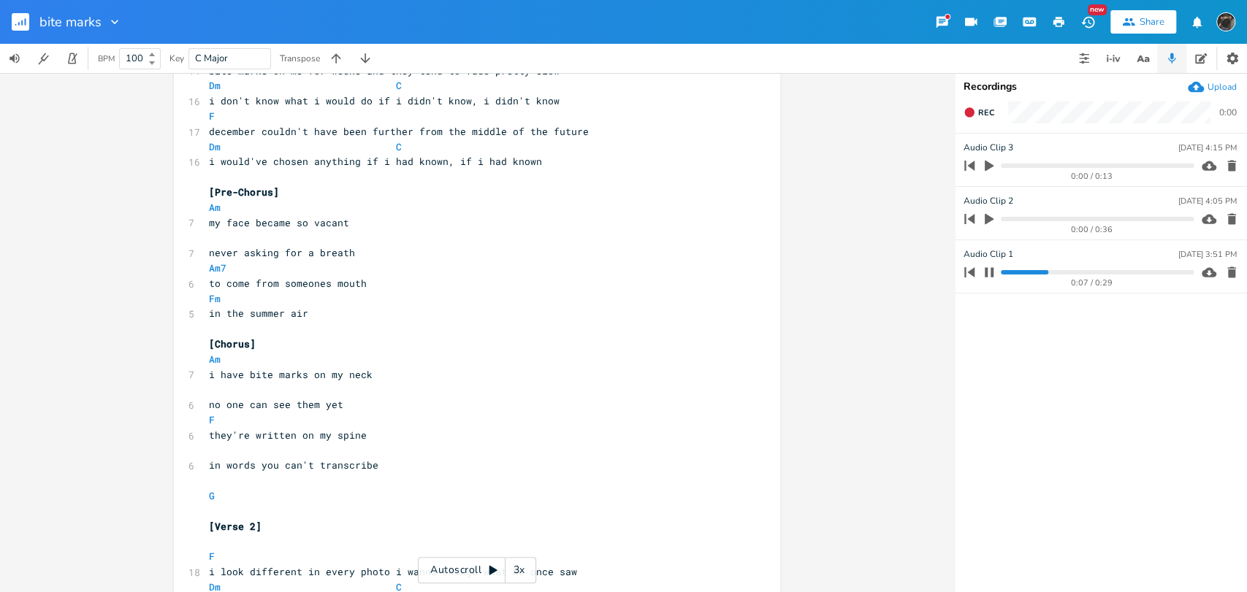
scroll to position [77, 0]
drag, startPoint x: 993, startPoint y: 271, endPoint x: 1114, endPoint y: 385, distance: 165.9
click at [1114, 385] on ul "Audio Clip 3 [DATE] 4:15 PM 0:00 / 0:13 Audio Clip 2 [DATE] 4:05 PM 0:00 / 0:36…" at bounding box center [1101, 363] width 292 height 458
click at [988, 273] on icon "button" at bounding box center [989, 273] width 12 height 12
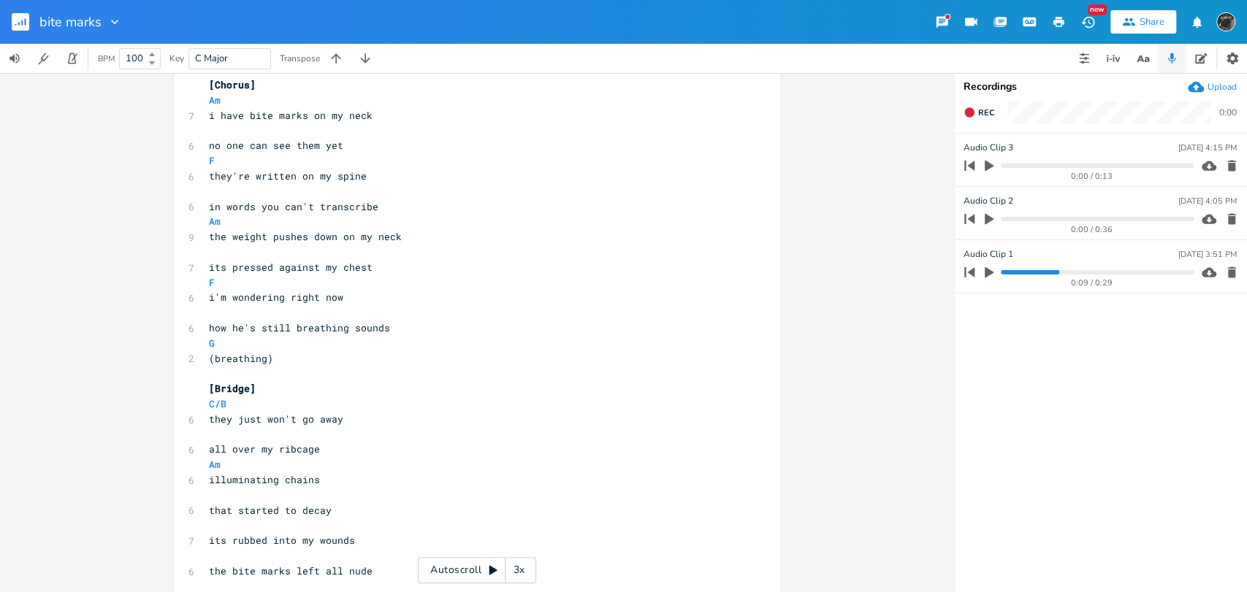
scroll to position [730, 0]
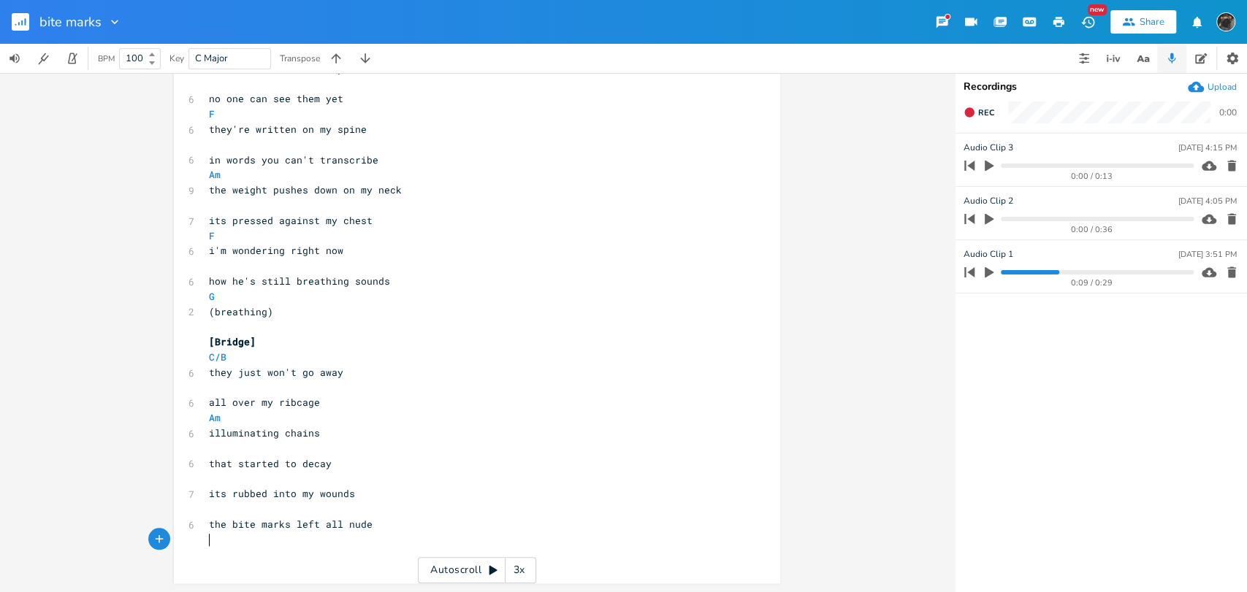
click at [351, 546] on pre "​" at bounding box center [469, 540] width 527 height 15
type textarea "i"
type textarea "cant give him all the blame"
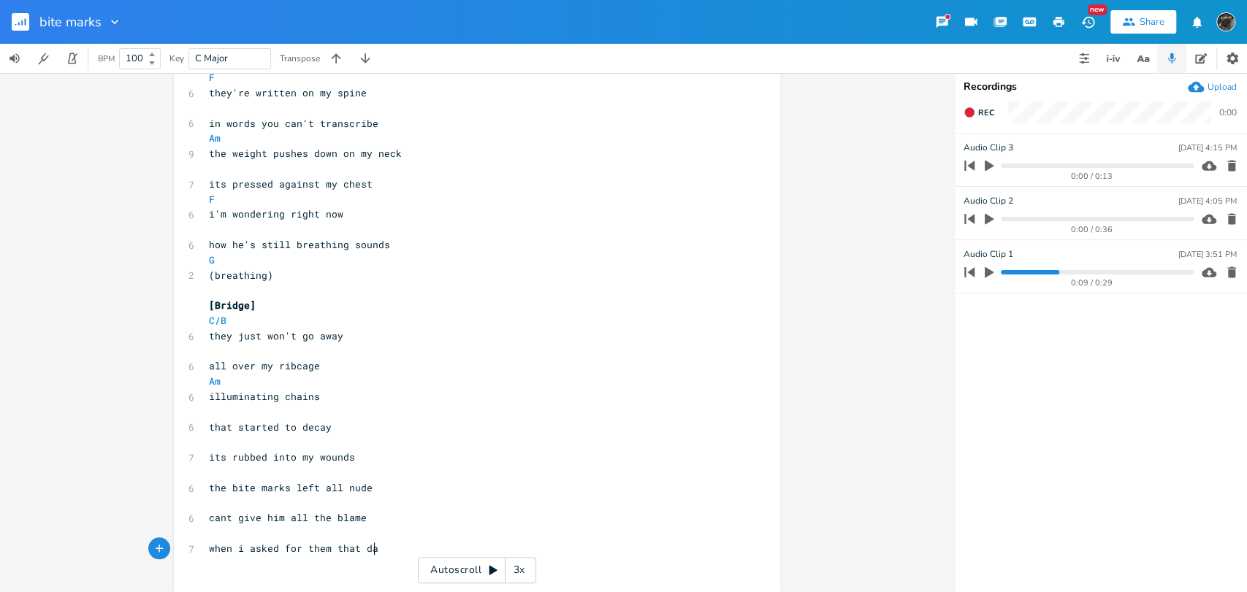
scroll to position [0, 134]
type textarea "when i asked for them that day"
click at [974, 112] on icon "button" at bounding box center [970, 113] width 12 height 12
click at [363, 571] on pre "​" at bounding box center [469, 564] width 527 height 15
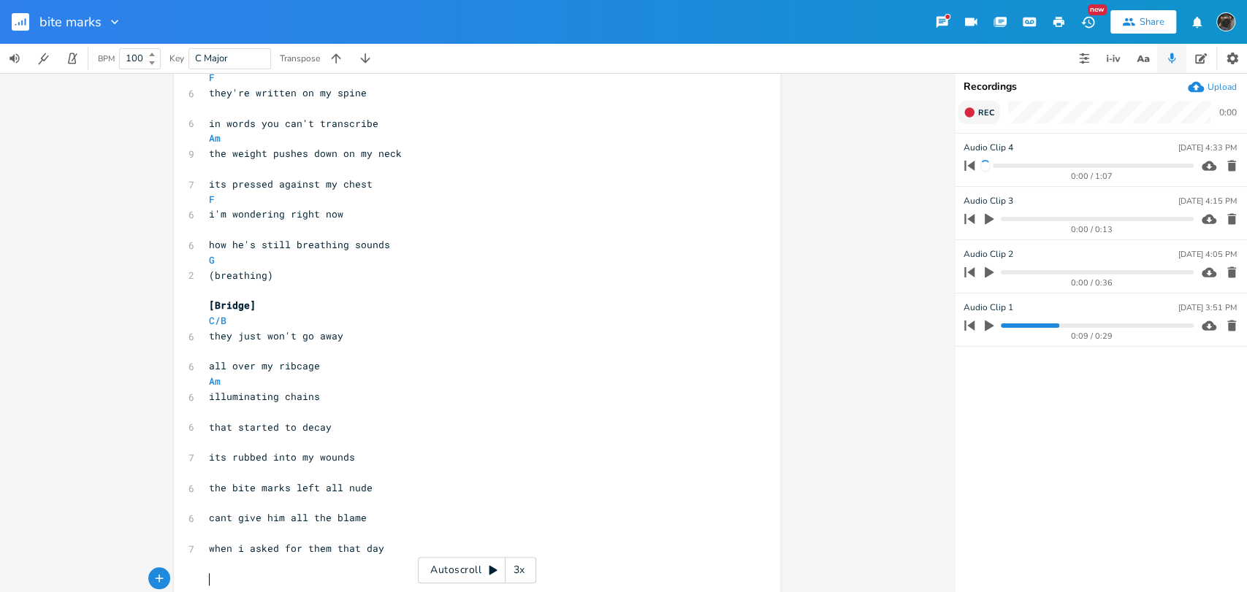
scroll to position [771, 0]
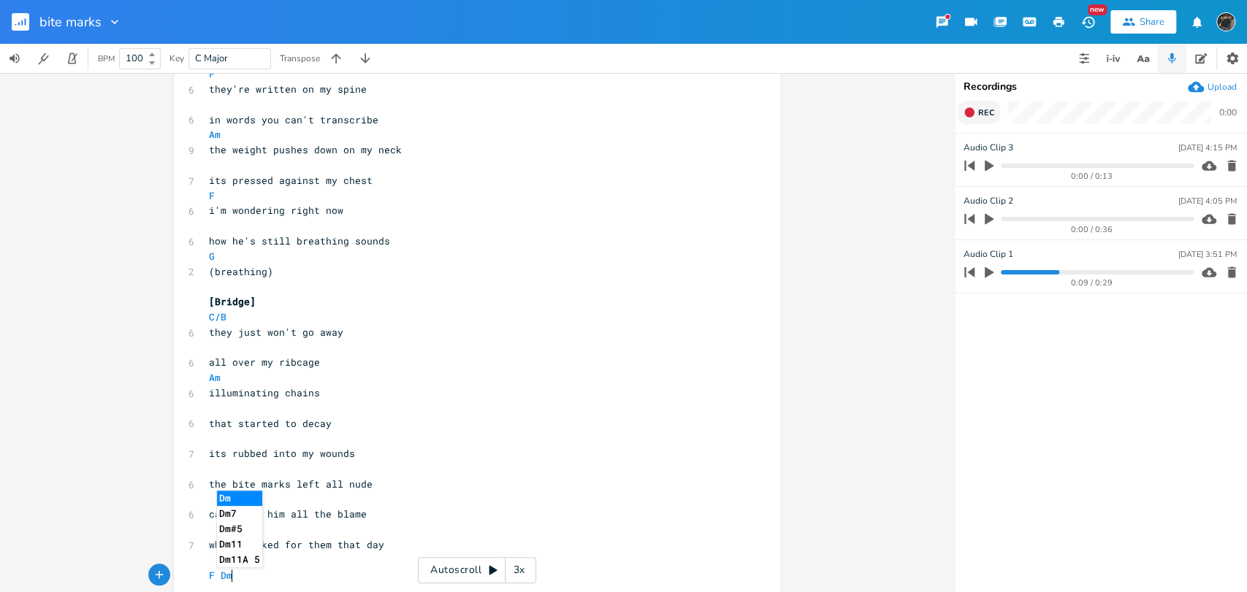
type textarea "F DmC"
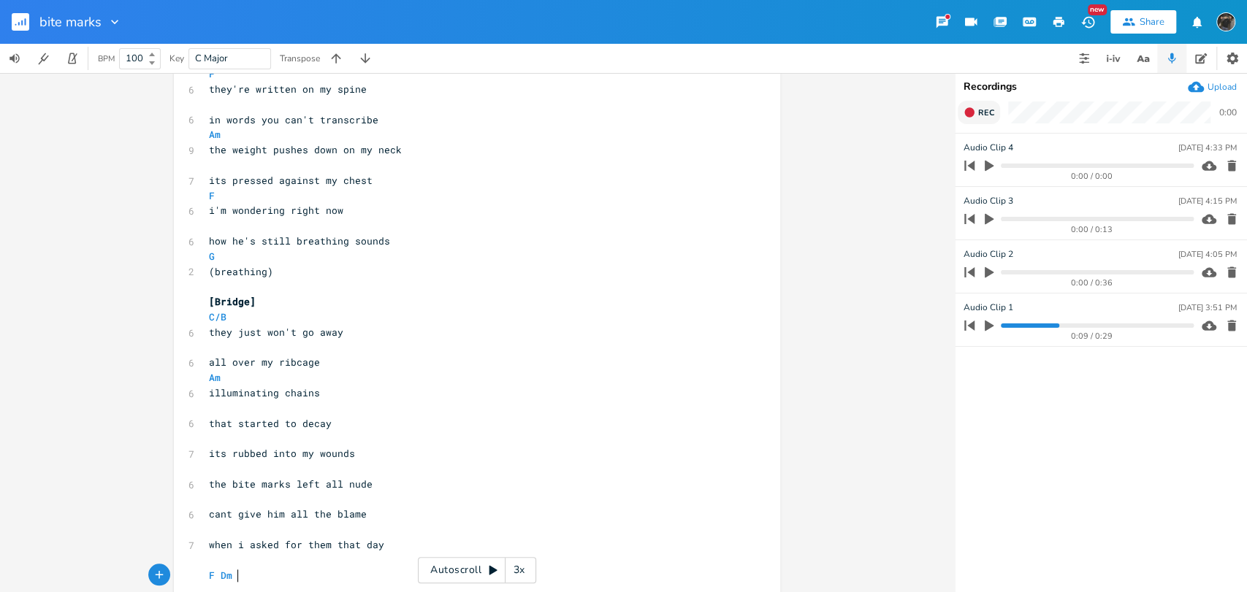
type textarea "C"
click at [221, 580] on span "Dm" at bounding box center [227, 576] width 12 height 14
click at [286, 577] on pre "F Dm C" at bounding box center [469, 575] width 527 height 15
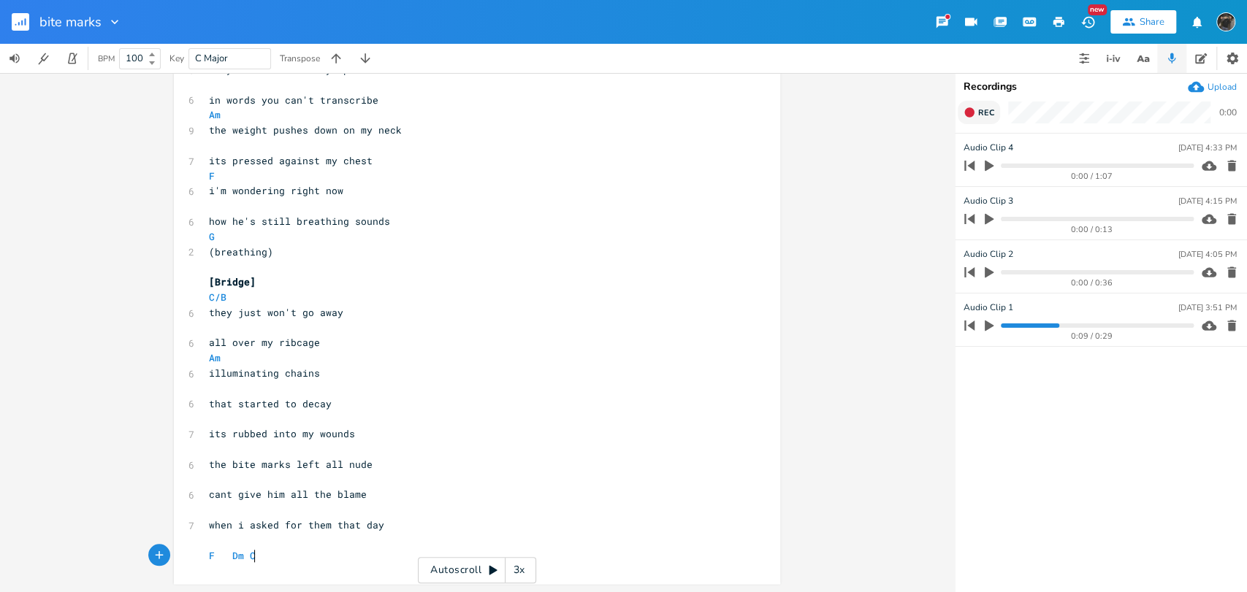
scroll to position [0, 0]
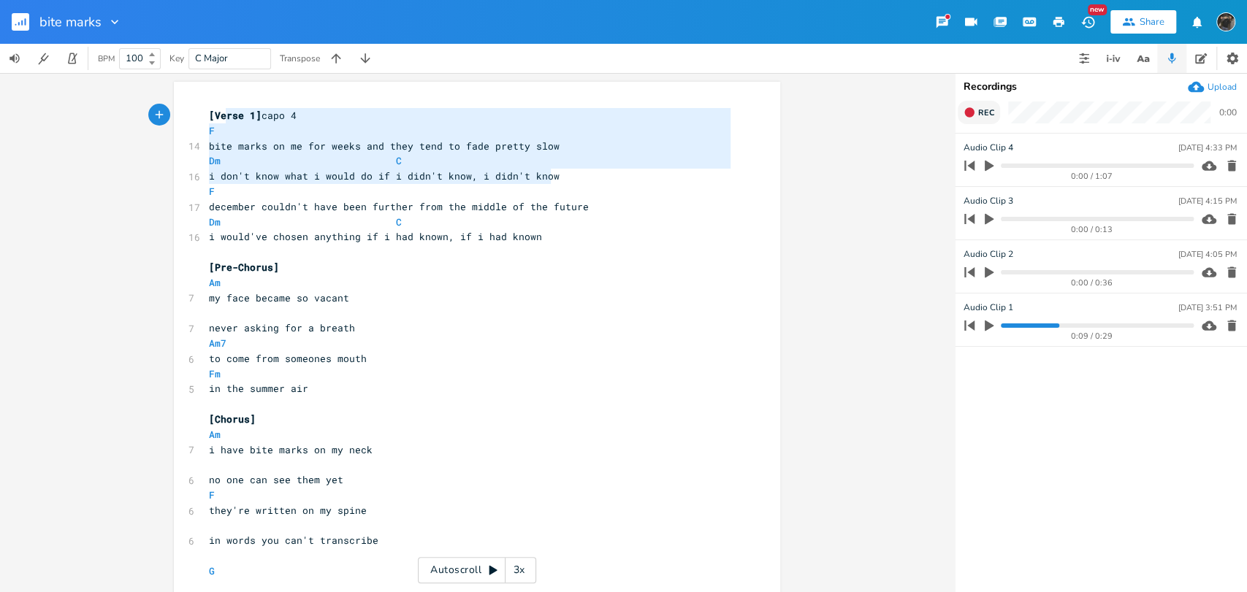
type textarea "F bite marks on me for weeks and they tend to fade pretty slow Dm C i don't kno…"
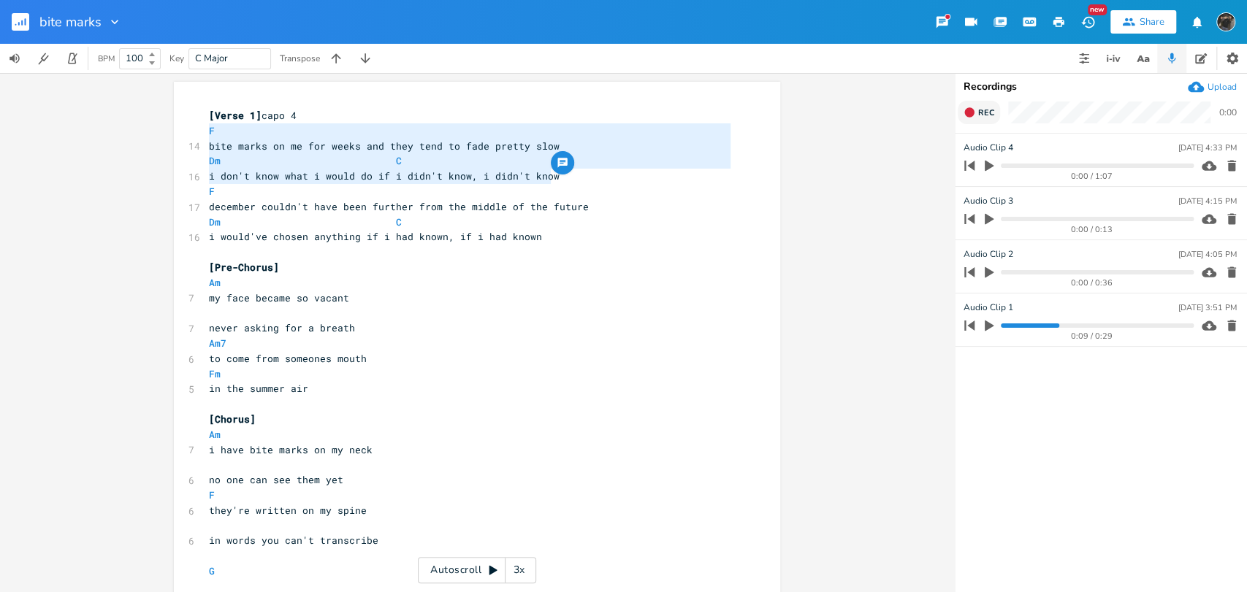
drag, startPoint x: 573, startPoint y: 172, endPoint x: 200, endPoint y: 126, distance: 375.5
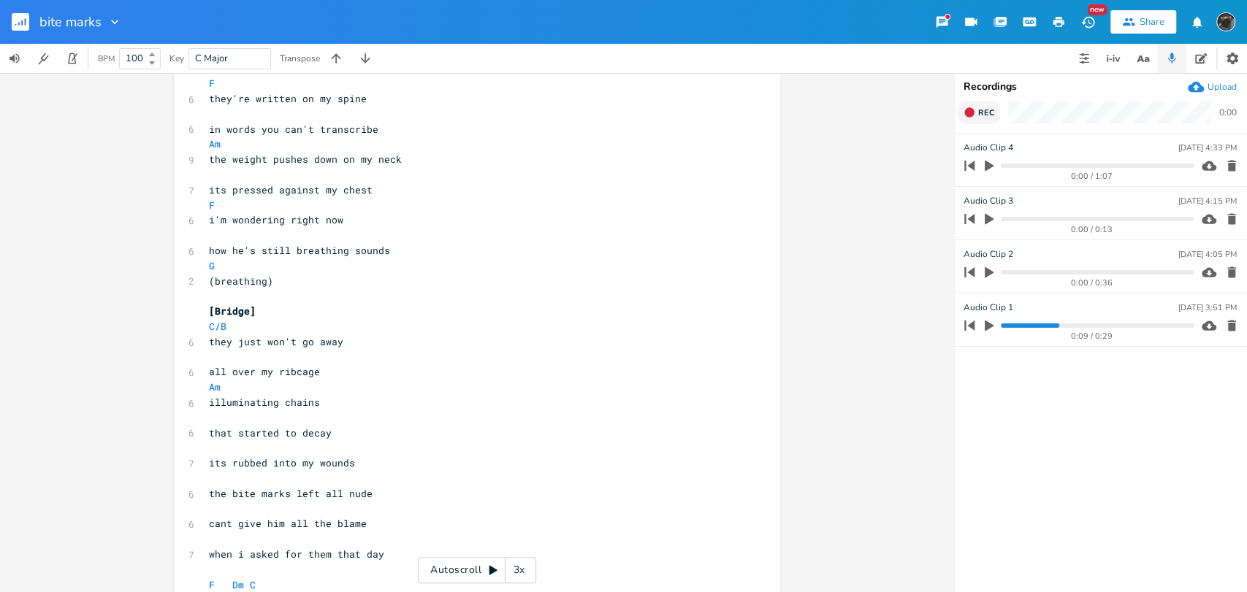
scroll to position [790, 0]
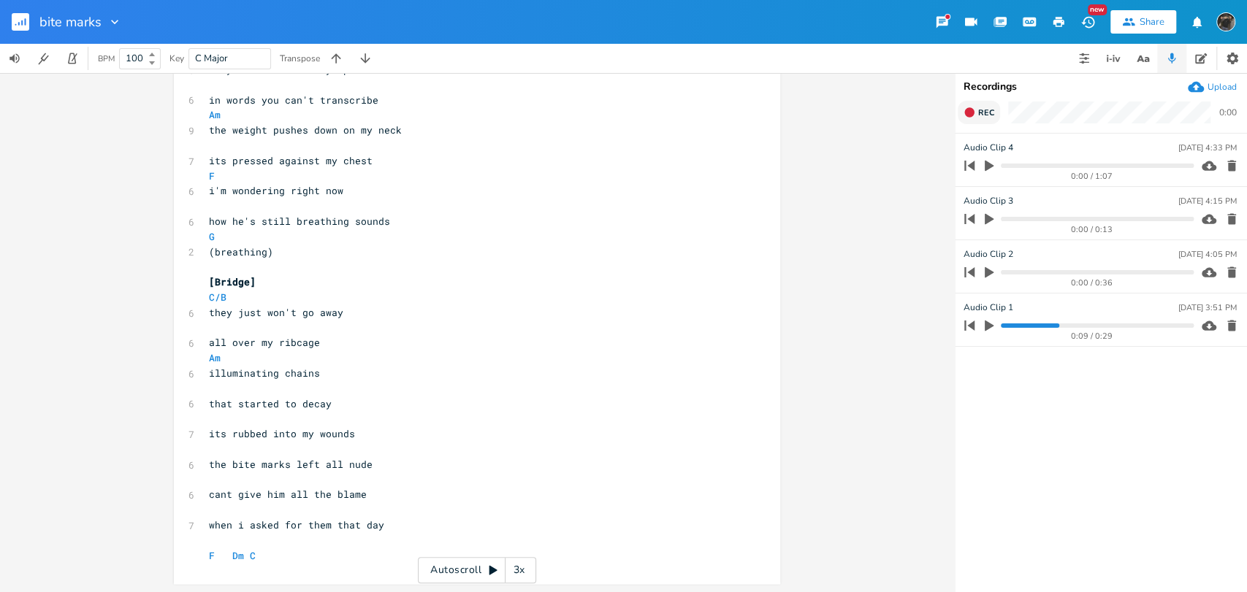
click at [340, 560] on pre "F Dm C" at bounding box center [469, 556] width 527 height 15
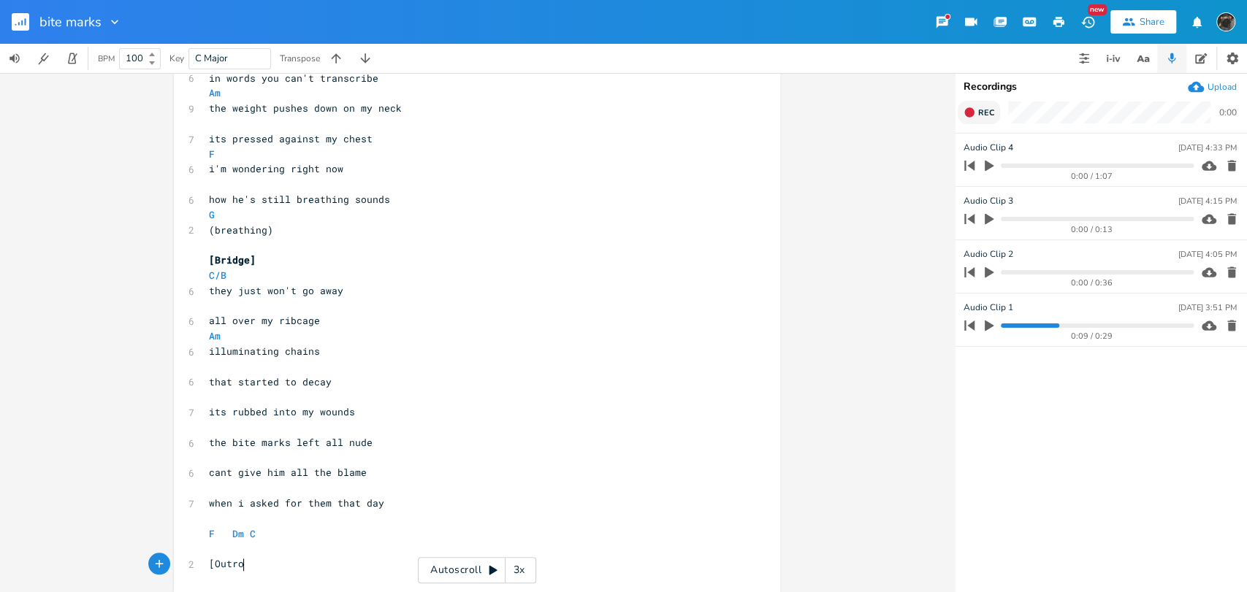
scroll to position [0, 27]
type textarea "[Outro]"
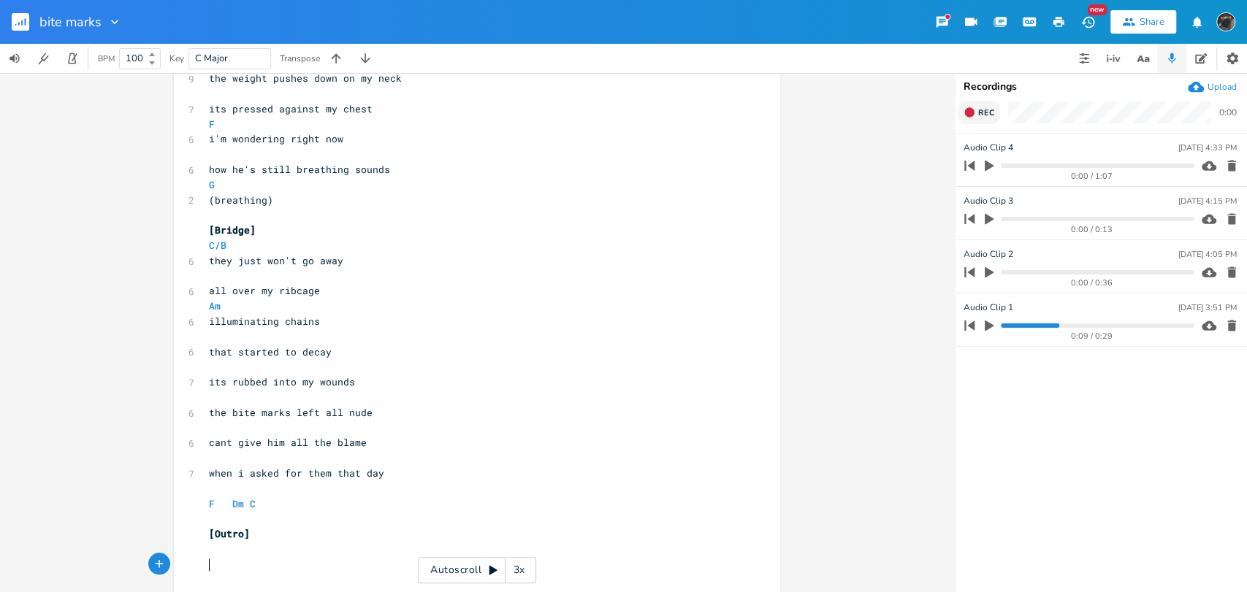
paste textarea "s"
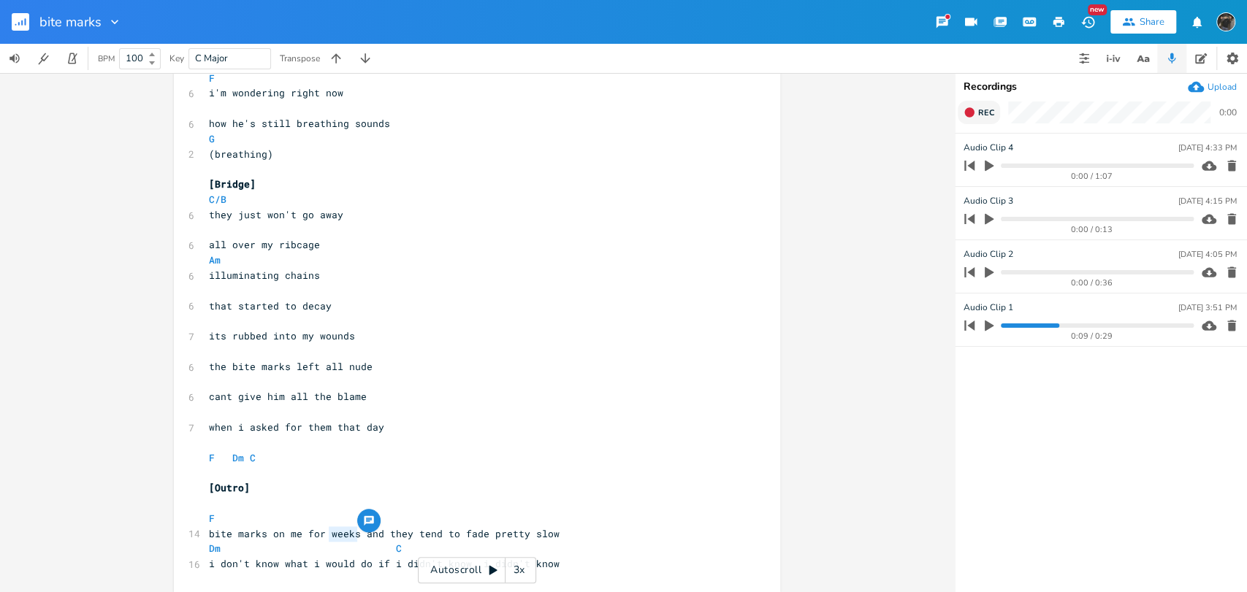
drag, startPoint x: 354, startPoint y: 537, endPoint x: 325, endPoint y: 536, distance: 29.2
click at [325, 536] on span "bite marks on me for weeks and they tend to fade pretty slow" at bounding box center [384, 533] width 351 height 13
type textarea "month"
